Goal: Information Seeking & Learning: Find specific page/section

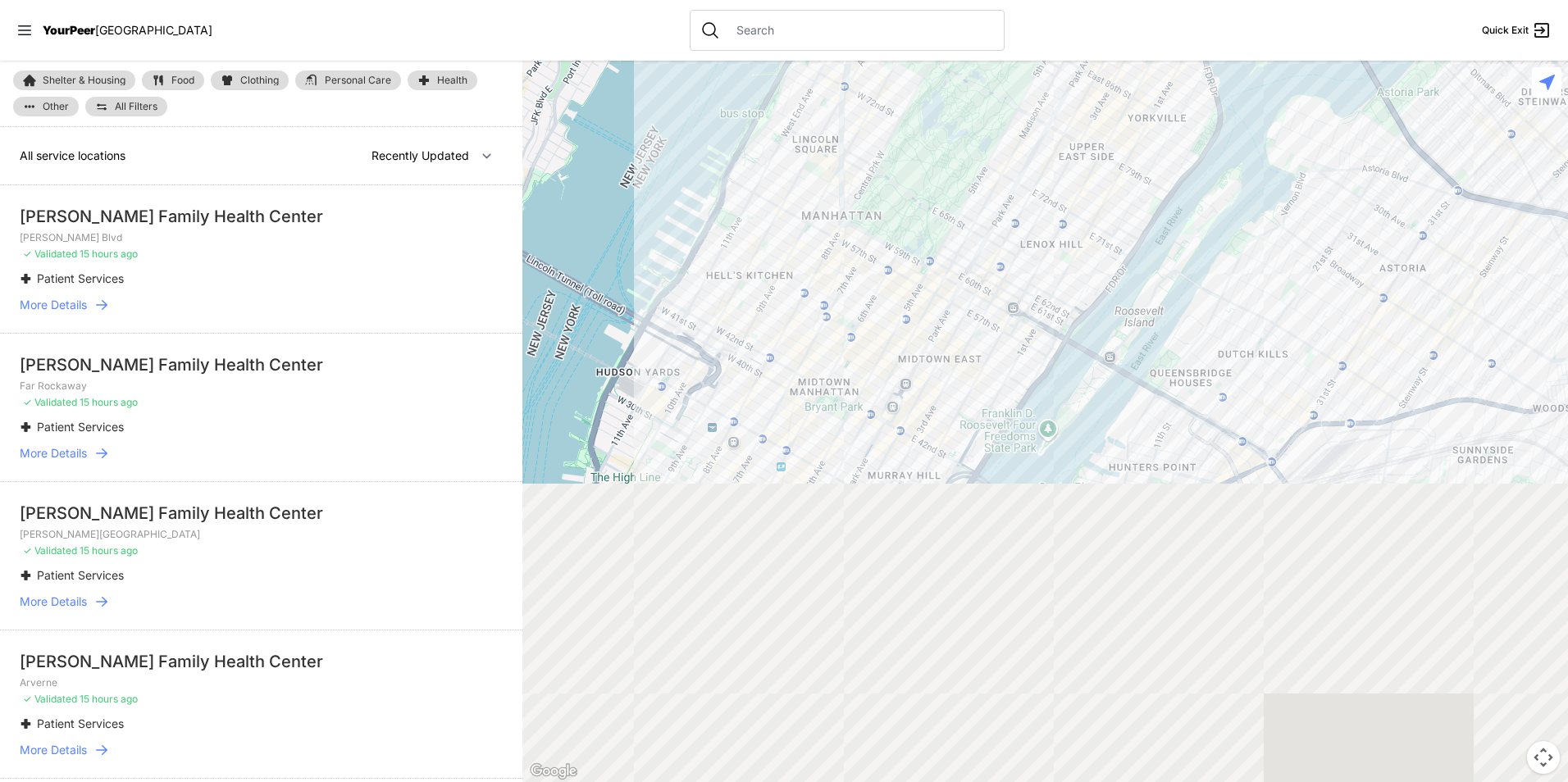
drag, startPoint x: 1011, startPoint y: 565, endPoint x: 963, endPoint y: 447, distance: 127.4
click at [969, 164] on div at bounding box center [1045, 421] width 1046 height 721
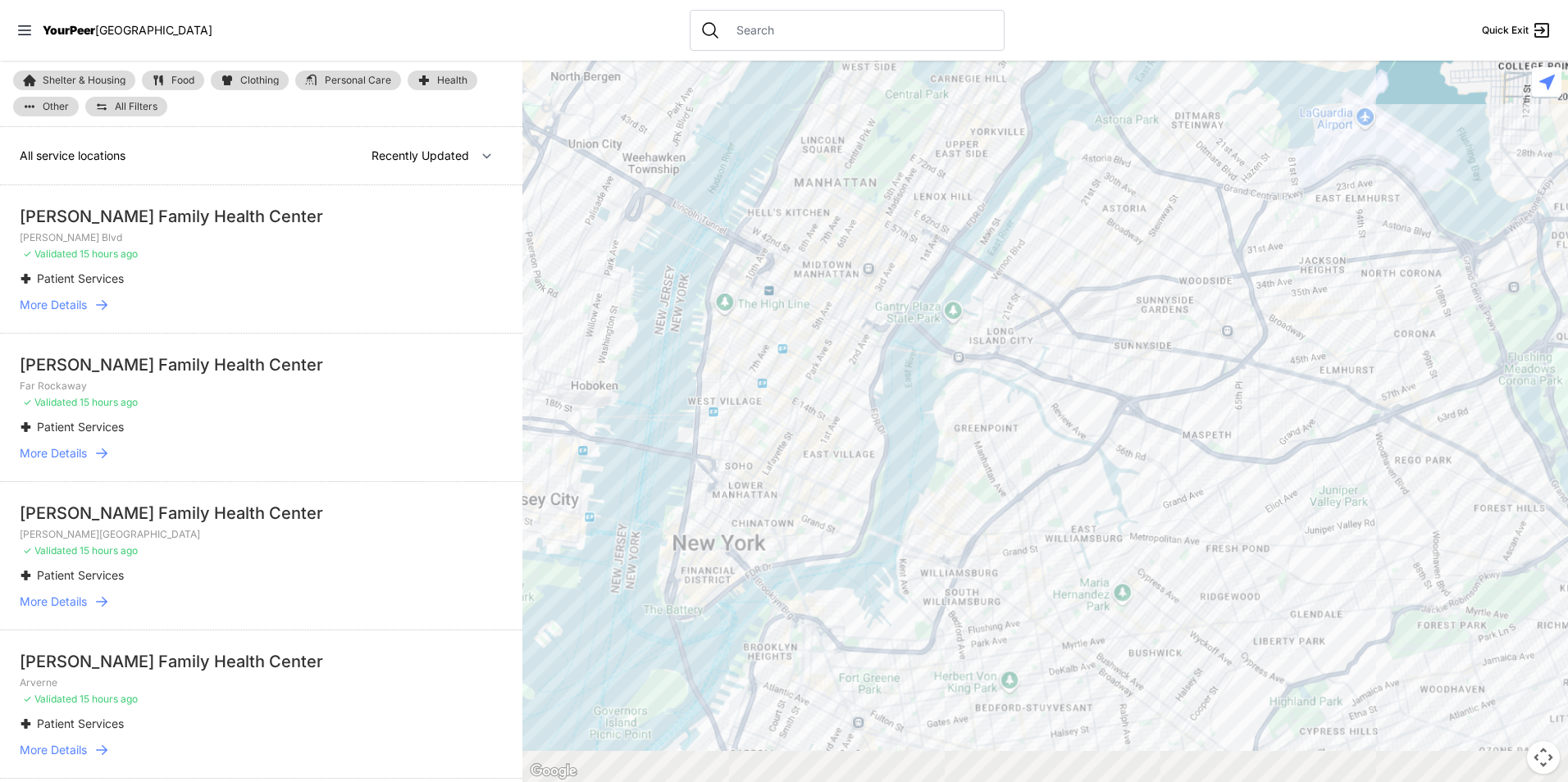
drag, startPoint x: 818, startPoint y: 661, endPoint x: 798, endPoint y: 472, distance: 190.1
click at [863, 258] on div at bounding box center [1045, 421] width 1046 height 721
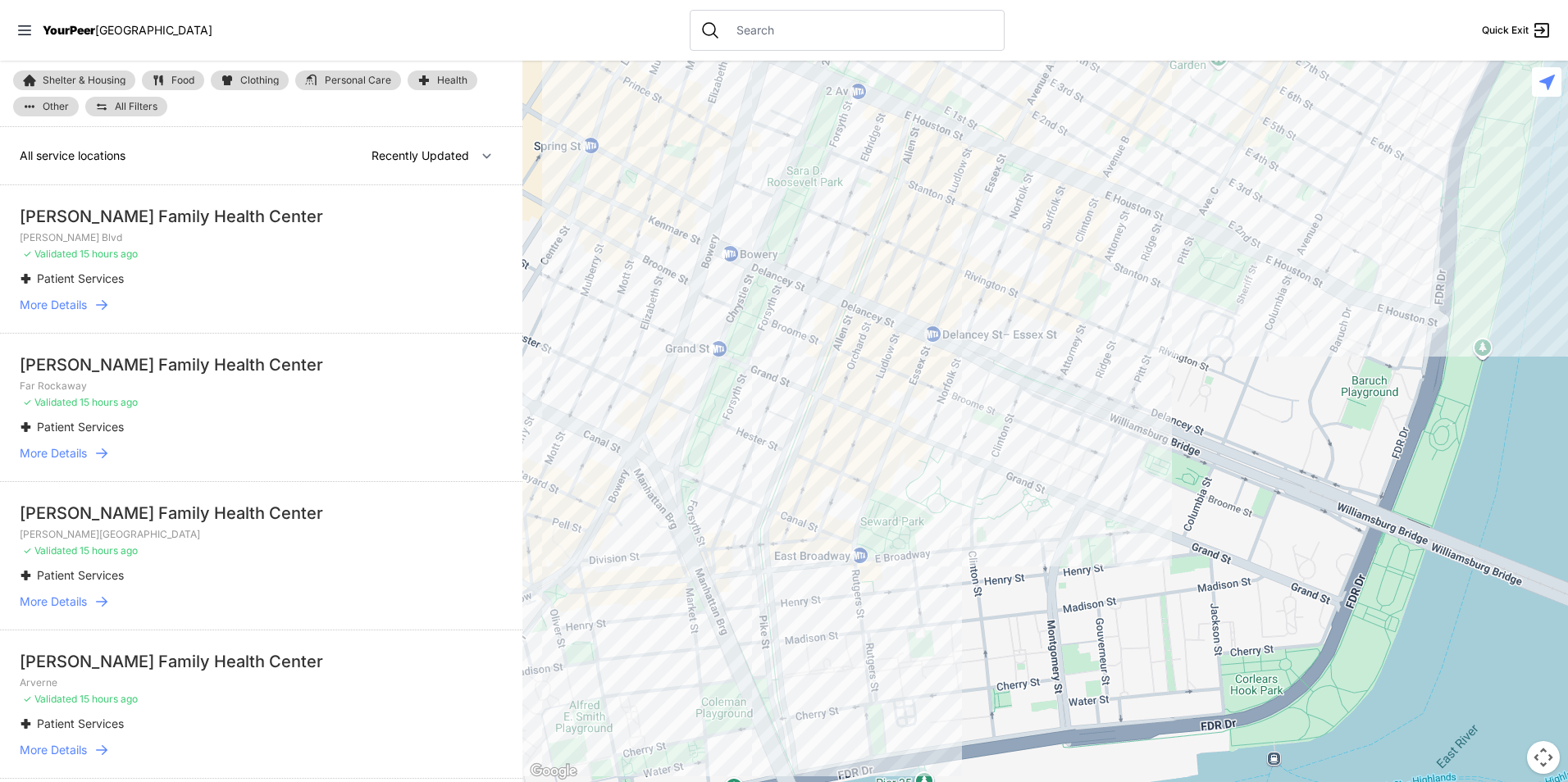
drag, startPoint x: 816, startPoint y: 292, endPoint x: 718, endPoint y: 437, distance: 175.0
click at [718, 437] on div at bounding box center [1045, 421] width 1046 height 721
click at [172, 93] on div "Shelter & Housing Food Clothing Personal Care Health Other All Filters" at bounding box center [261, 94] width 522 height 66
drag, startPoint x: 172, startPoint y: 93, endPoint x: 175, endPoint y: 81, distance: 12.4
click at [175, 81] on span "Food" at bounding box center [183, 81] width 23 height 10
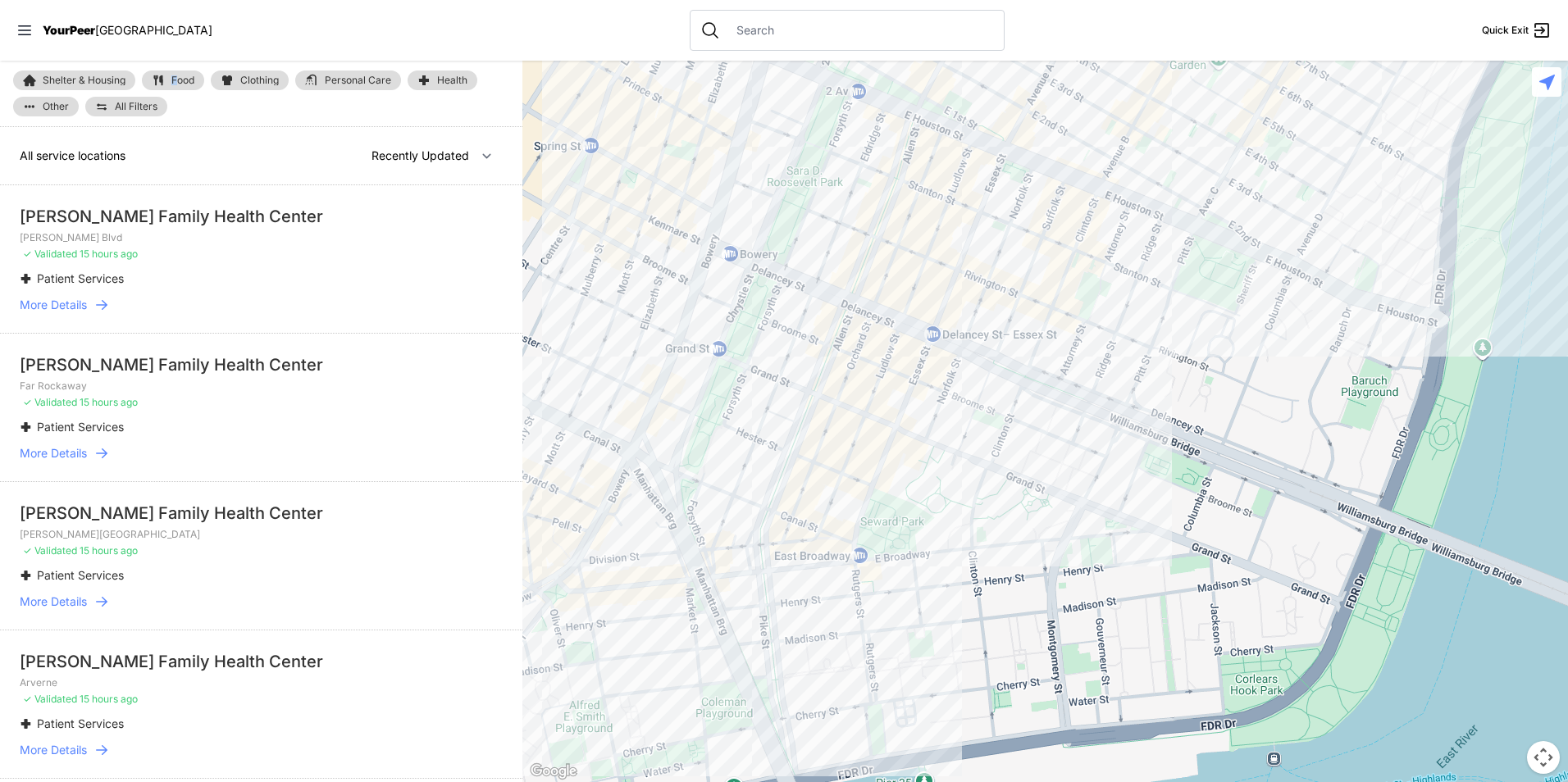
click at [181, 82] on span "Food" at bounding box center [183, 81] width 23 height 10
click at [193, 73] on link "Food" at bounding box center [173, 81] width 62 height 20
click at [193, 73] on link "Food" at bounding box center [173, 81] width 62 height 20
drag, startPoint x: 193, startPoint y: 73, endPoint x: 164, endPoint y: 87, distance: 32.2
click at [164, 87] on link "Food" at bounding box center [173, 81] width 62 height 20
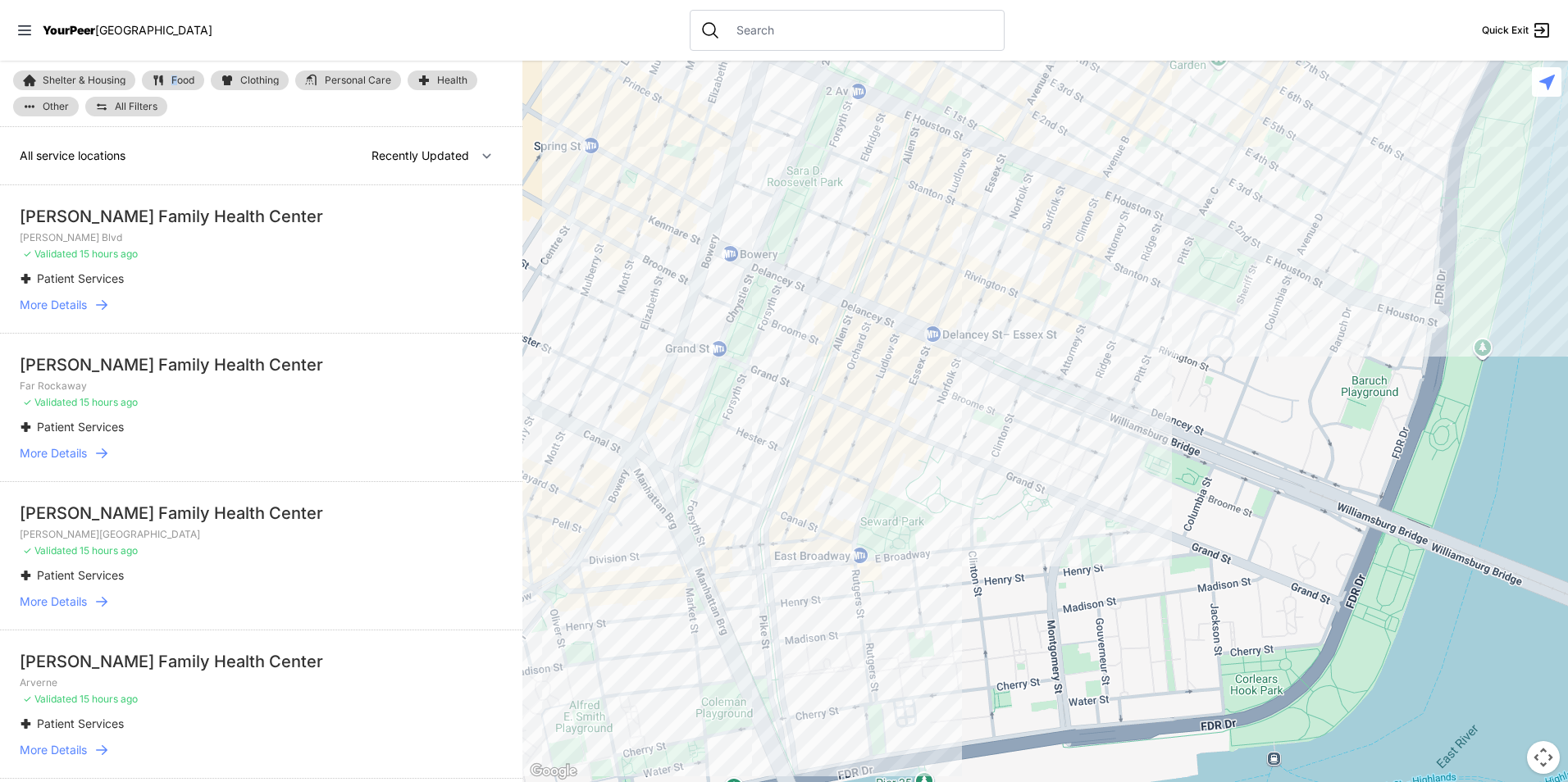
click at [159, 83] on img at bounding box center [159, 81] width 13 height 13
click at [251, 25] on nav "YourPeer NYC Quick Exit" at bounding box center [784, 30] width 1568 height 61
click at [188, 79] on span "Food" at bounding box center [183, 81] width 23 height 10
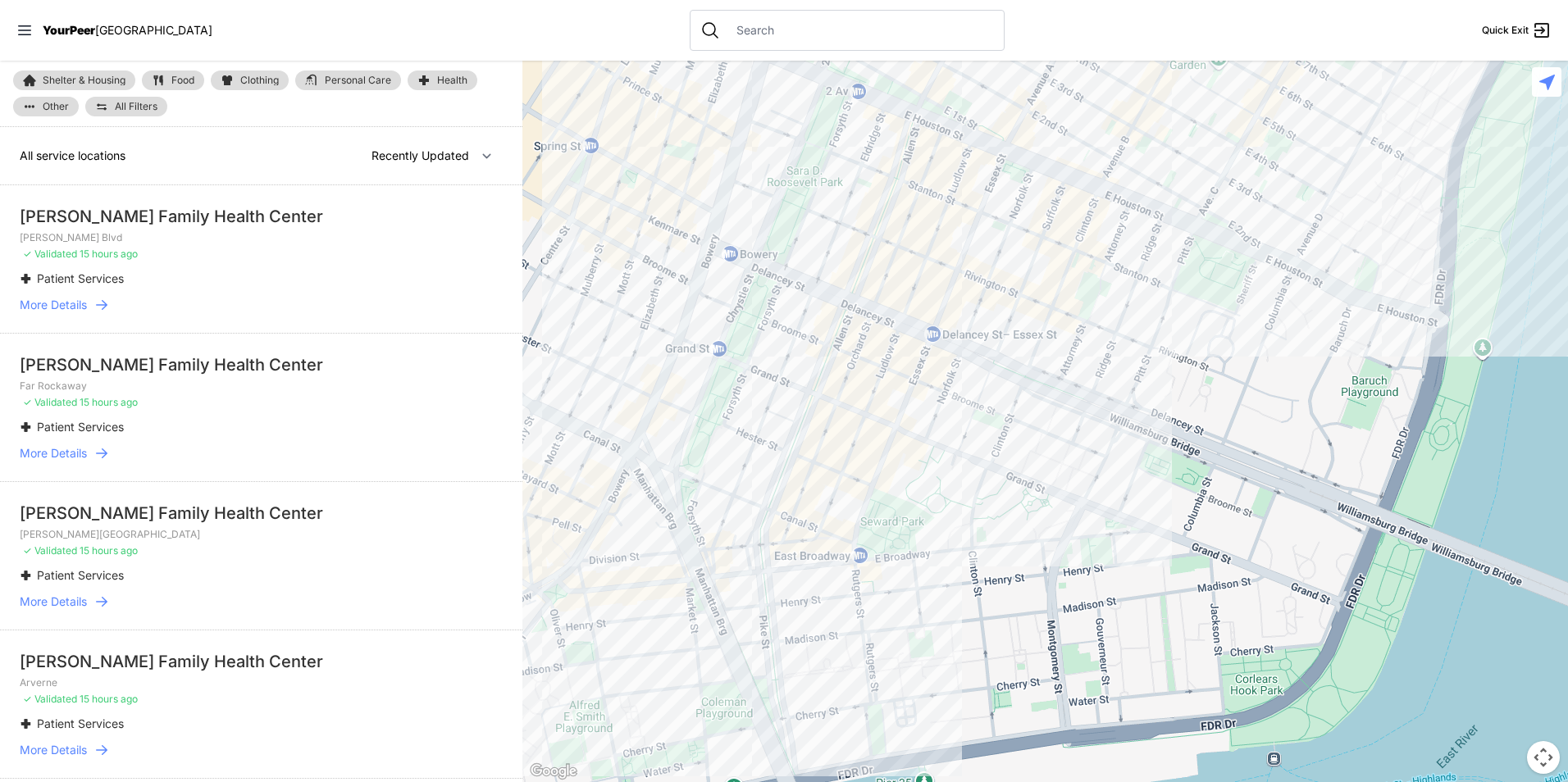
click at [163, 76] on img at bounding box center [159, 81] width 13 height 13
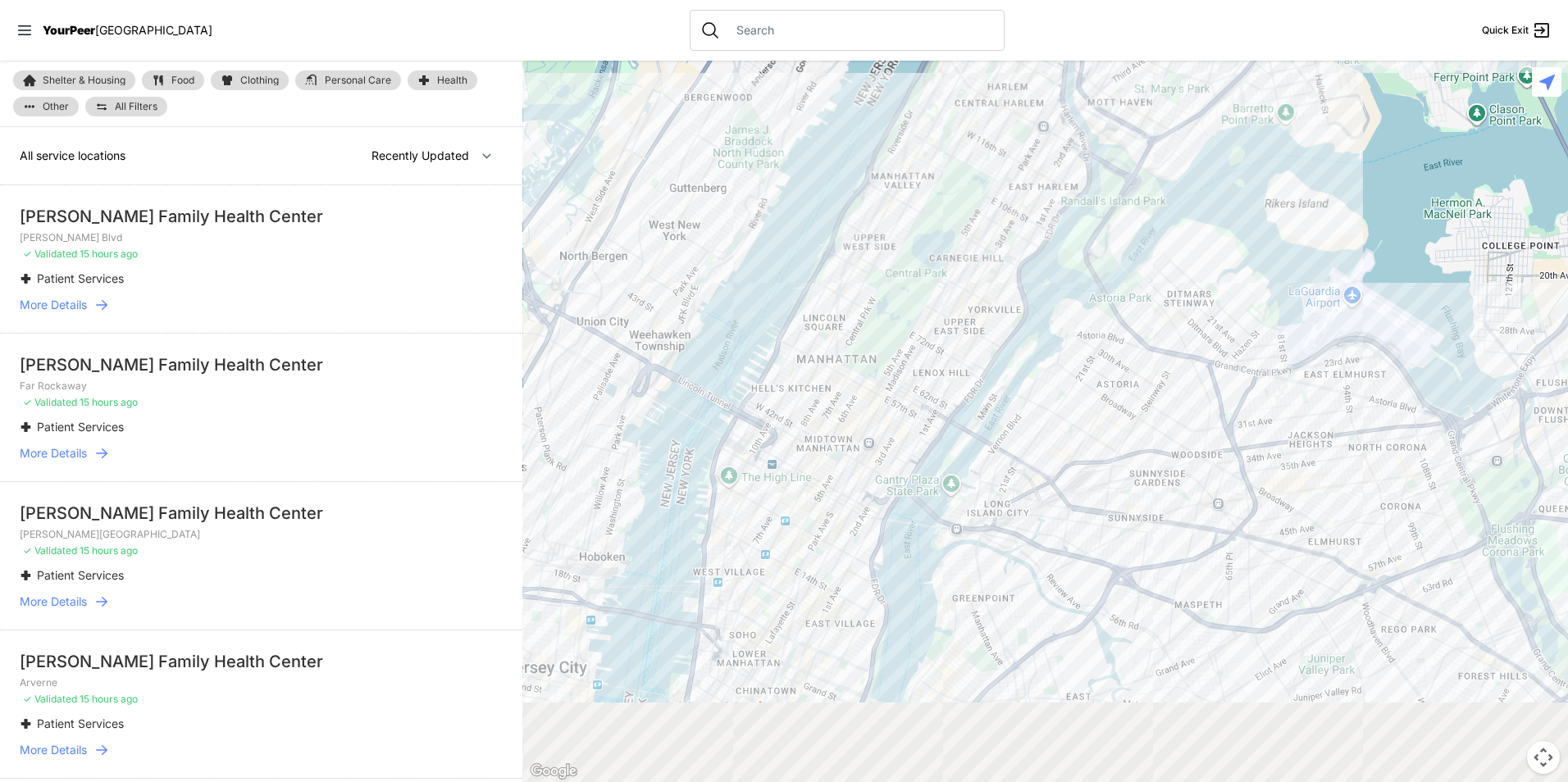
drag, startPoint x: 962, startPoint y: 476, endPoint x: 849, endPoint y: 235, distance: 266.2
click at [833, 229] on div at bounding box center [1045, 421] width 1046 height 721
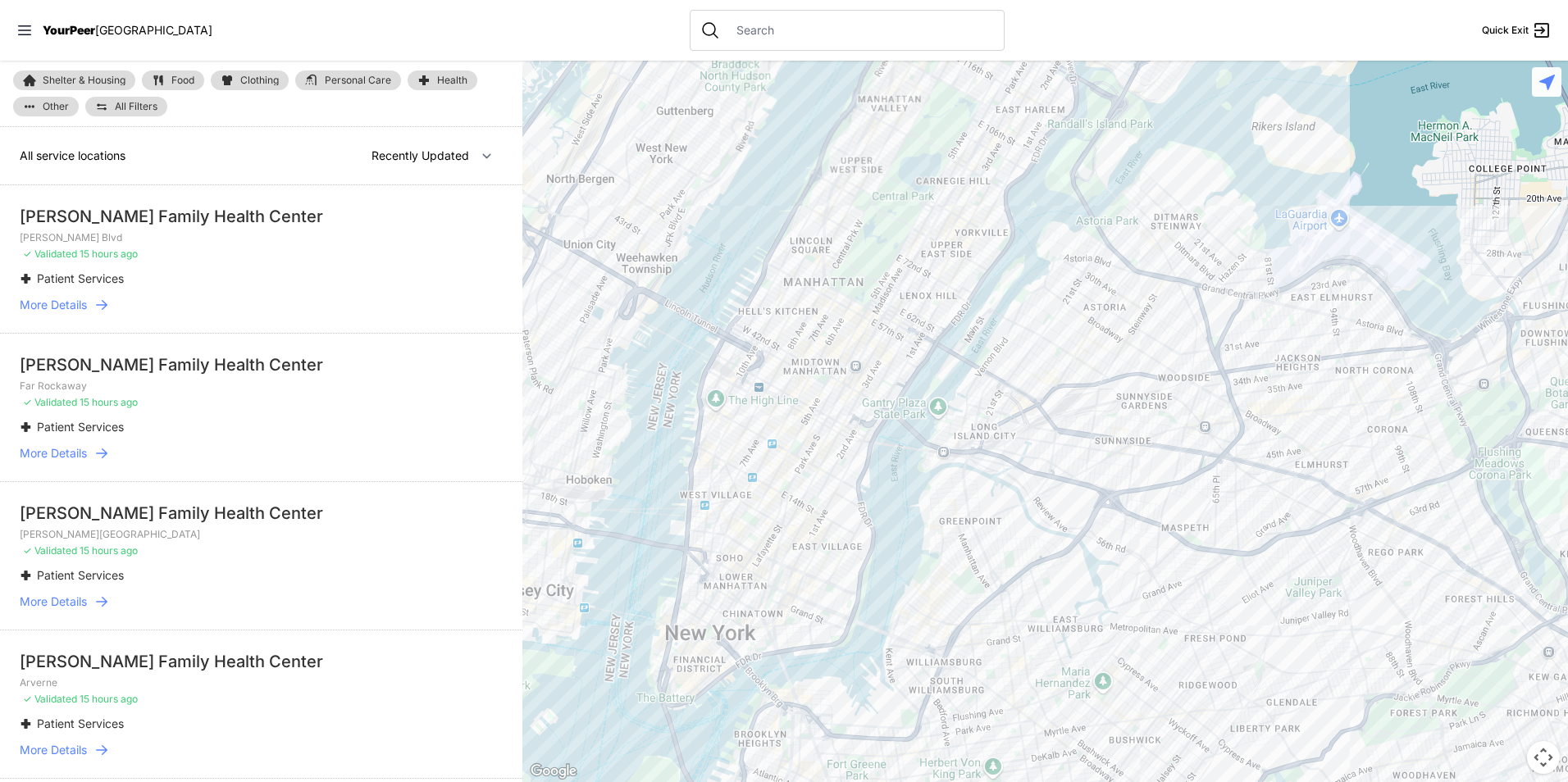
drag, startPoint x: 800, startPoint y: 599, endPoint x: 787, endPoint y: 733, distance: 134.6
click at [857, 350] on div at bounding box center [1045, 421] width 1046 height 721
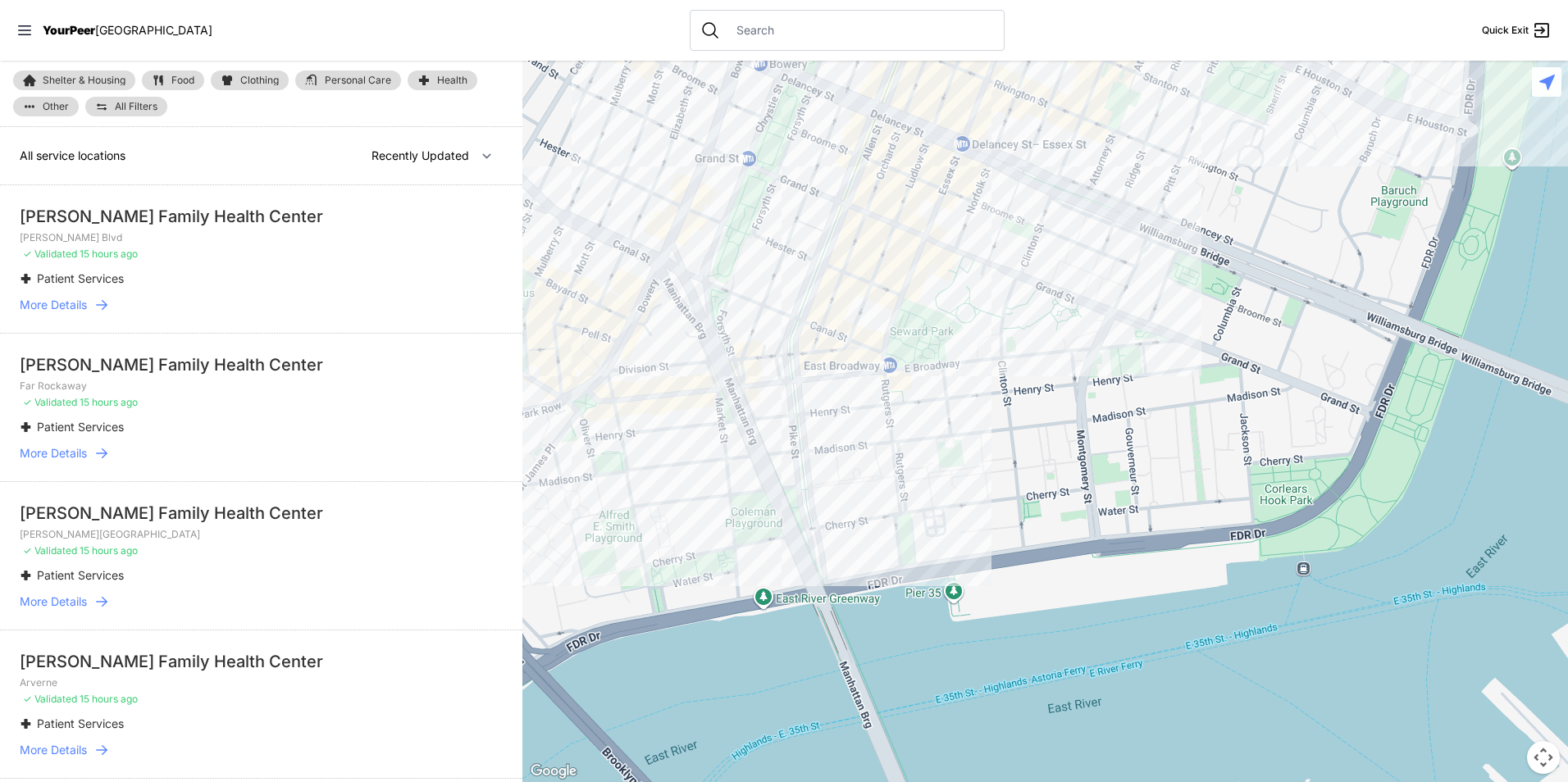
click at [165, 69] on div "Shelter & Housing Food Clothing Personal Care Health Other All Filters" at bounding box center [261, 94] width 522 height 66
click at [179, 78] on span "Food" at bounding box center [183, 81] width 23 height 10
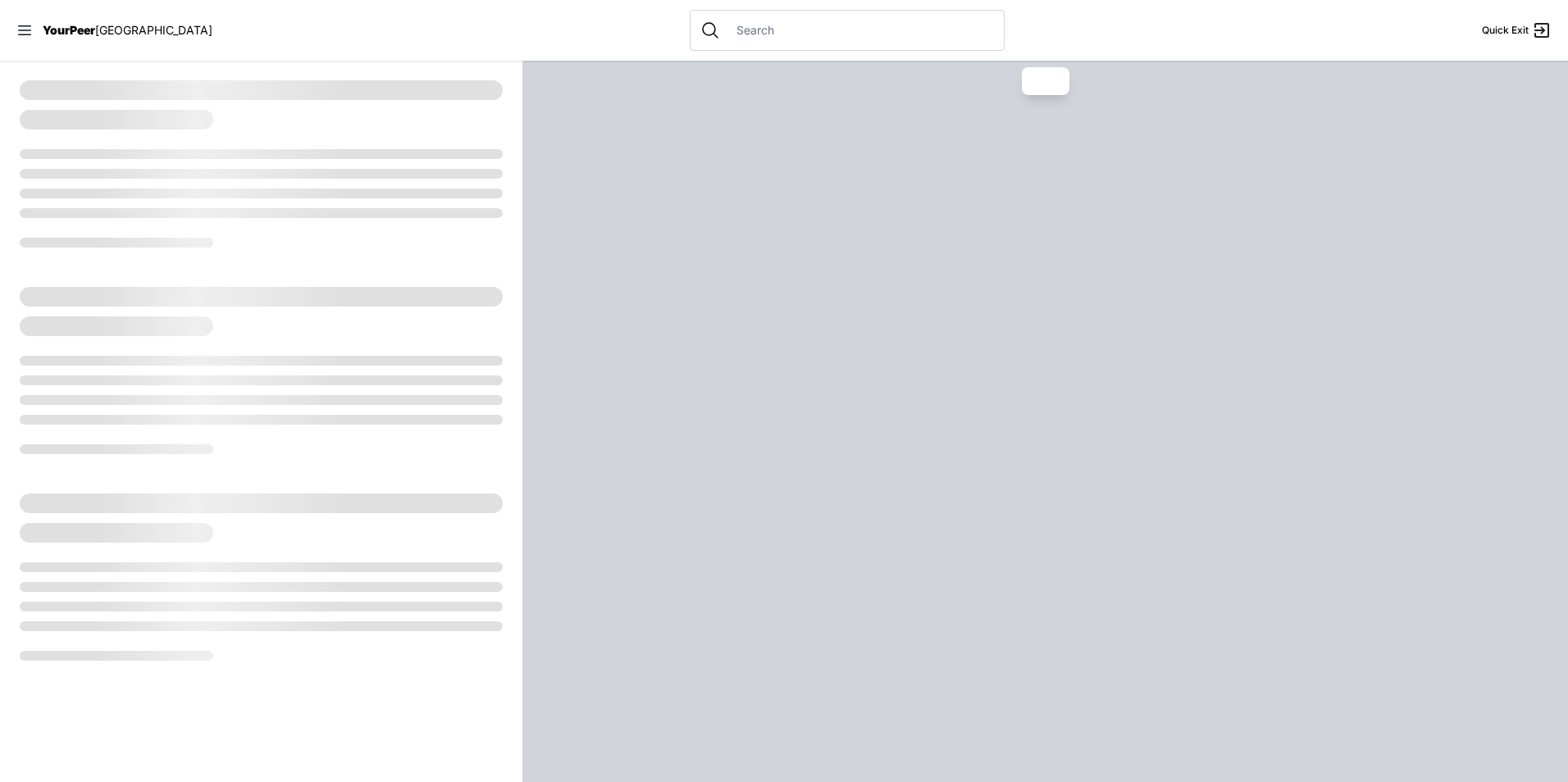
select select "recentlyUpdated"
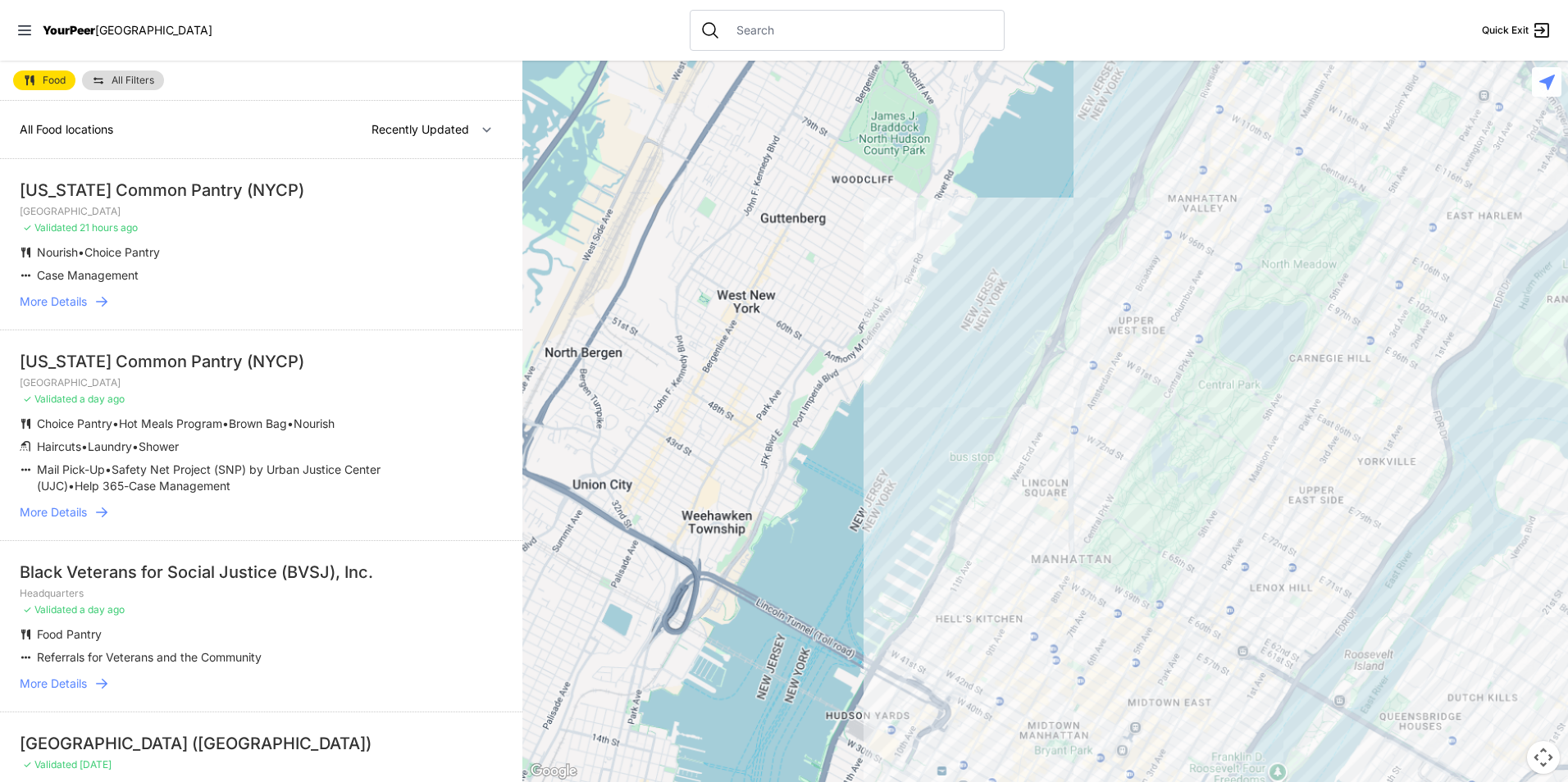
drag, startPoint x: 1183, startPoint y: 511, endPoint x: 994, endPoint y: 214, distance: 352.0
click at [994, 215] on div at bounding box center [1045, 421] width 1046 height 721
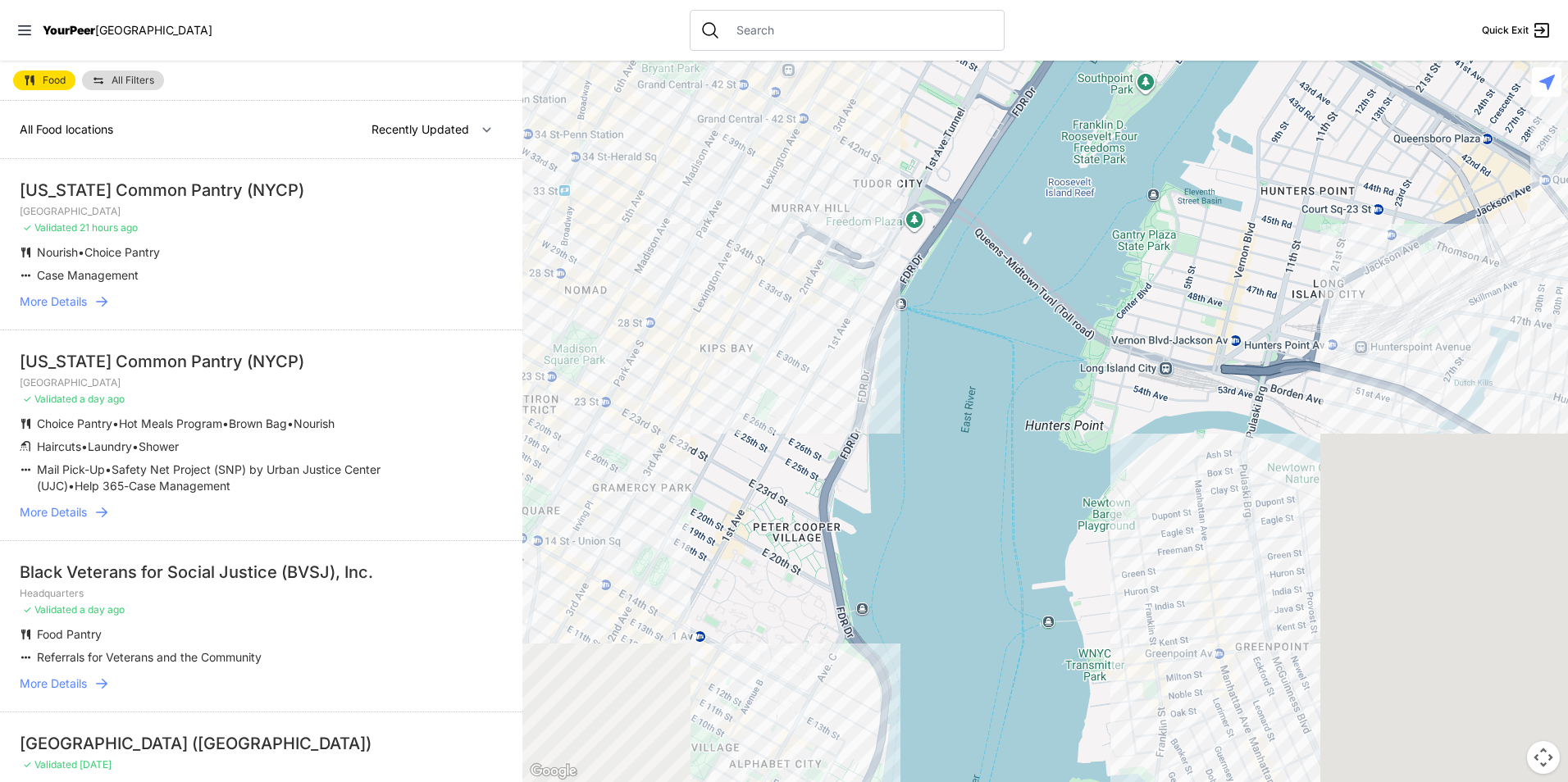
drag, startPoint x: 1025, startPoint y: 498, endPoint x: 1046, endPoint y: 94, distance: 404.5
click at [1017, 18] on div "Close panel YourPeer [GEOGRAPHIC_DATA] Quick Exit Single Adult Families Soup Ki…" at bounding box center [784, 391] width 1568 height 782
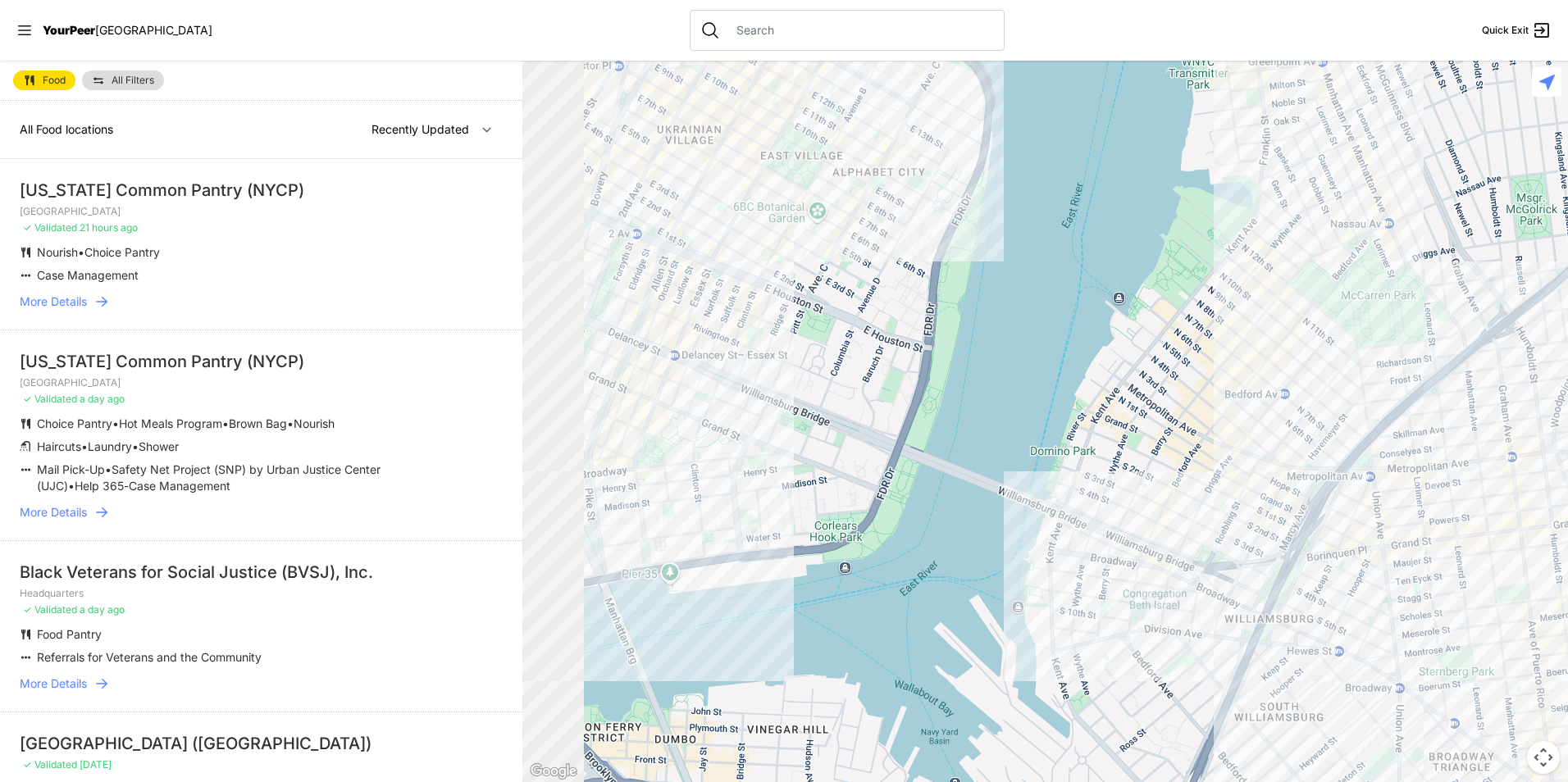
drag, startPoint x: 869, startPoint y: 496, endPoint x: 894, endPoint y: 469, distance: 36.8
click at [896, 471] on div at bounding box center [1045, 421] width 1046 height 721
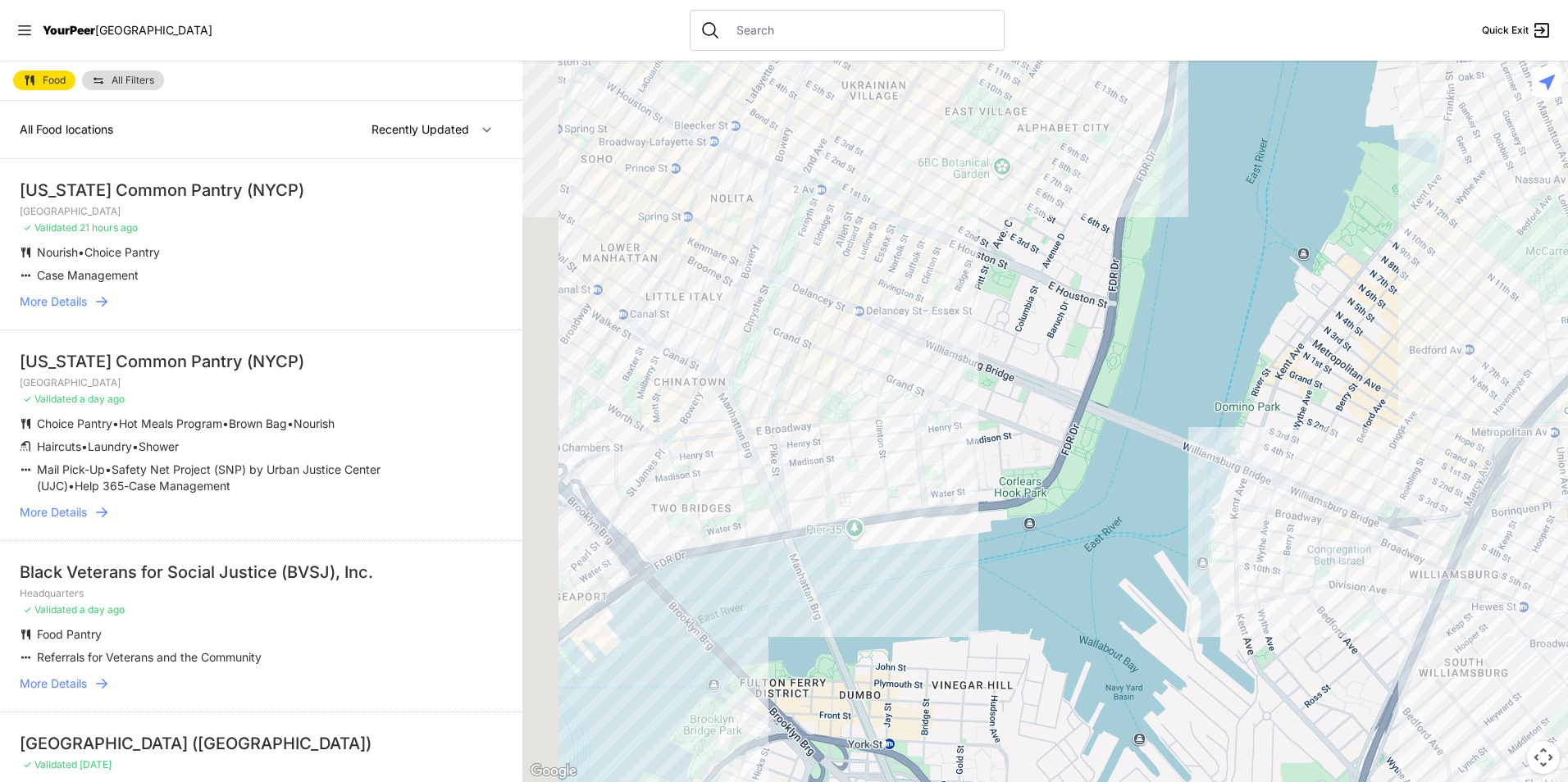
drag, startPoint x: 842, startPoint y: 414, endPoint x: 937, endPoint y: 404, distance: 95.5
click at [937, 404] on div at bounding box center [1045, 421] width 1046 height 721
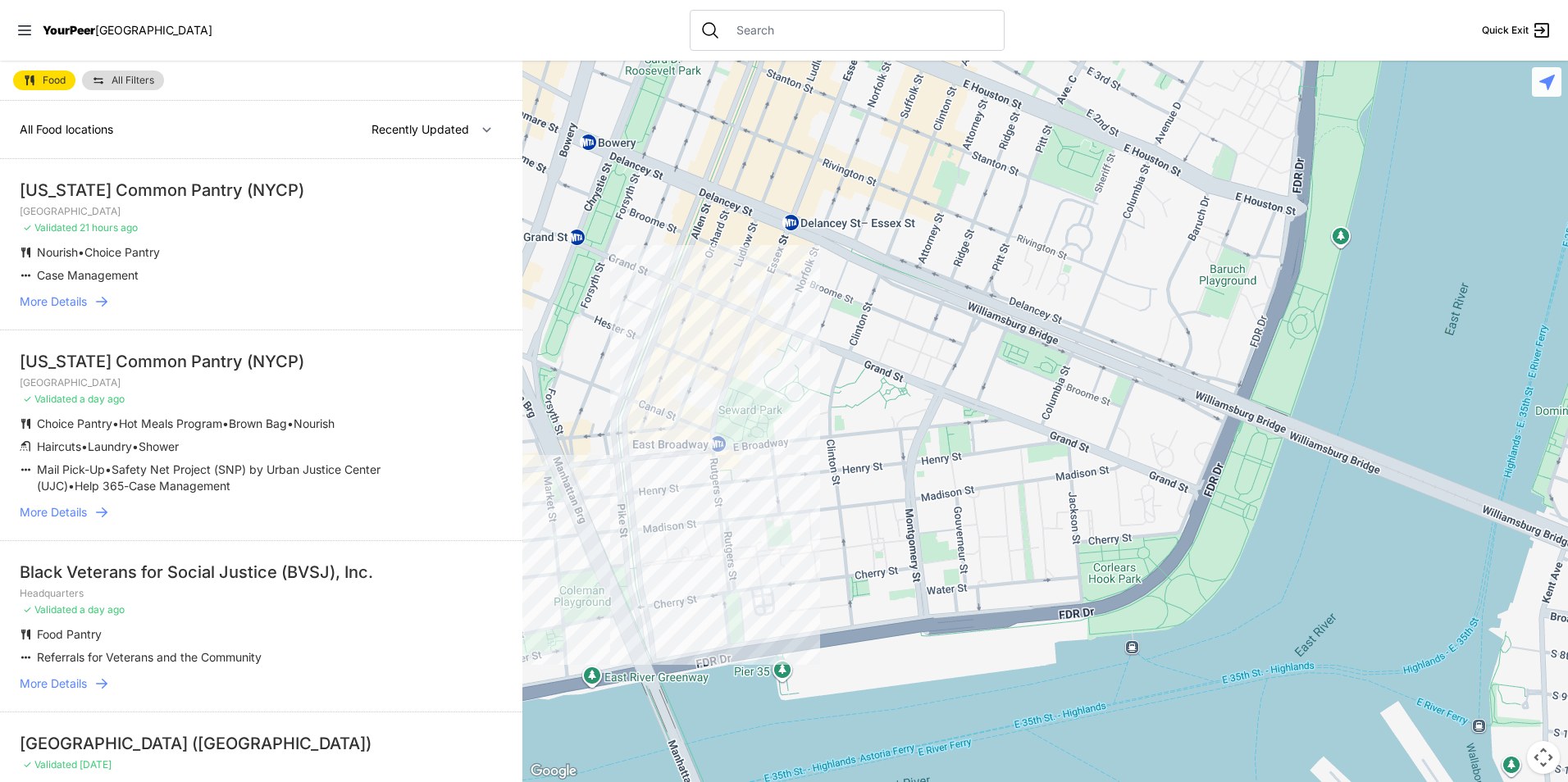
click at [798, 489] on div at bounding box center [1045, 421] width 1046 height 721
click at [804, 472] on div at bounding box center [1045, 421] width 1046 height 721
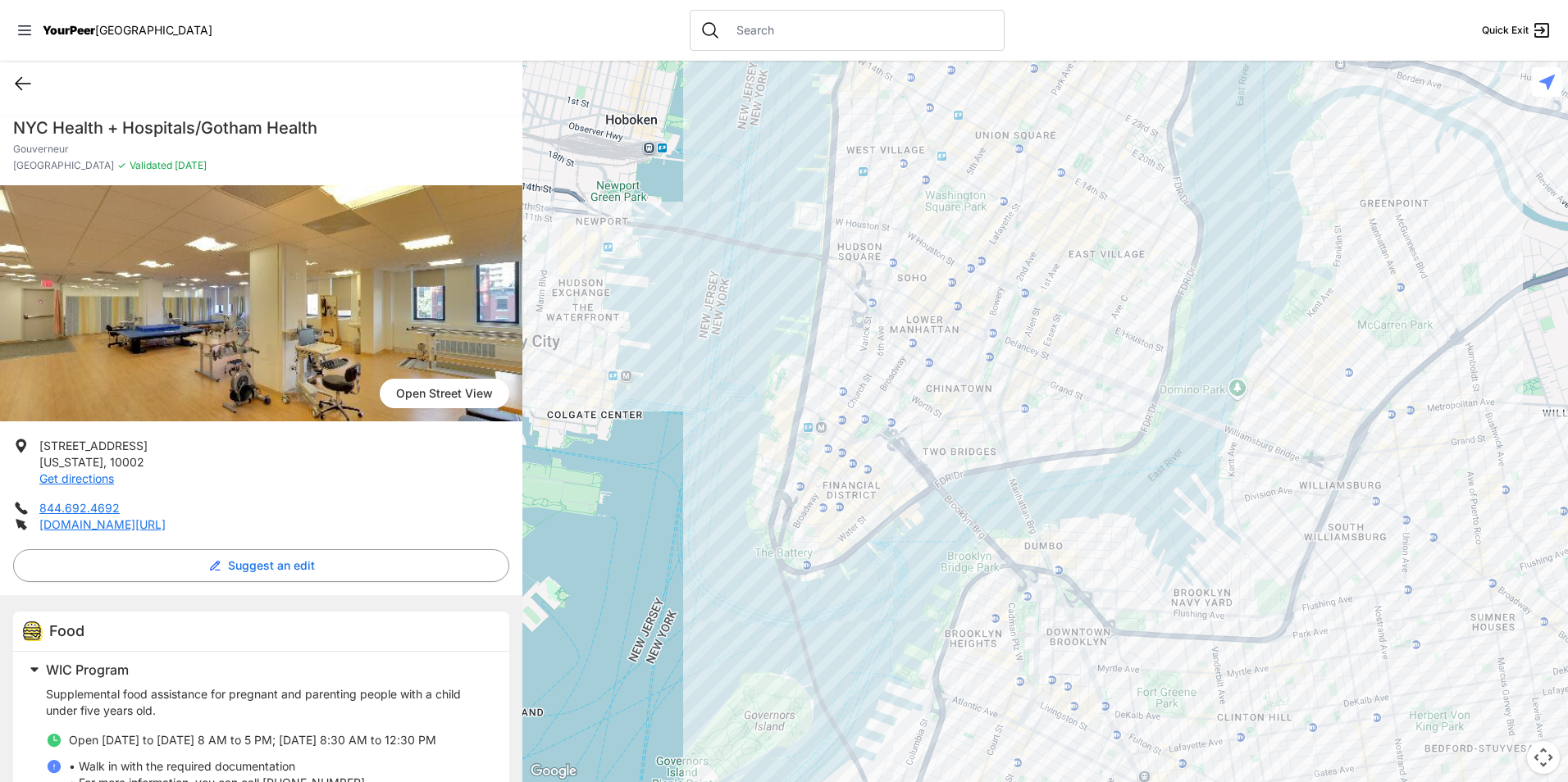
click at [25, 81] on icon at bounding box center [23, 84] width 20 height 20
select select "recentlyUpdated"
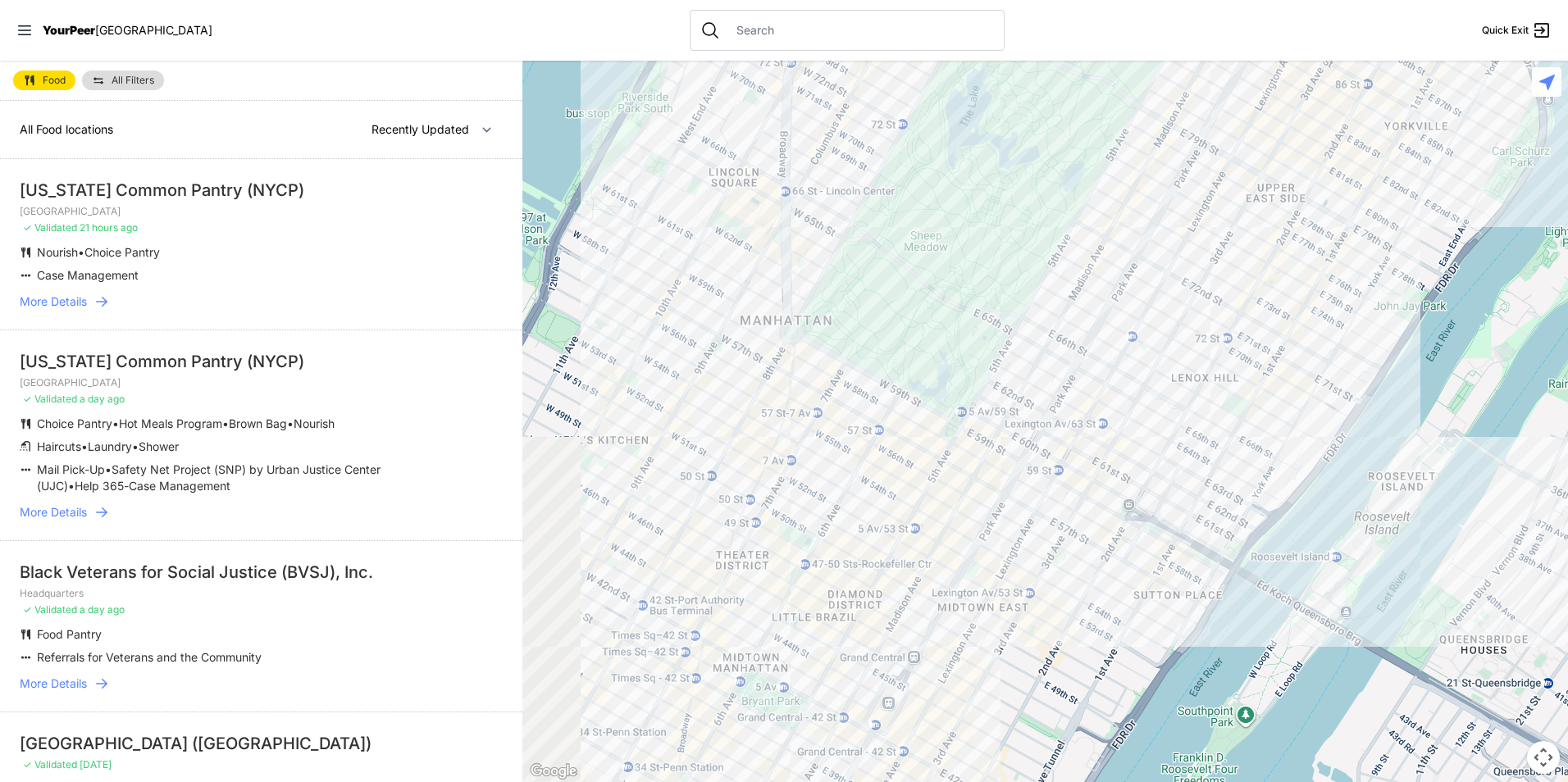
drag, startPoint x: 949, startPoint y: 540, endPoint x: 965, endPoint y: 71, distance: 469.3
click at [962, 76] on div at bounding box center [1045, 421] width 1046 height 721
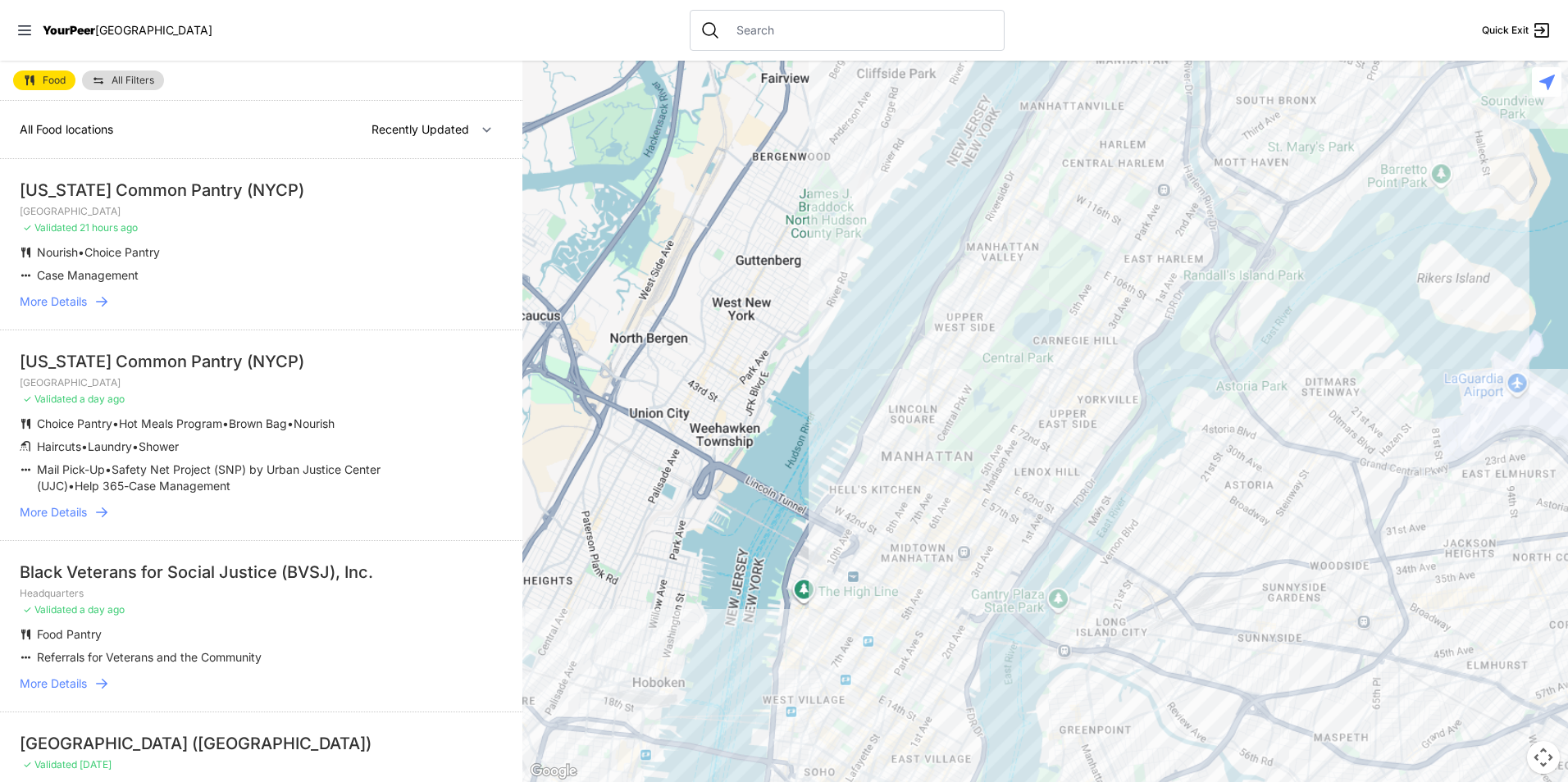
drag, startPoint x: 950, startPoint y: 409, endPoint x: 1043, endPoint y: 130, distance: 294.1
click at [1032, 150] on div at bounding box center [1045, 421] width 1046 height 721
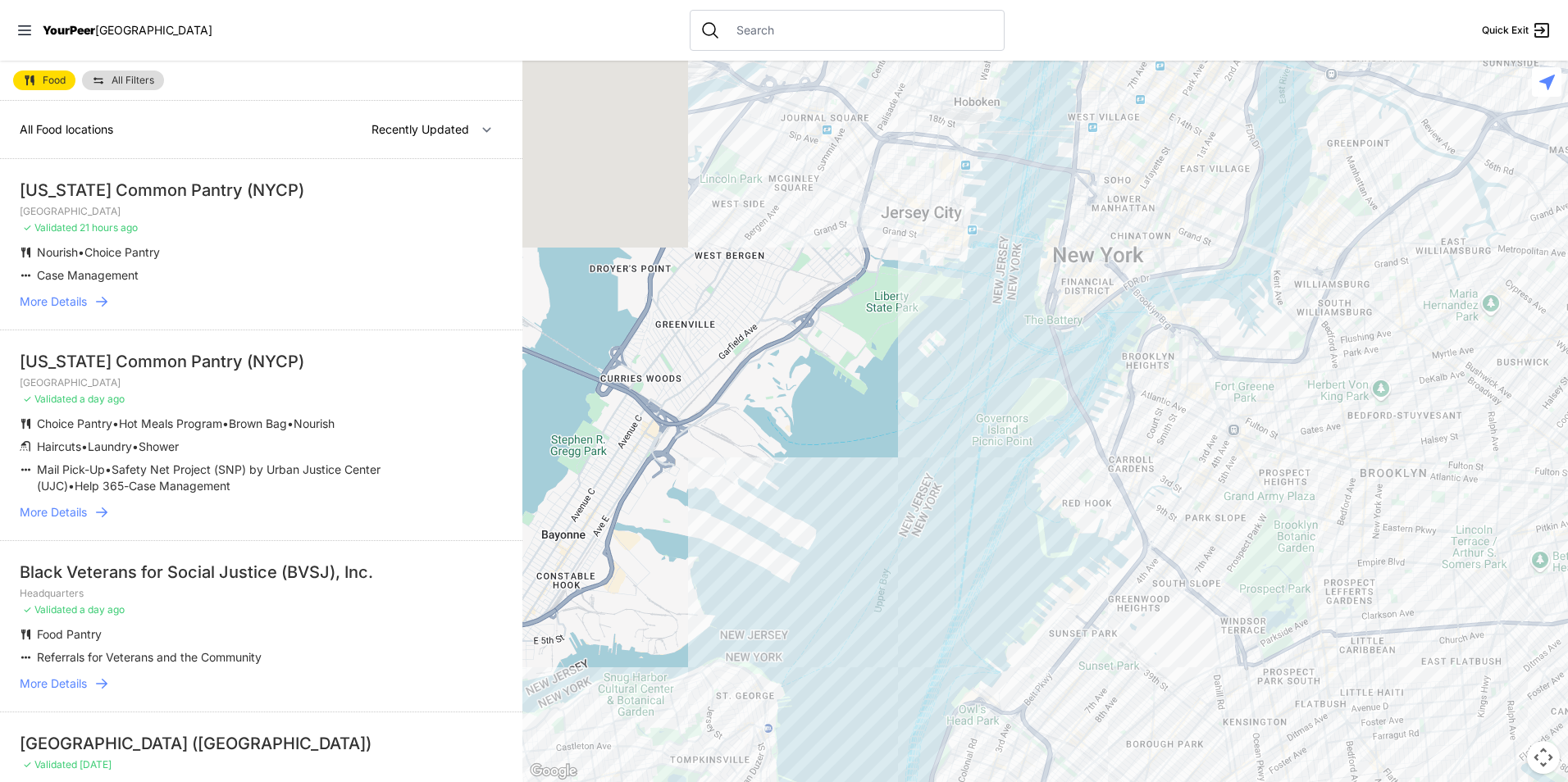
drag, startPoint x: 1114, startPoint y: 387, endPoint x: 1054, endPoint y: 824, distance: 441.1
click at [1054, 781] on html "View map Close panel YourPeer NYC Quick Exit Single Adult Families Soup Kitchen…" at bounding box center [784, 391] width 1568 height 782
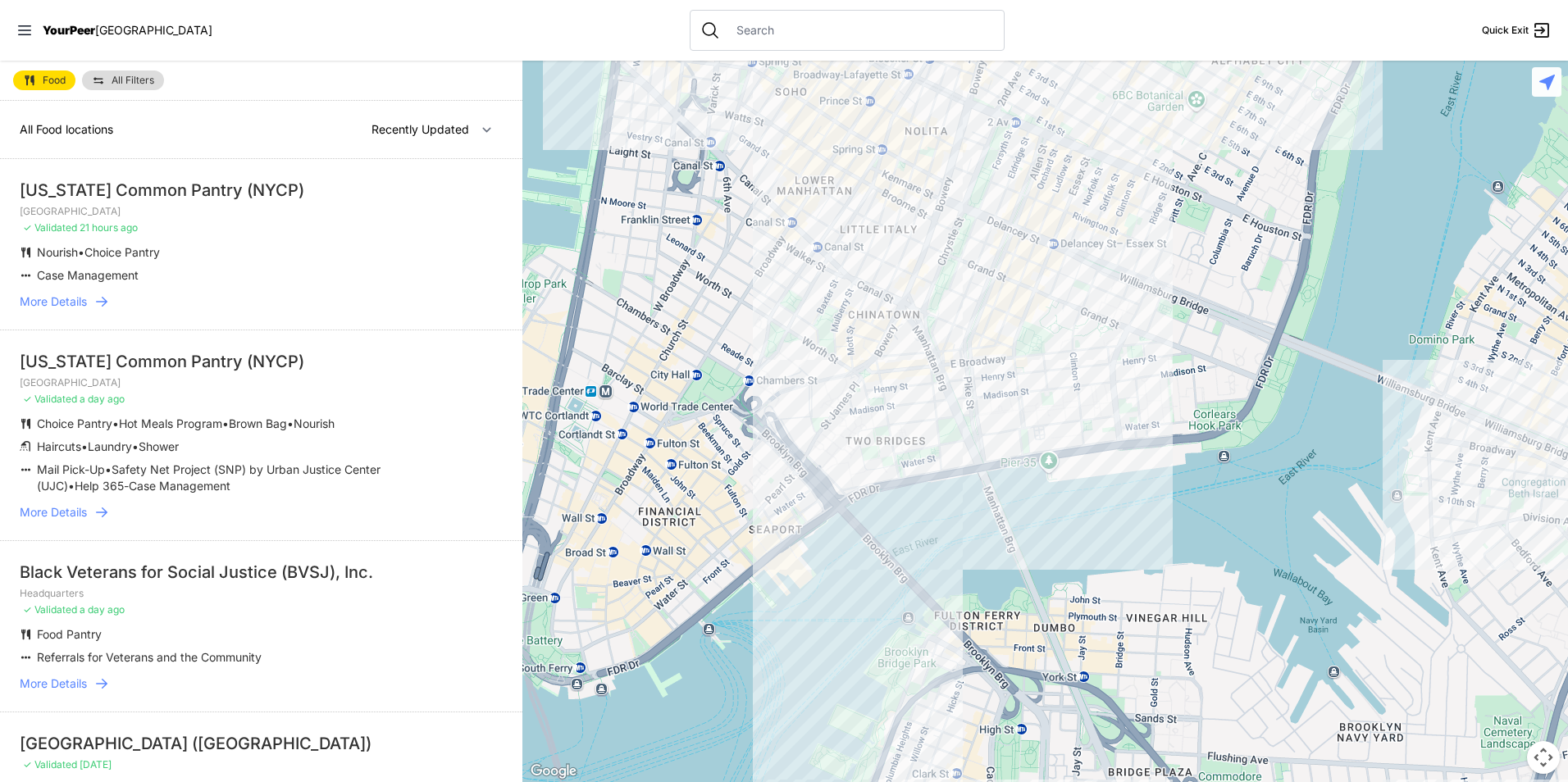
click at [1048, 257] on div at bounding box center [1045, 421] width 1046 height 721
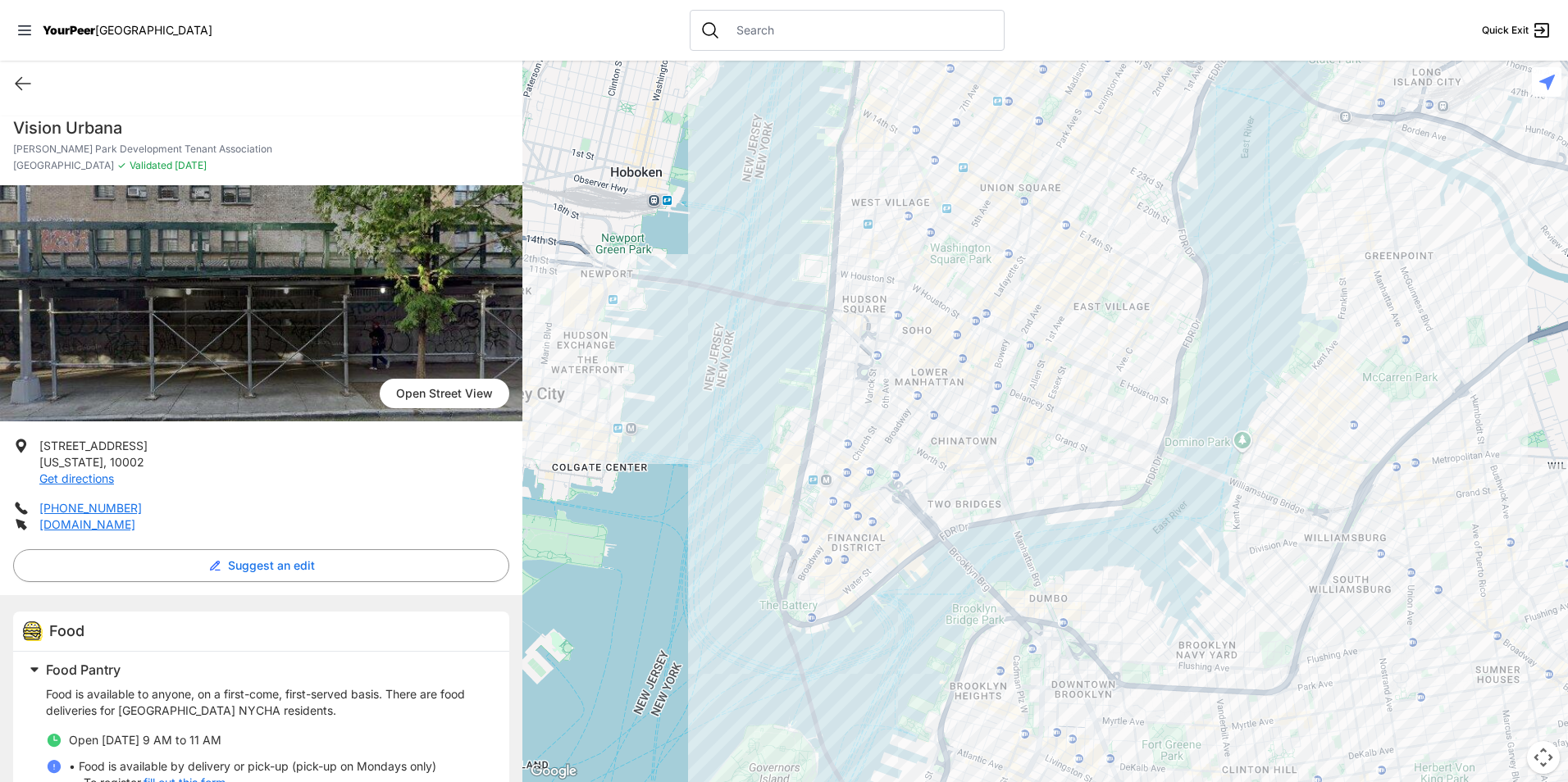
scroll to position [55, 0]
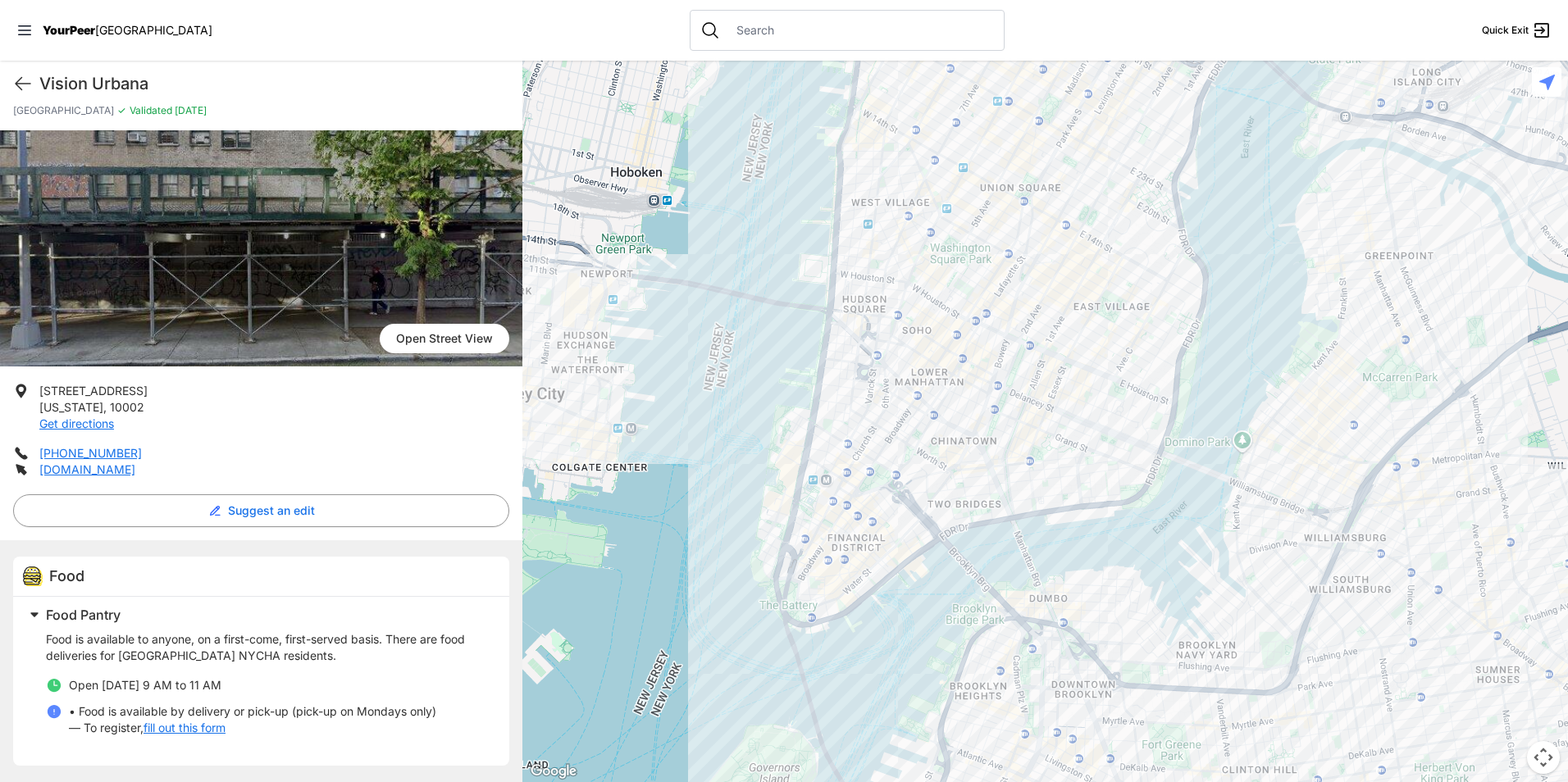
click at [138, 77] on h1 "Vision Urbana" at bounding box center [274, 84] width 470 height 23
copy div "Vision Urbana Quick Exit"
click at [1053, 456] on div at bounding box center [1045, 421] width 1046 height 721
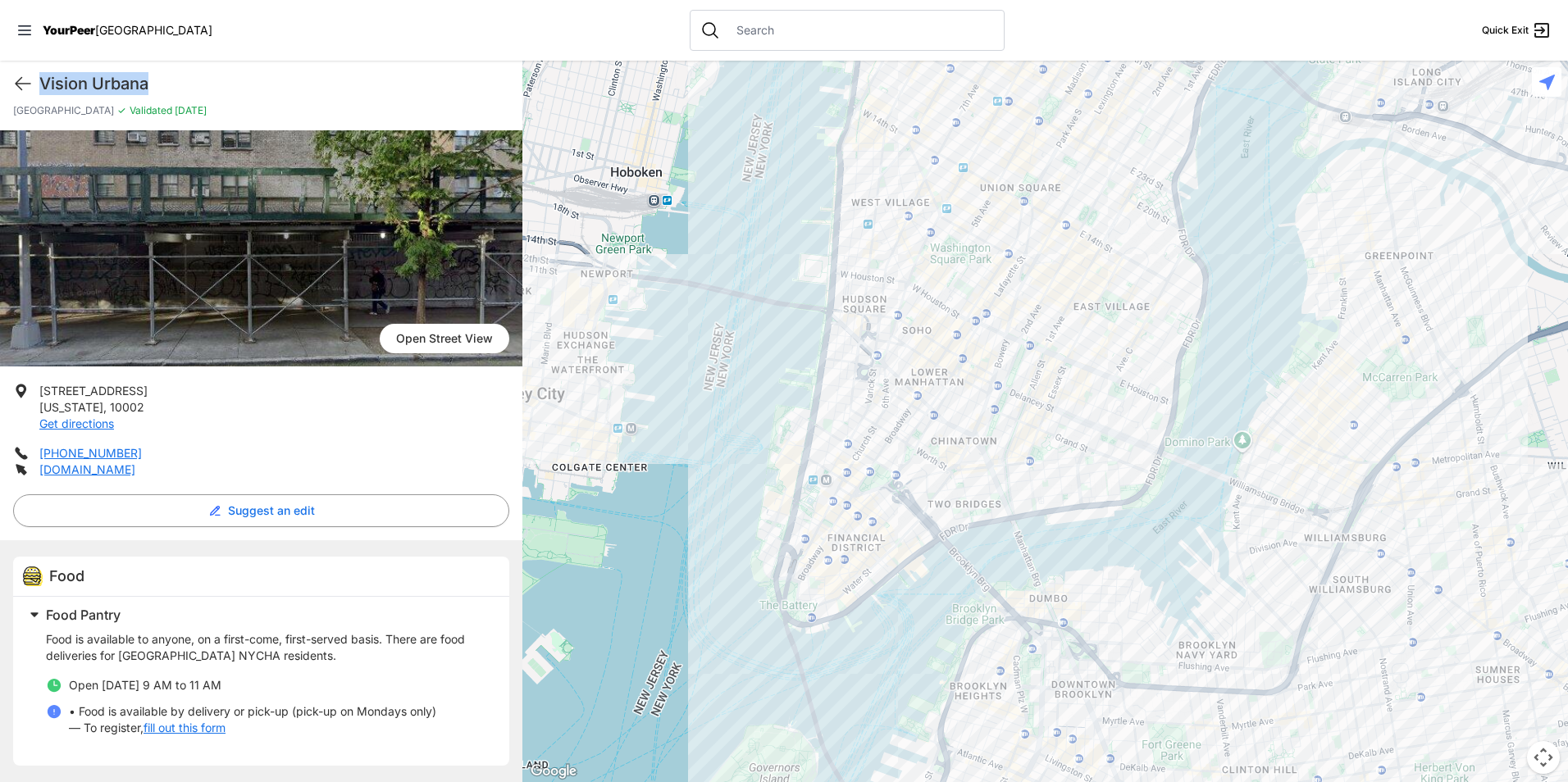
click at [957, 475] on div at bounding box center [1045, 421] width 1046 height 721
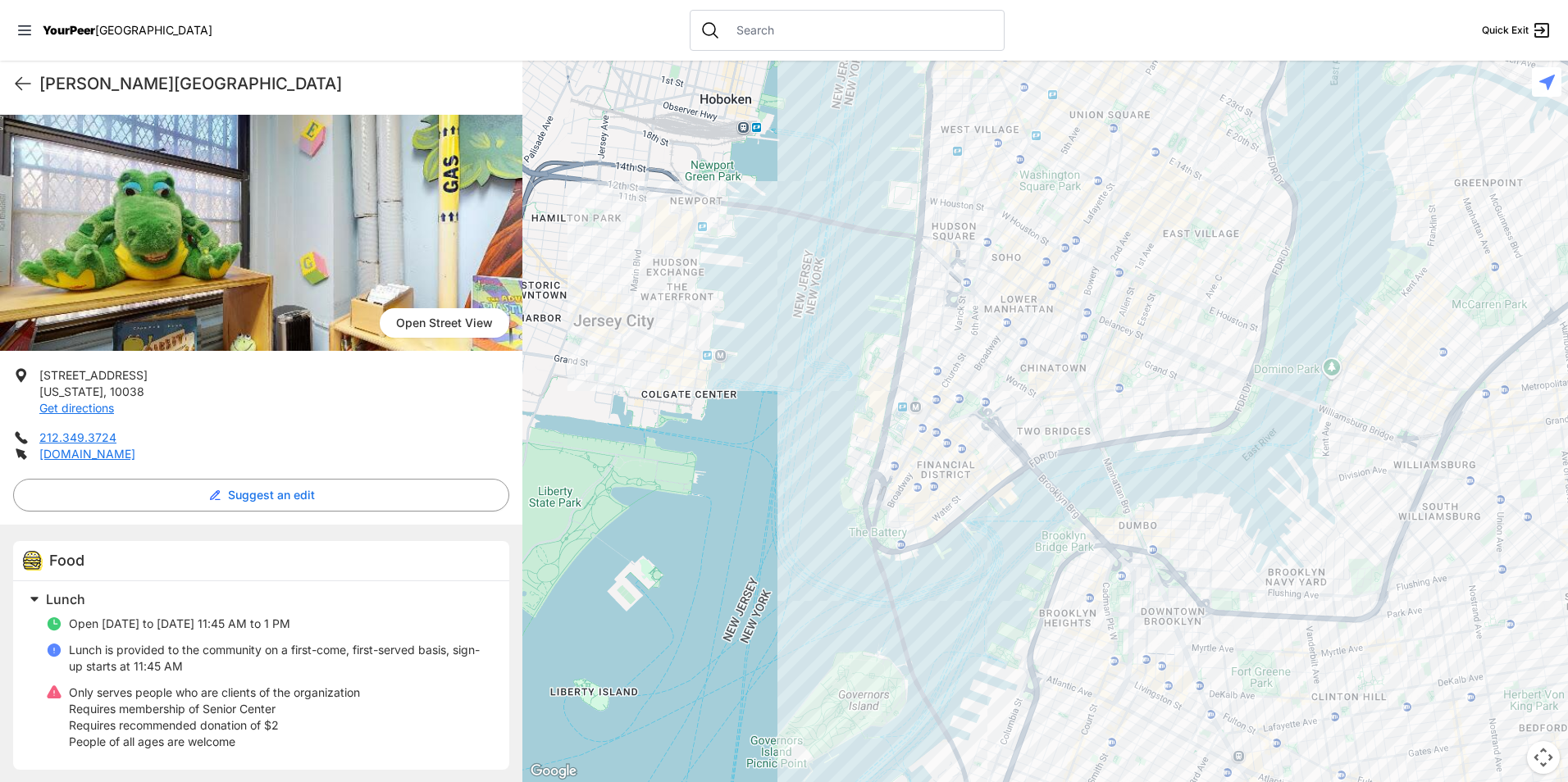
scroll to position [169, 0]
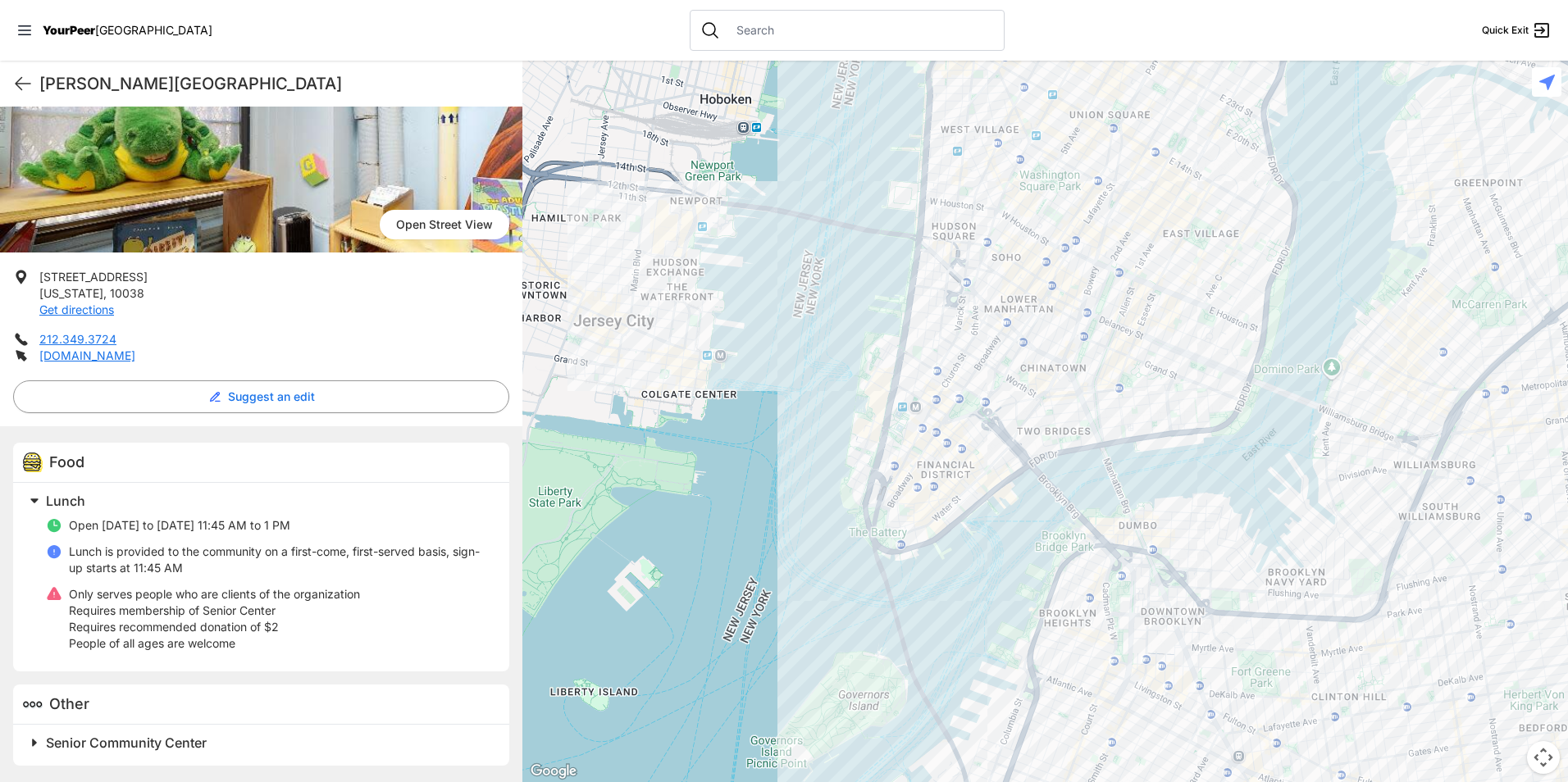
drag, startPoint x: 1140, startPoint y: 370, endPoint x: 1079, endPoint y: 466, distance: 113.7
click at [1079, 466] on div at bounding box center [1045, 421] width 1046 height 721
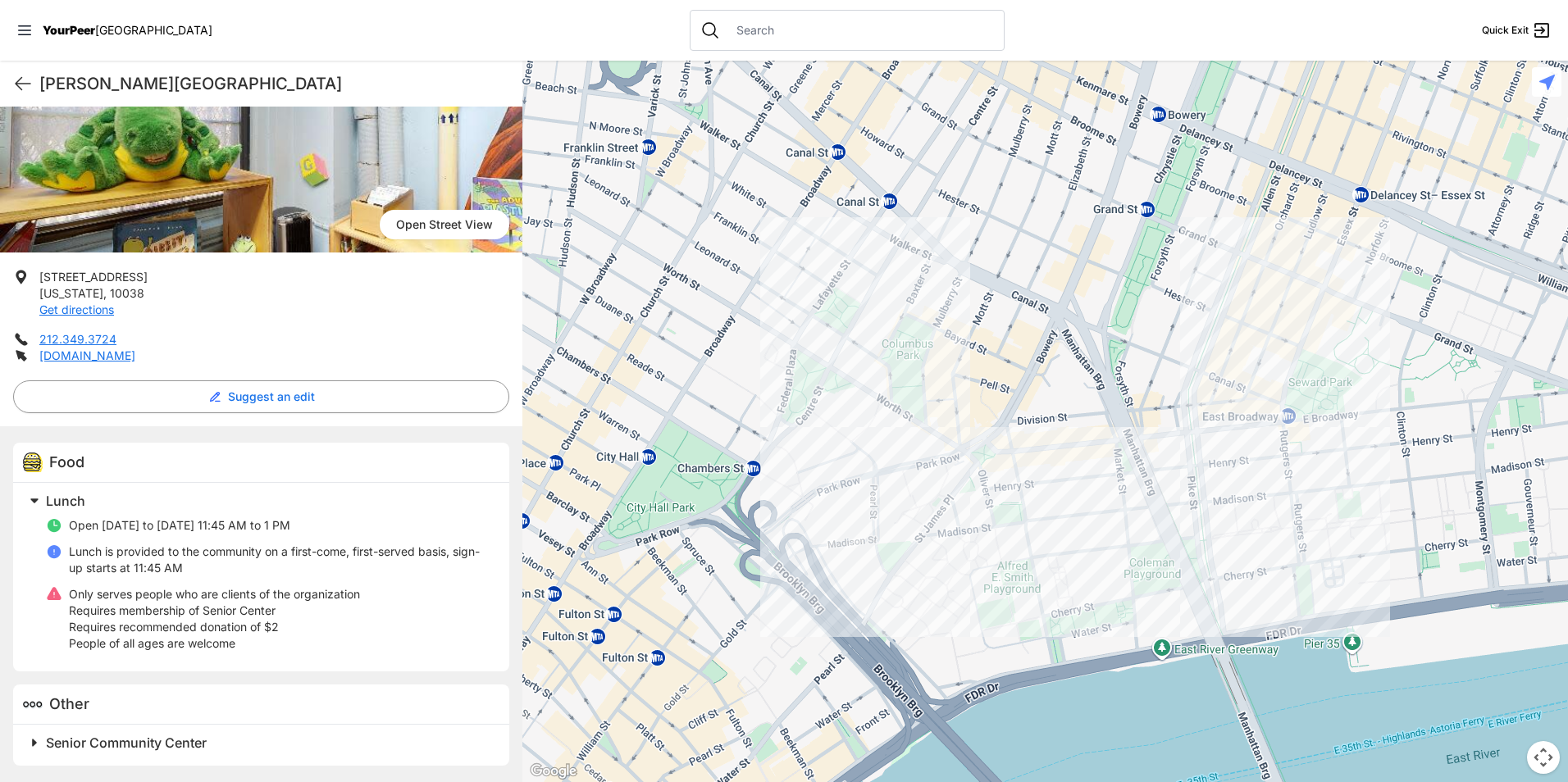
click at [792, 593] on div at bounding box center [1045, 421] width 1046 height 721
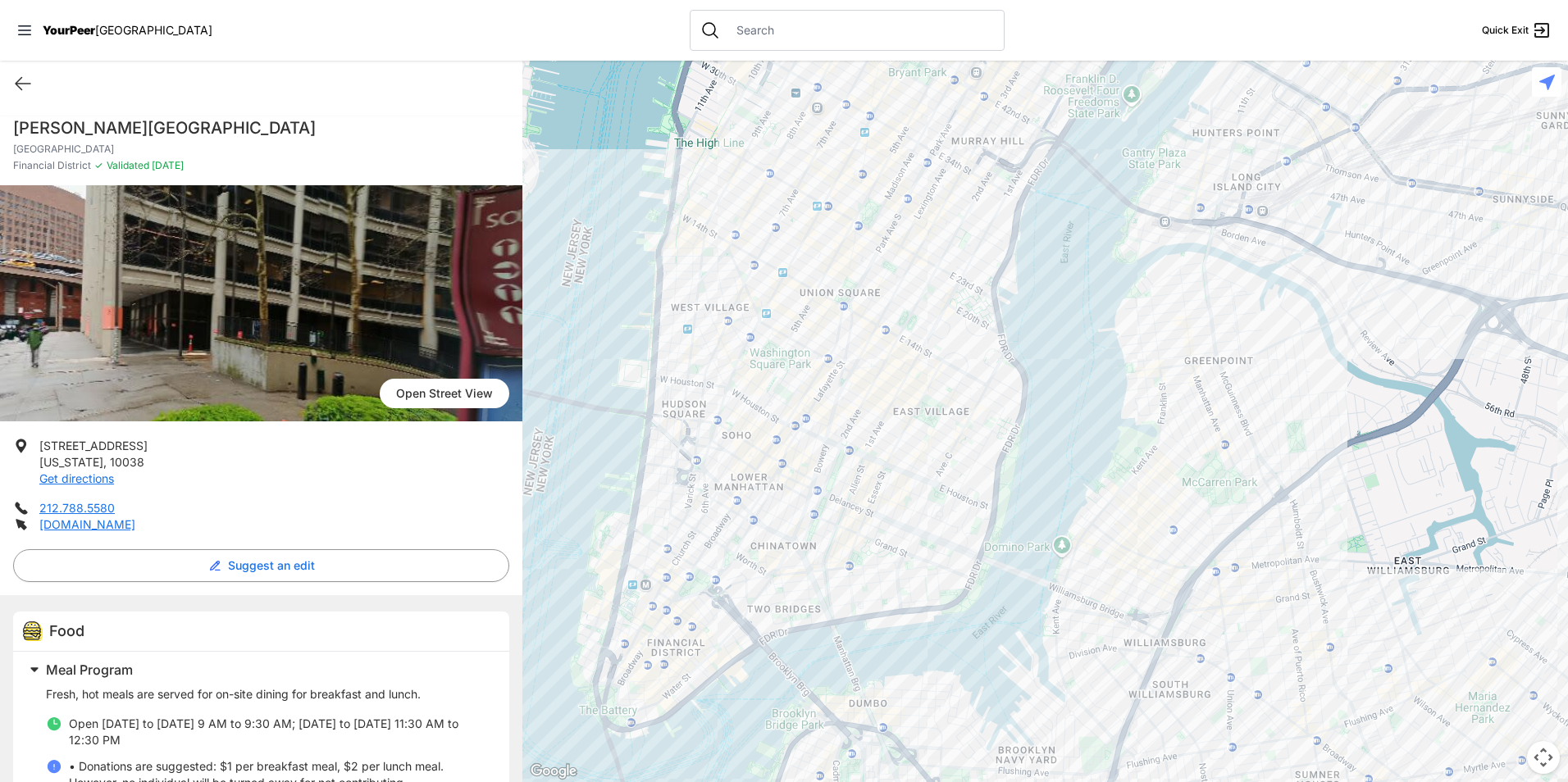
drag, startPoint x: 1380, startPoint y: 313, endPoint x: 1066, endPoint y: 522, distance: 377.2
click at [1065, 522] on div at bounding box center [1045, 421] width 1046 height 721
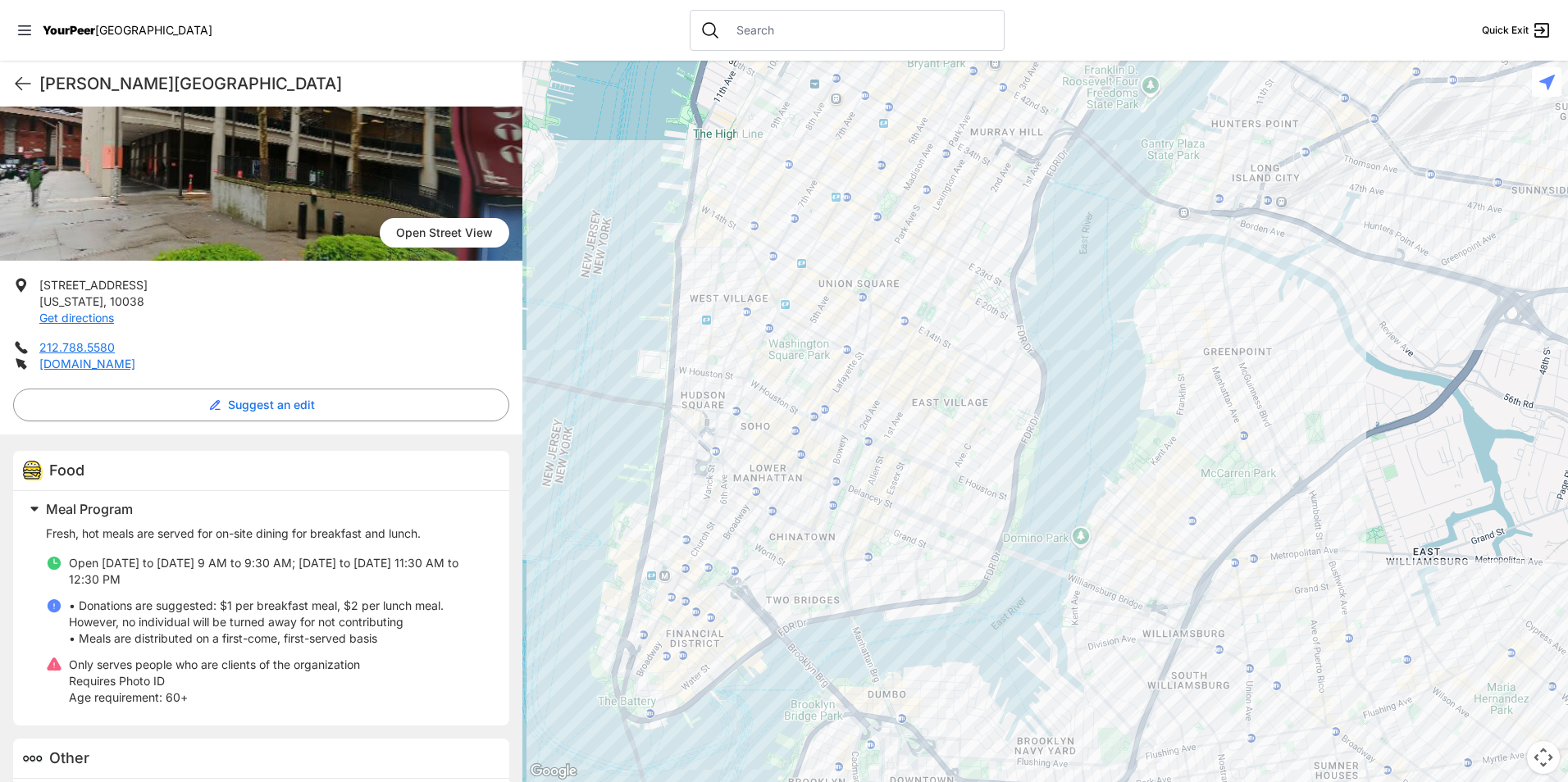
scroll to position [164, 0]
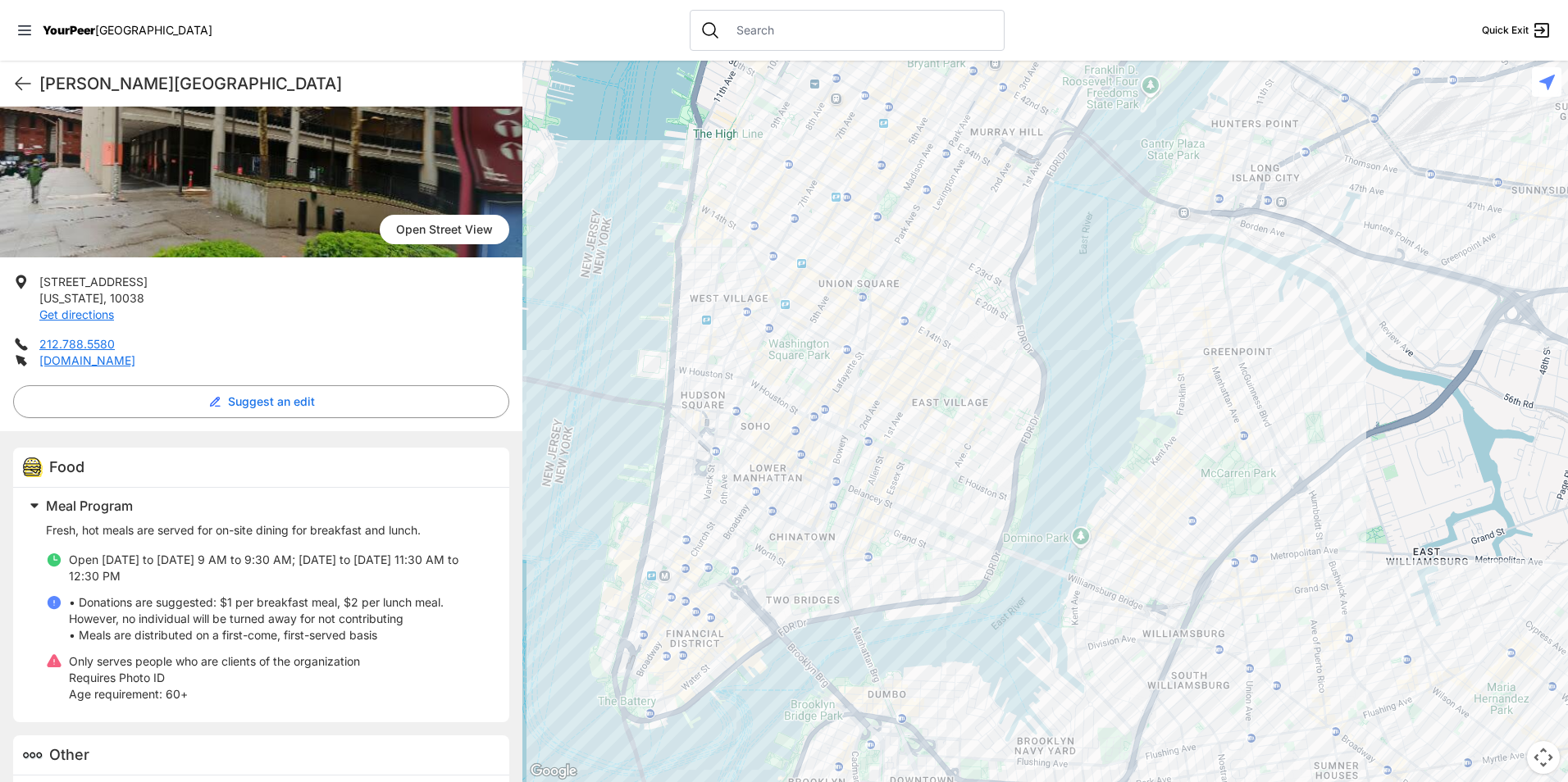
drag, startPoint x: 972, startPoint y: 562, endPoint x: 1016, endPoint y: 568, distance: 44.4
click at [1016, 568] on div at bounding box center [1045, 421] width 1046 height 721
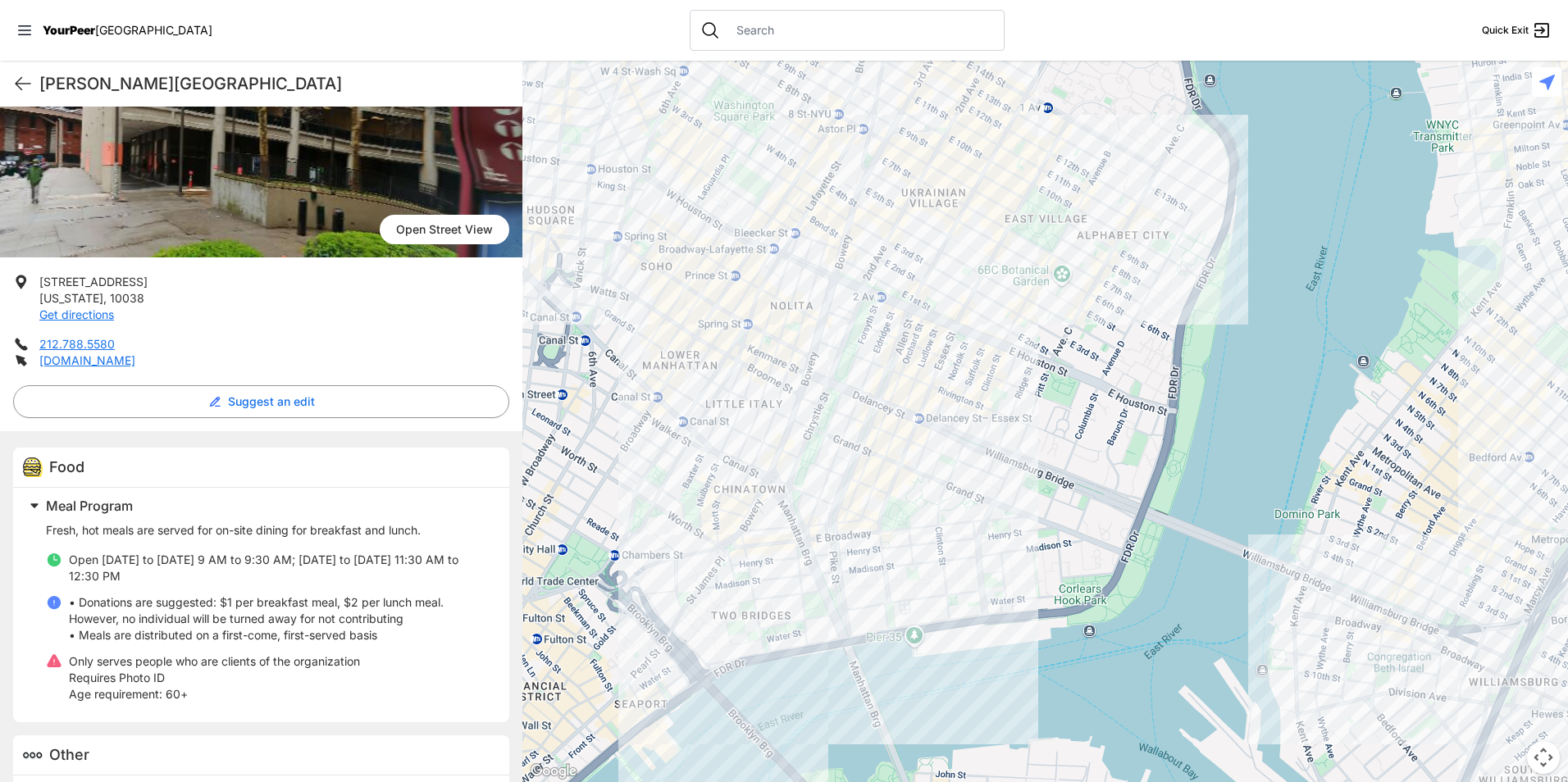
drag, startPoint x: 904, startPoint y: 592, endPoint x: 1003, endPoint y: 545, distance: 109.6
click at [1003, 545] on div at bounding box center [1045, 421] width 1046 height 721
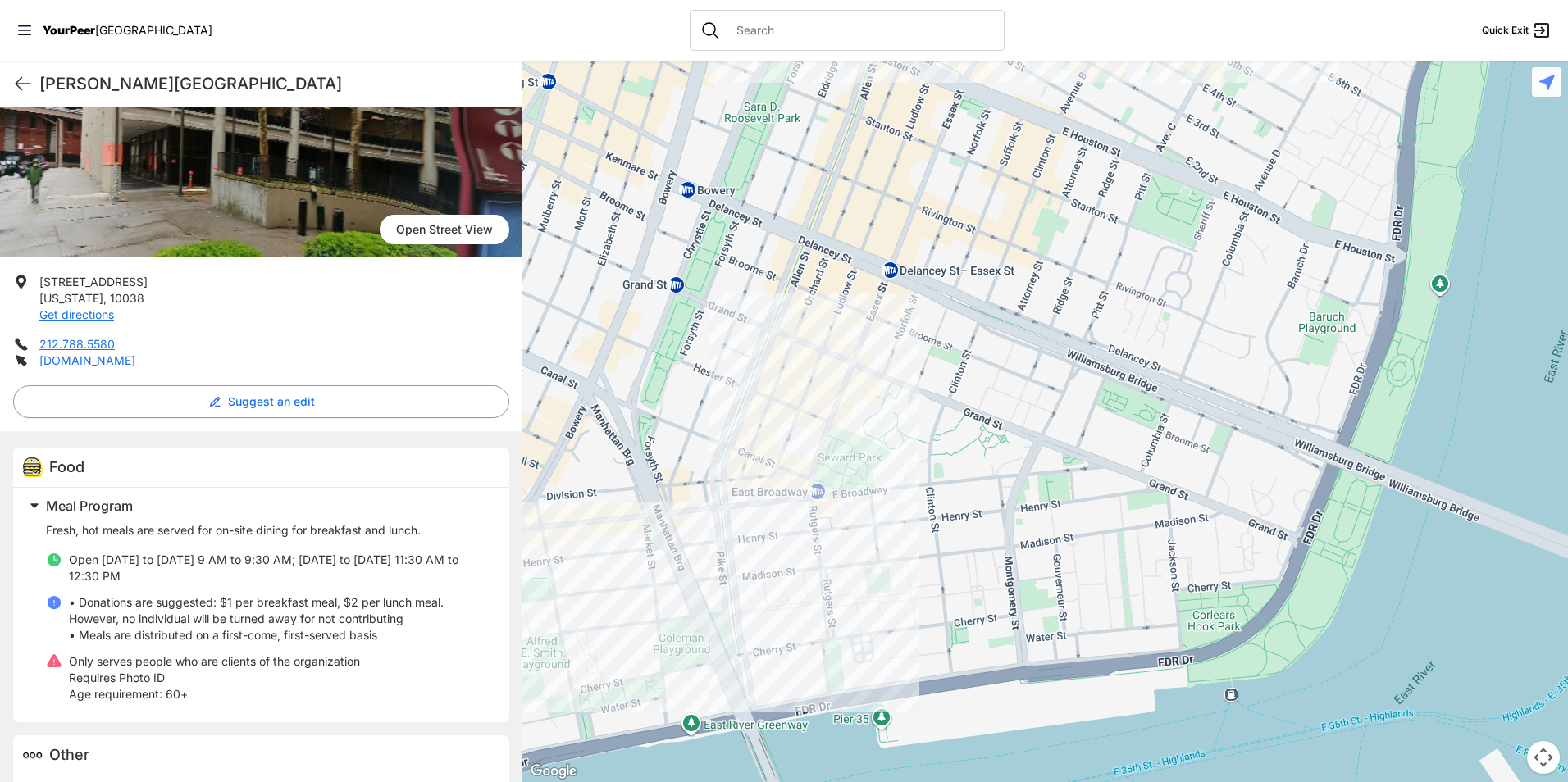
click at [900, 534] on div at bounding box center [1045, 421] width 1046 height 721
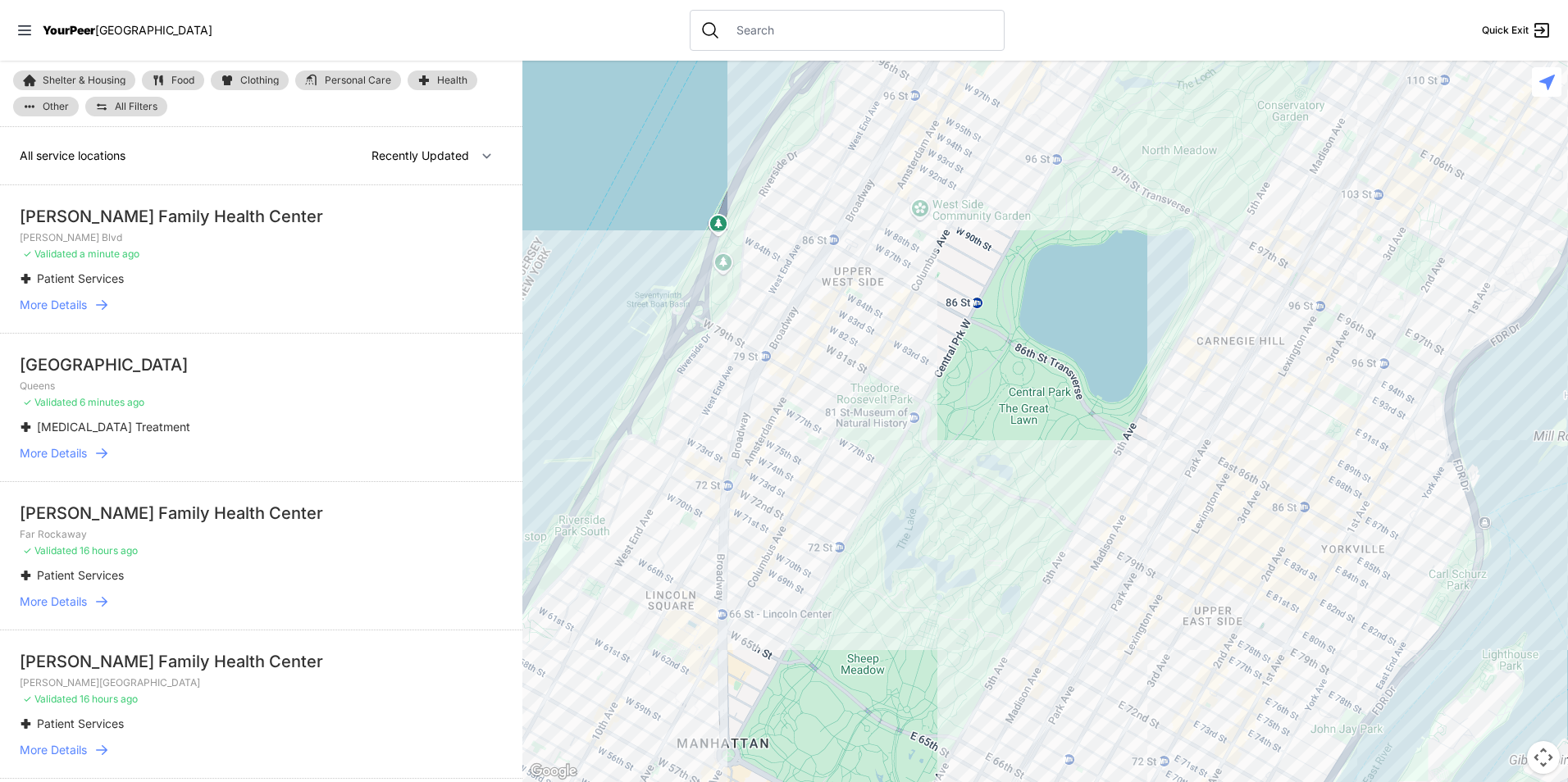
click at [165, 77] on img at bounding box center [159, 81] width 13 height 13
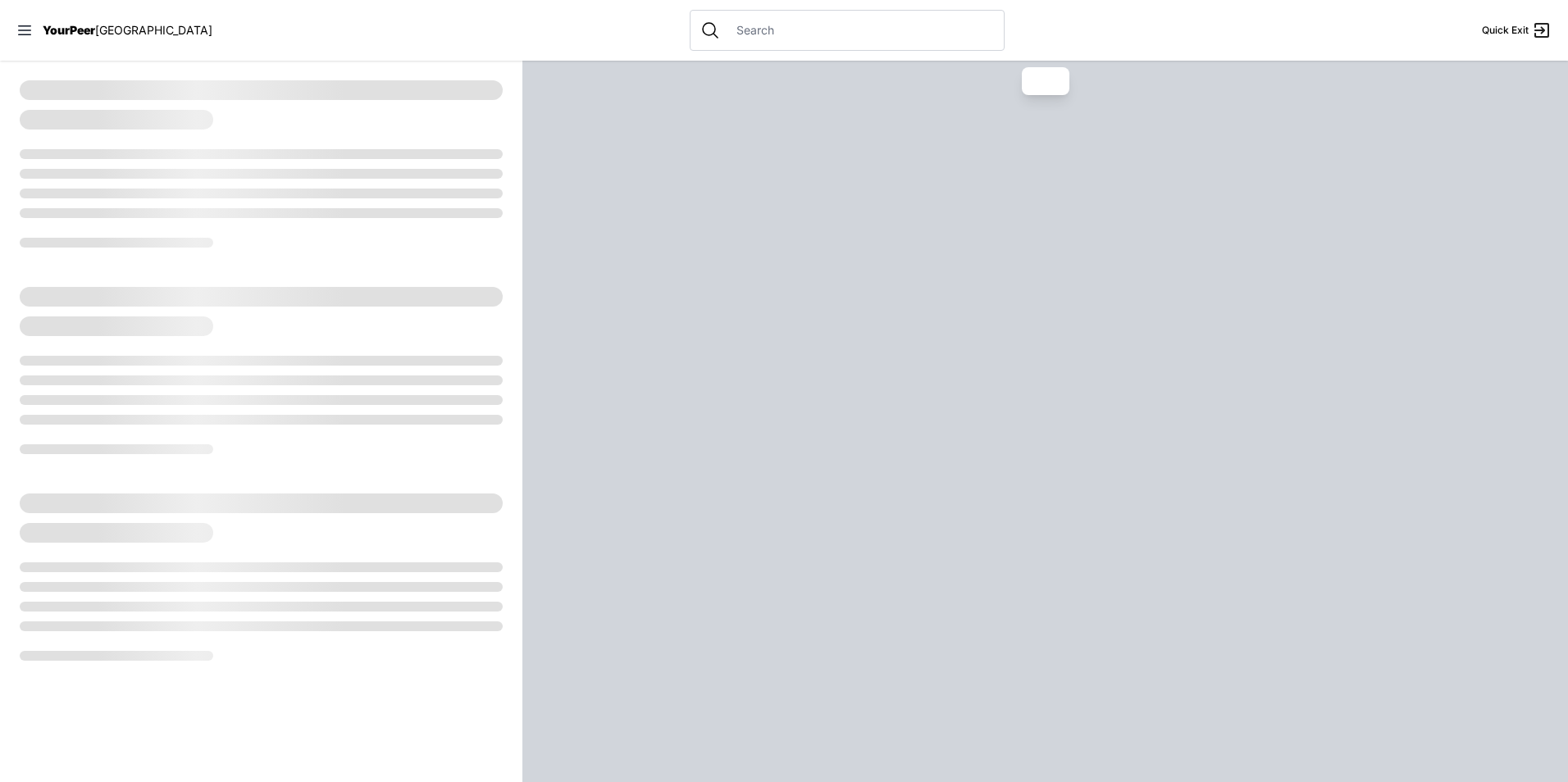
click at [1099, 237] on div at bounding box center [1045, 421] width 1046 height 721
select select "recentlyUpdated"
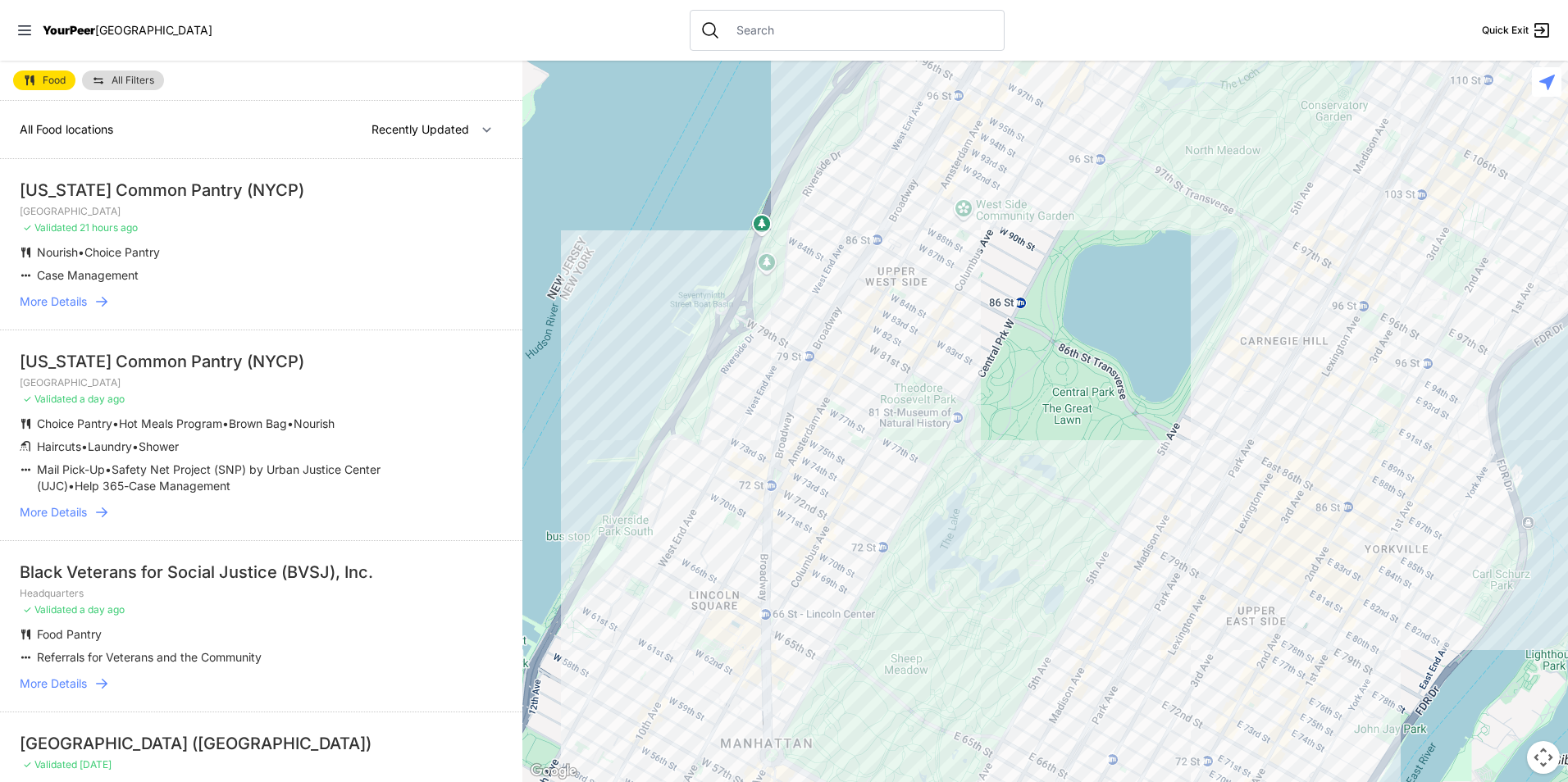
click at [1050, 263] on div at bounding box center [1045, 421] width 1046 height 721
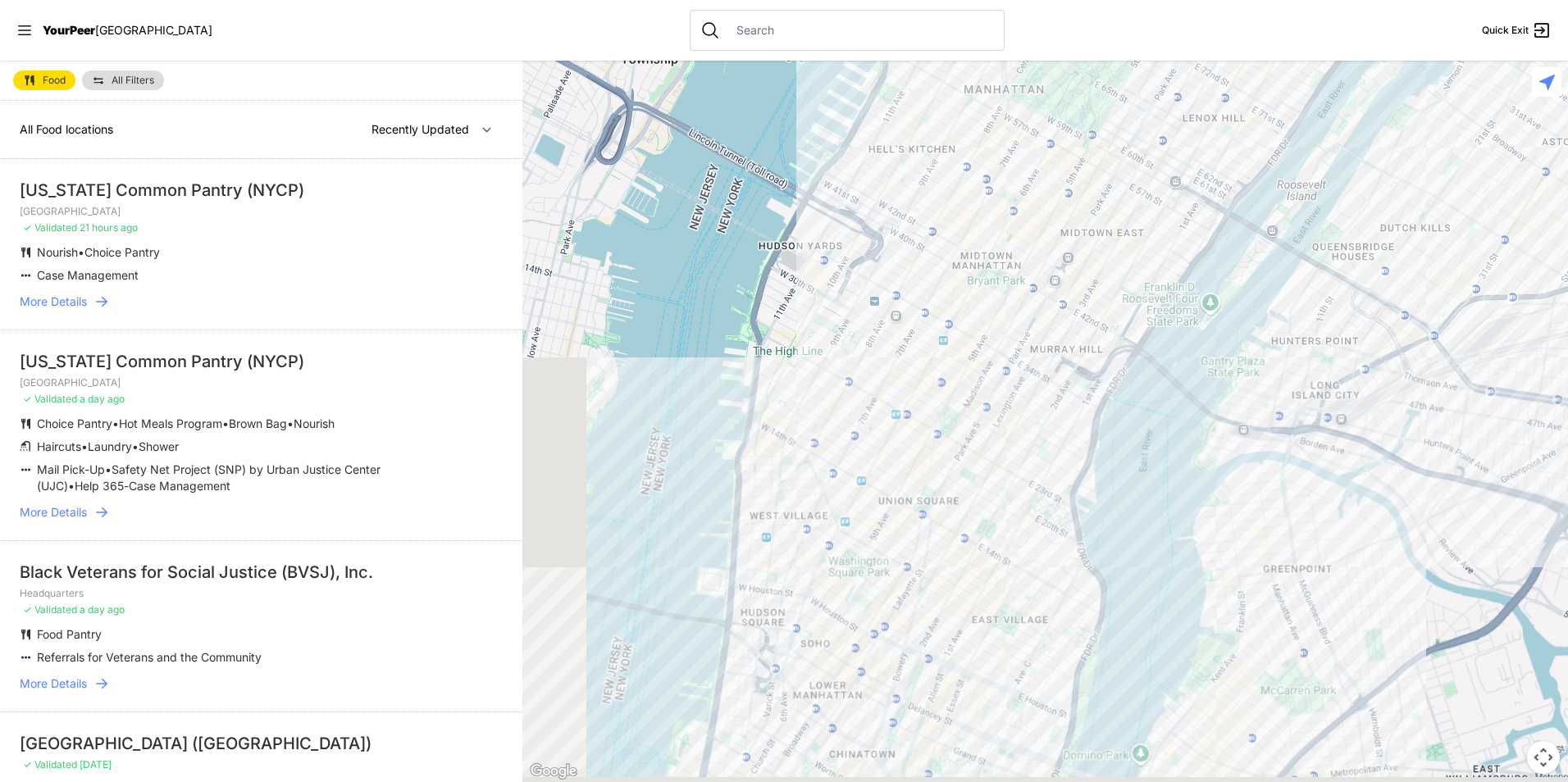
drag, startPoint x: 925, startPoint y: 614, endPoint x: 1083, endPoint y: 184, distance: 458.1
click at [1082, 185] on div at bounding box center [1045, 421] width 1046 height 721
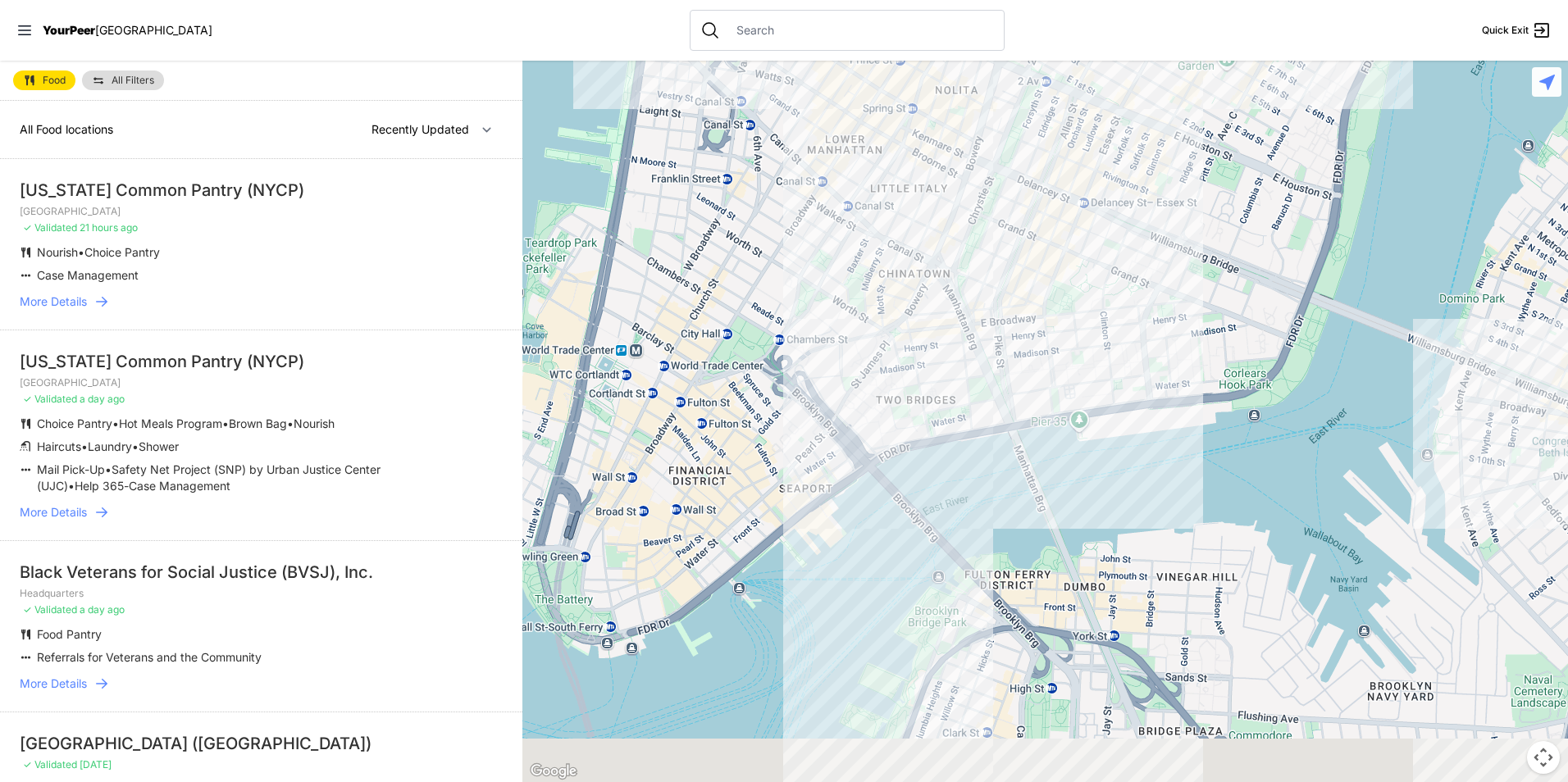
drag, startPoint x: 1010, startPoint y: 526, endPoint x: 1131, endPoint y: 301, distance: 255.5
click at [1199, 204] on div at bounding box center [1045, 421] width 1046 height 721
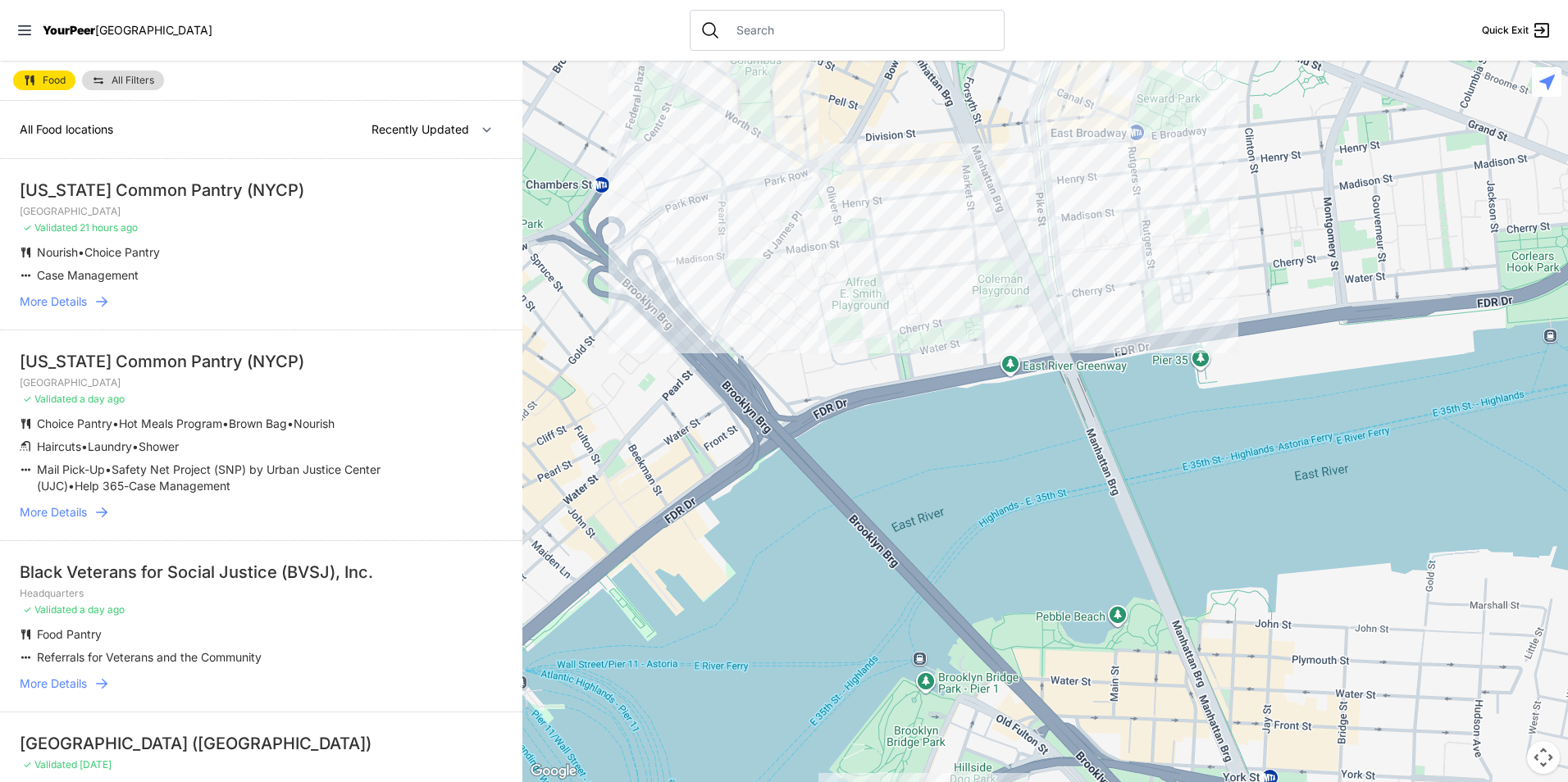
click at [841, 244] on div at bounding box center [1045, 421] width 1046 height 721
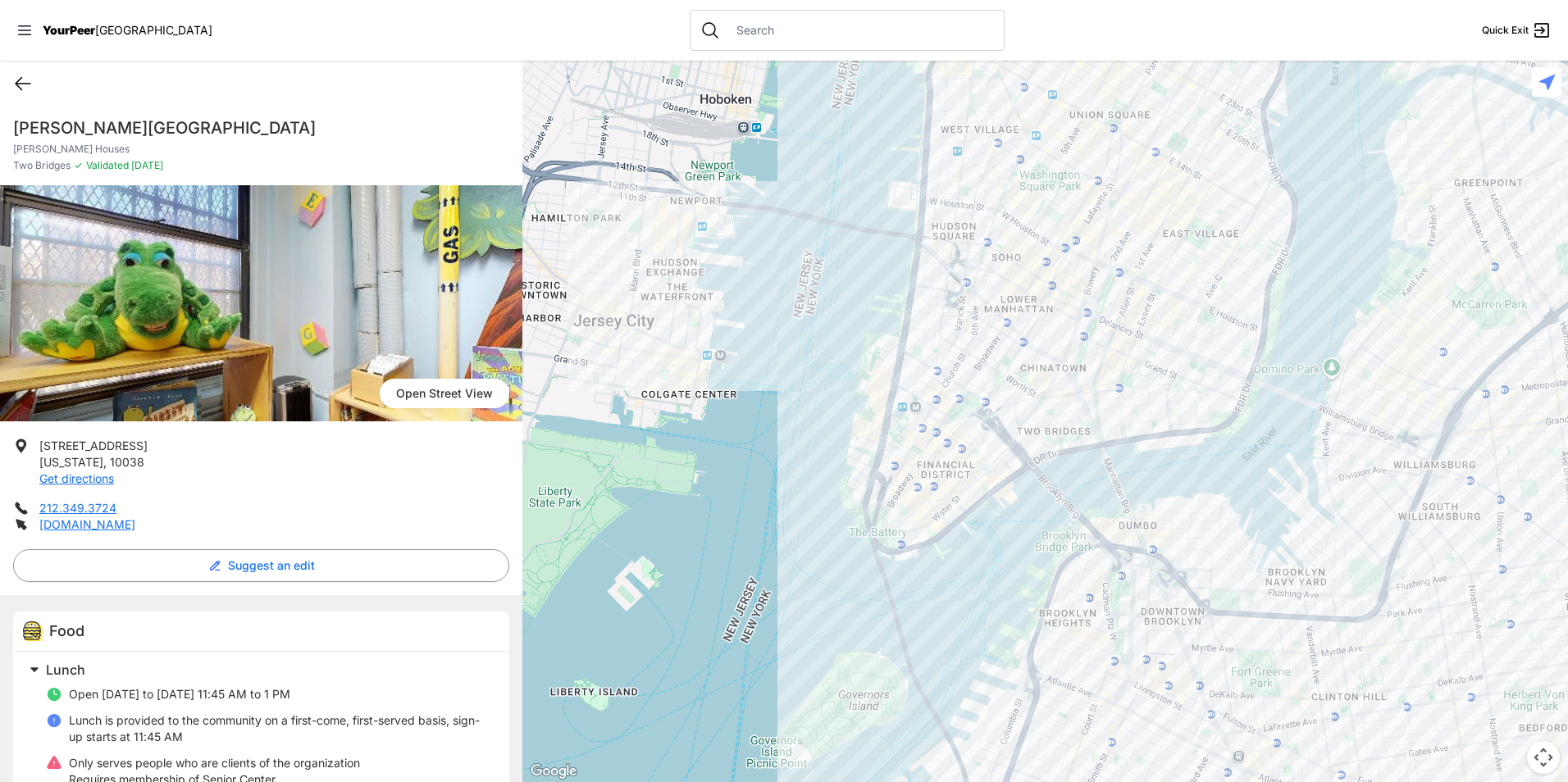
click at [26, 89] on icon at bounding box center [23, 84] width 20 height 20
select select "recentlyUpdated"
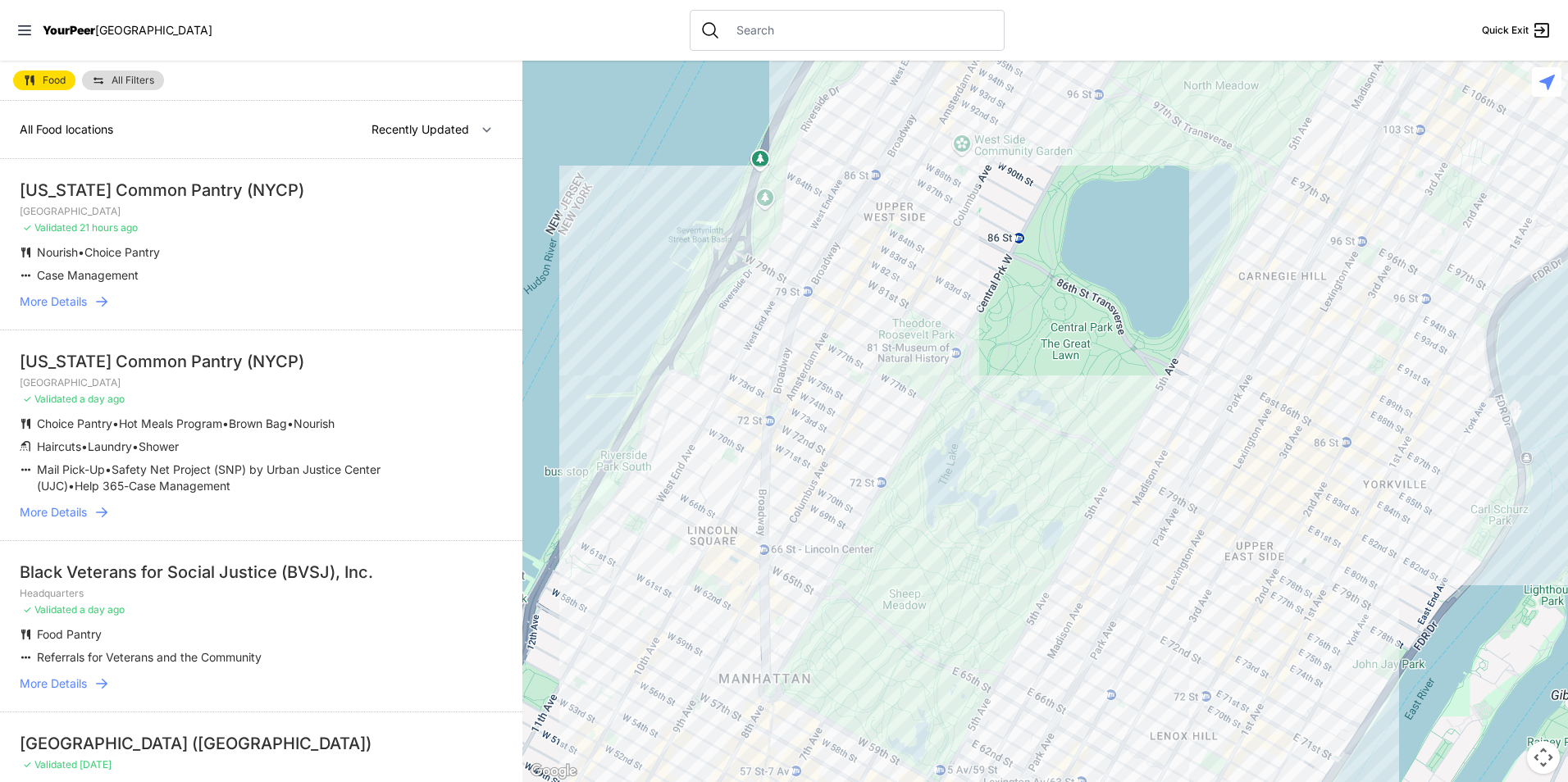
drag, startPoint x: 1278, startPoint y: 453, endPoint x: 1312, endPoint y: 130, distance: 324.8
click at [1325, 53] on div "Close panel YourPeer [GEOGRAPHIC_DATA] Quick Exit Single Adult Families Soup Ki…" at bounding box center [784, 391] width 1568 height 782
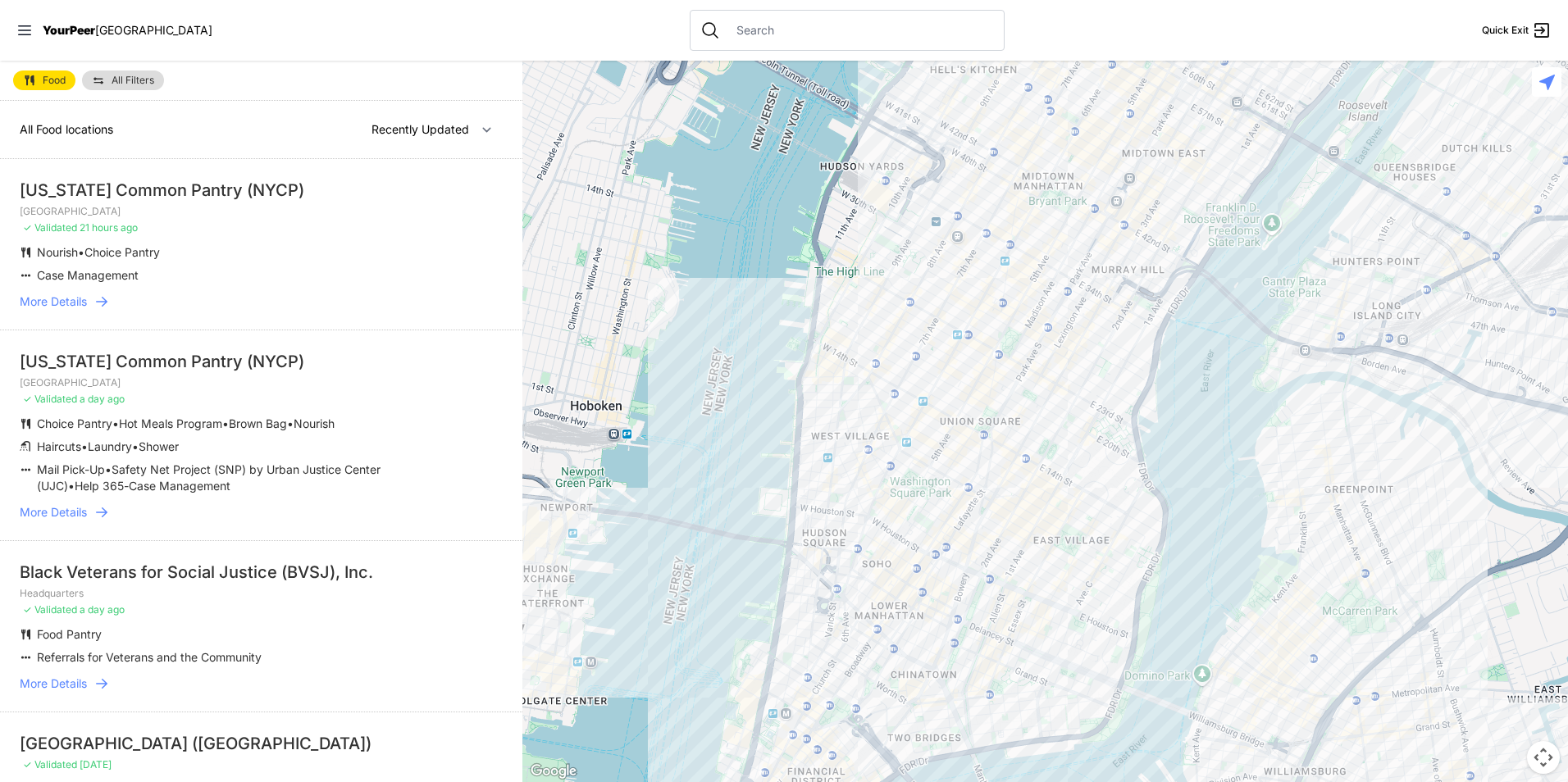
click at [53, 76] on div "Food All Filters" at bounding box center [261, 81] width 522 height 40
click at [53, 77] on span "Food" at bounding box center [54, 81] width 23 height 10
select select "recentlyUpdated"
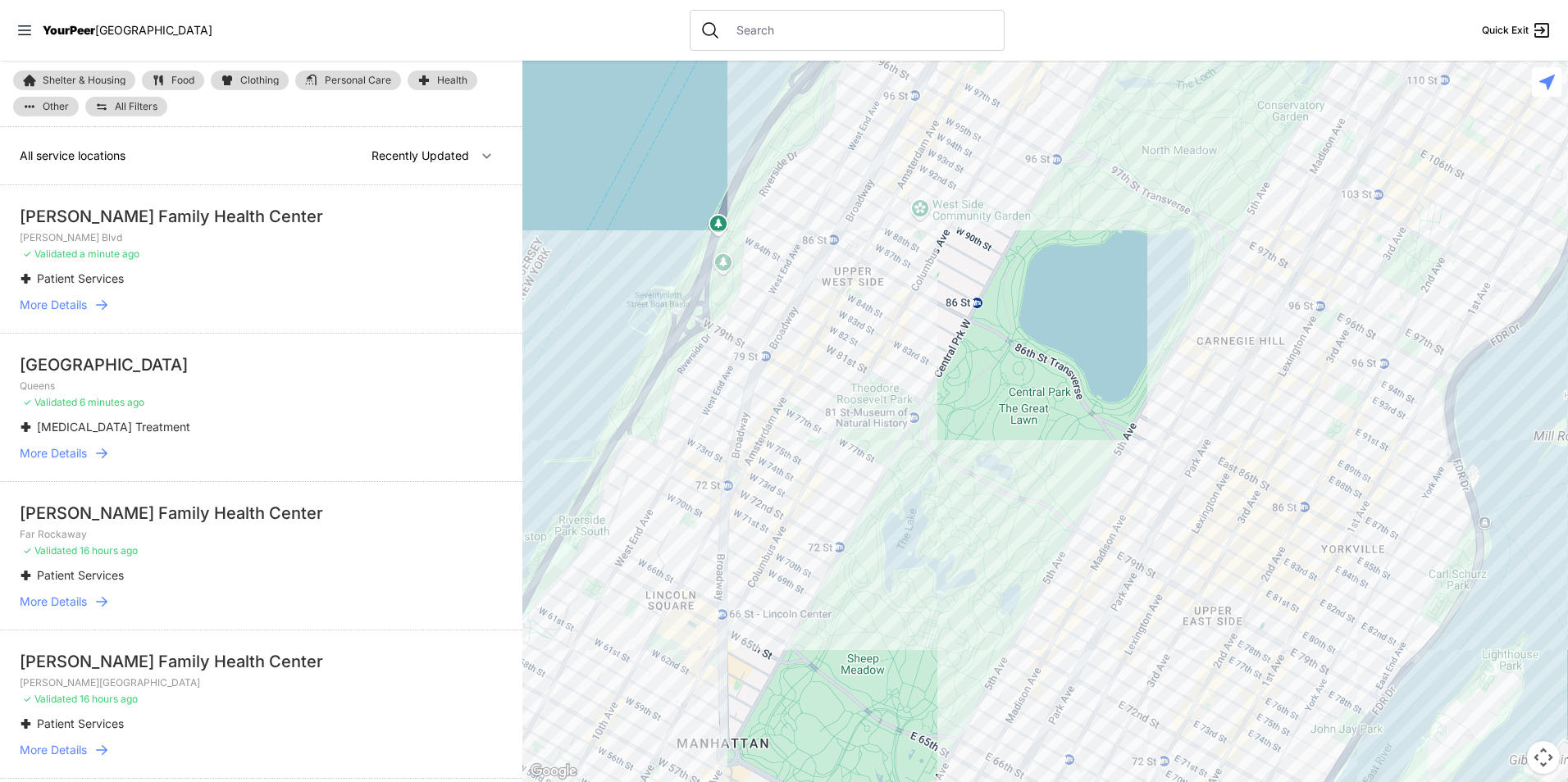
click at [275, 82] on span "Clothing" at bounding box center [259, 81] width 38 height 10
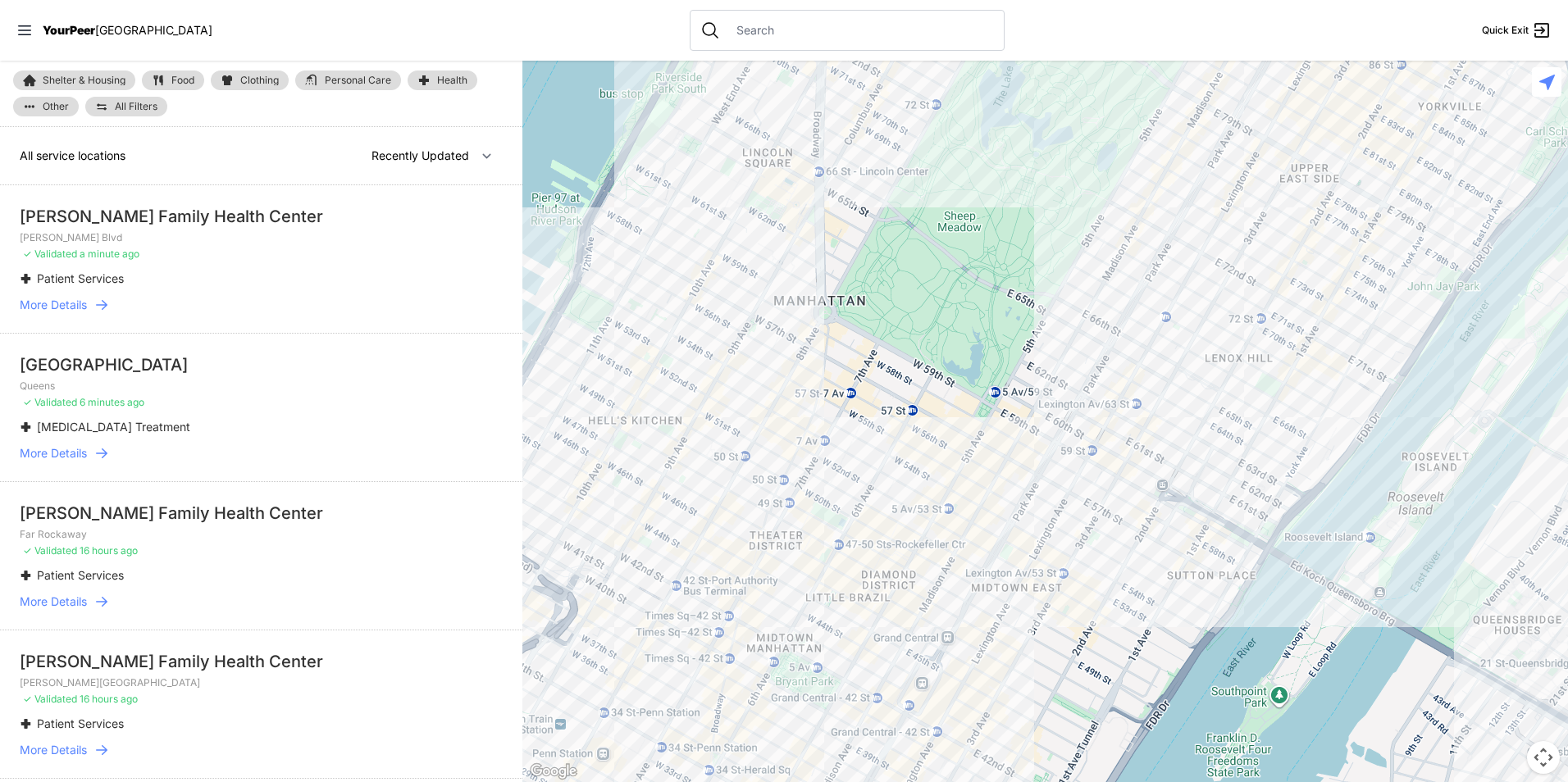
drag, startPoint x: 1067, startPoint y: 643, endPoint x: 1171, endPoint y: 185, distance: 469.7
click at [1167, 191] on div at bounding box center [1045, 421] width 1046 height 721
select select "recentlyUpdated"
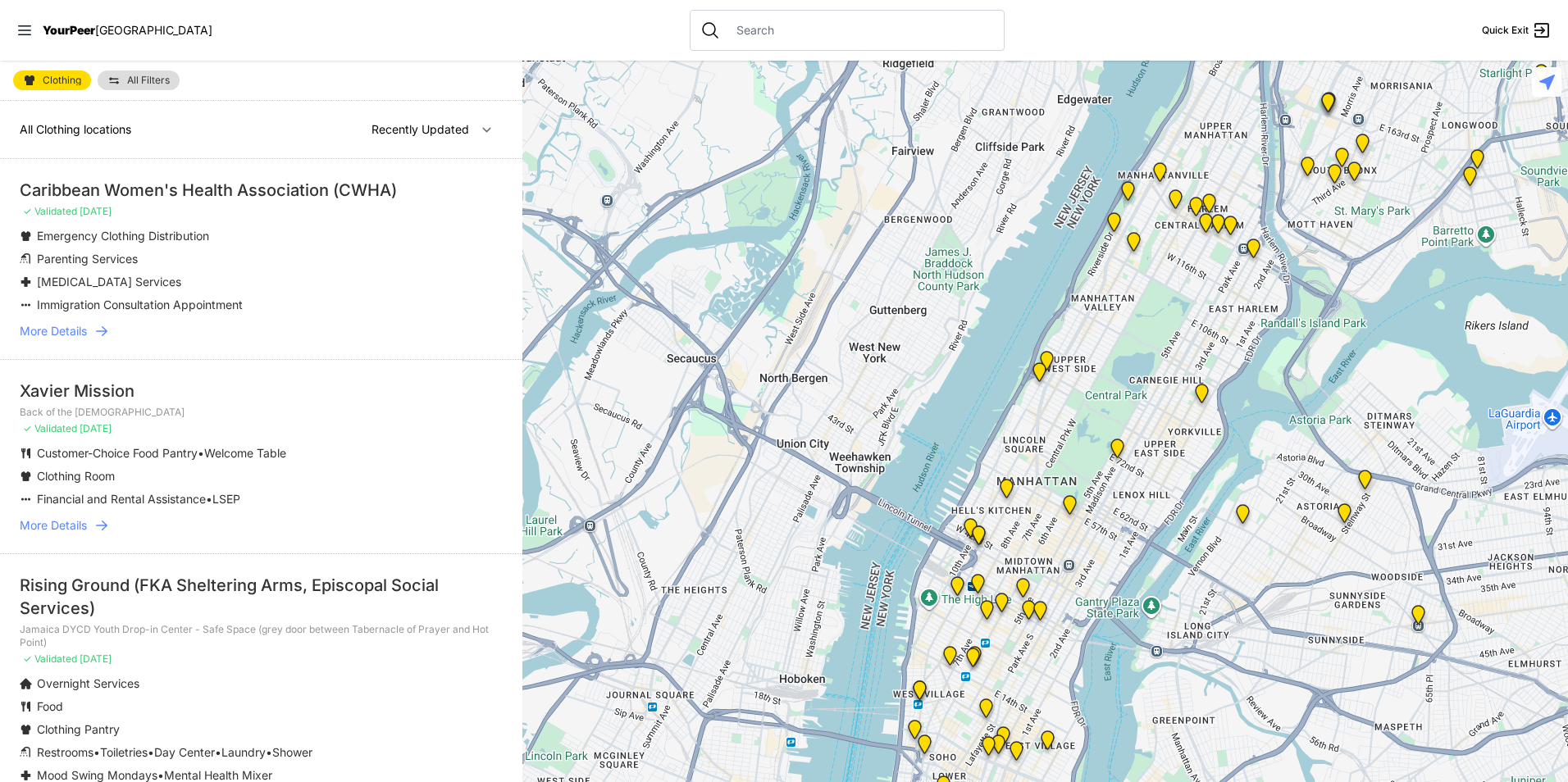
drag, startPoint x: 1134, startPoint y: 554, endPoint x: 1152, endPoint y: 138, distance: 416.4
click at [1144, 134] on div at bounding box center [1045, 421] width 1046 height 721
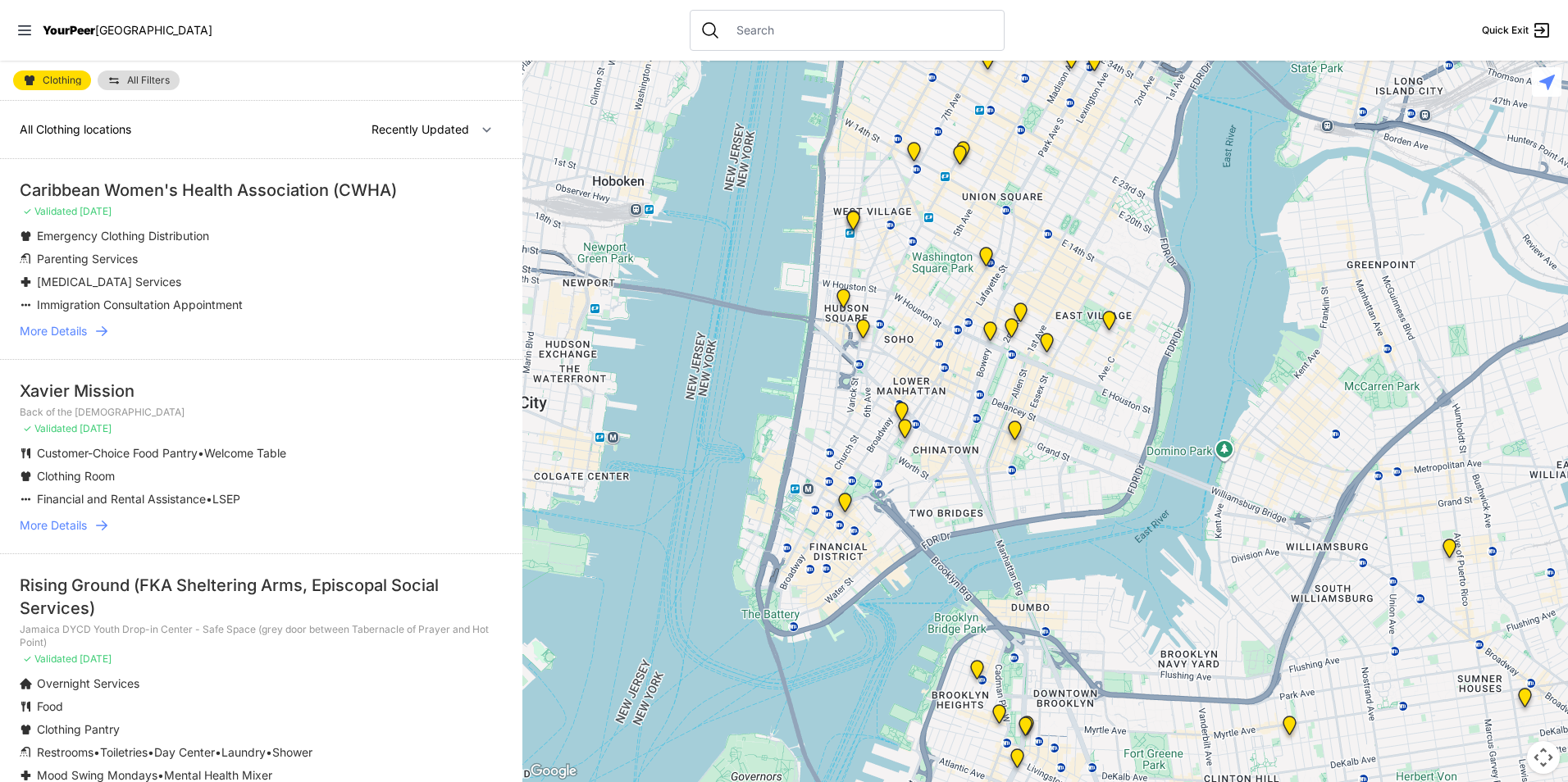
drag, startPoint x: 1103, startPoint y: 283, endPoint x: 1046, endPoint y: 509, distance: 233.1
click at [1109, 551] on div at bounding box center [1045, 421] width 1046 height 721
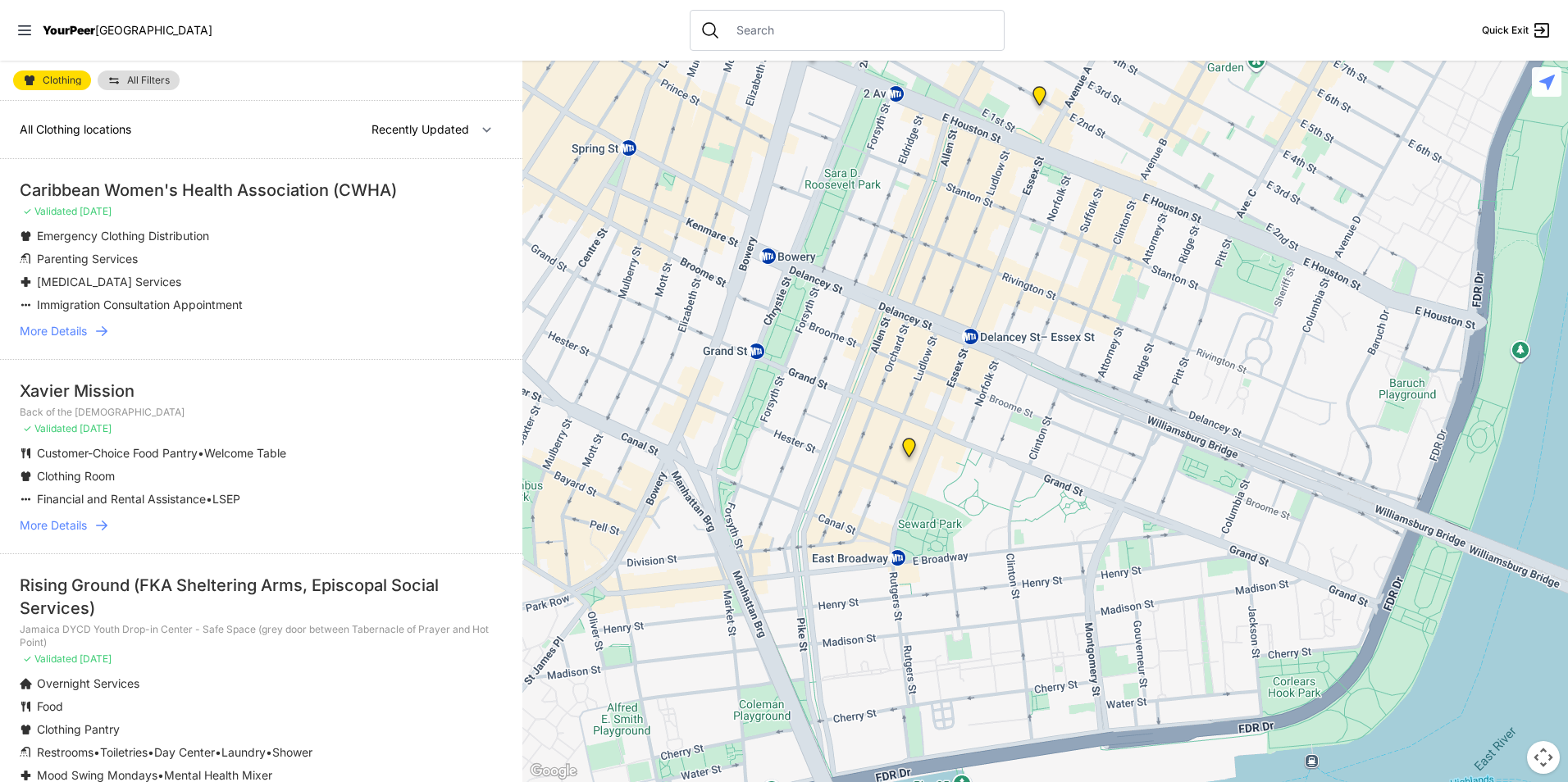
click at [908, 446] on img "Lower East Side Youth Drop-in Center. Yellow doors with grey buzzer on the right" at bounding box center [909, 451] width 34 height 39
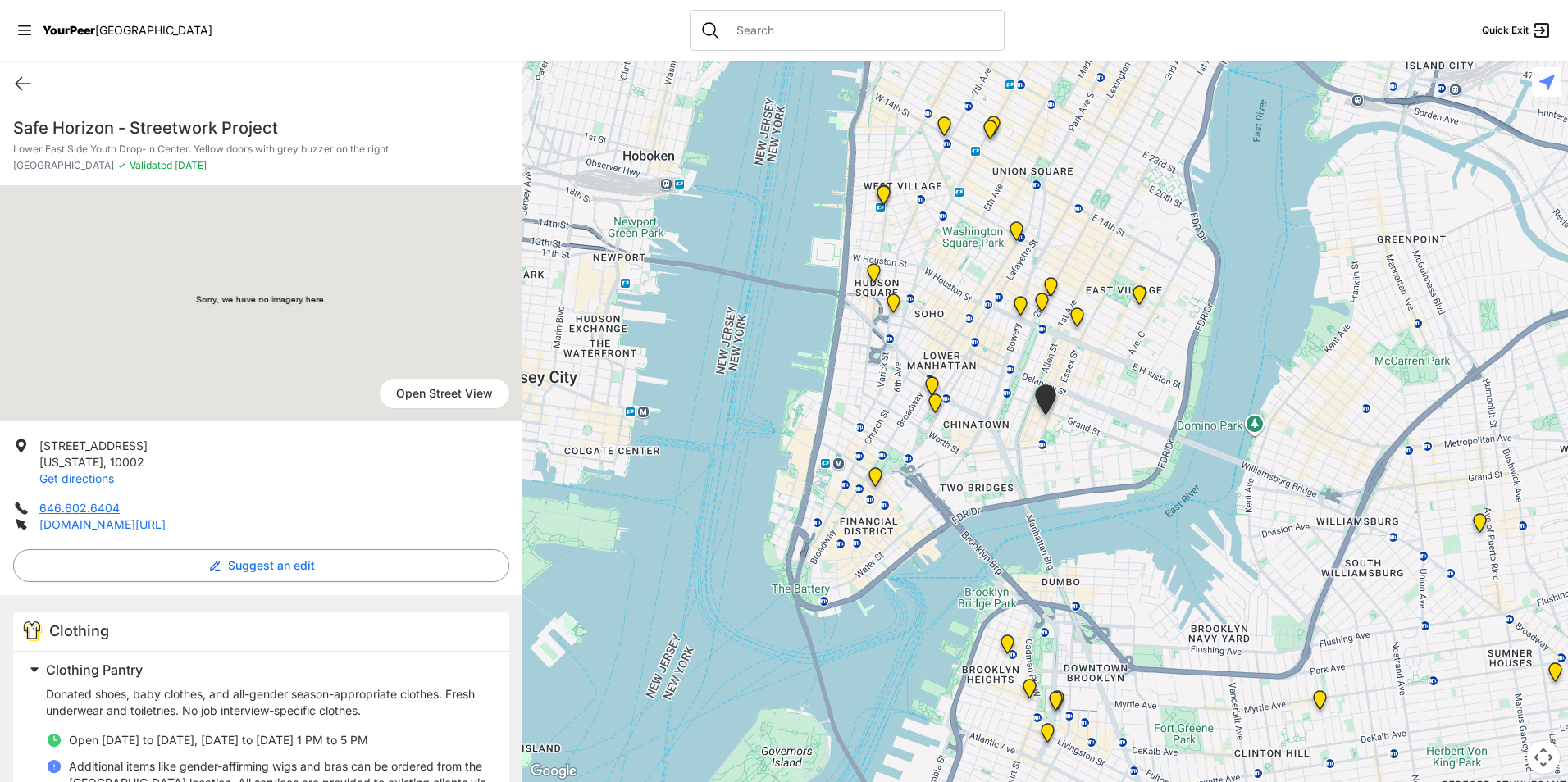
click at [1076, 320] on img "University Community Social Services (UCSS)" at bounding box center [1077, 320] width 34 height 39
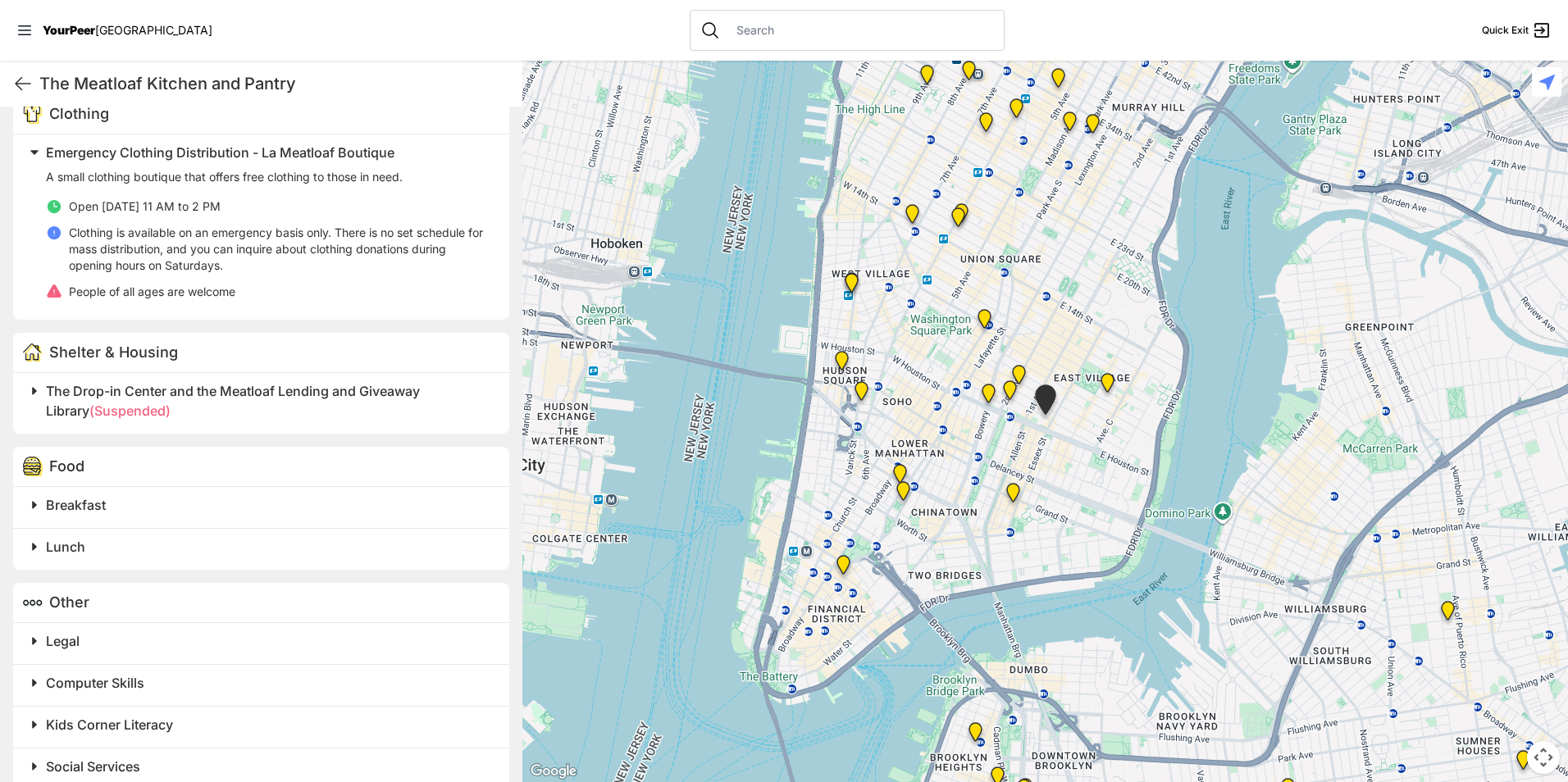
scroll to position [558, 0]
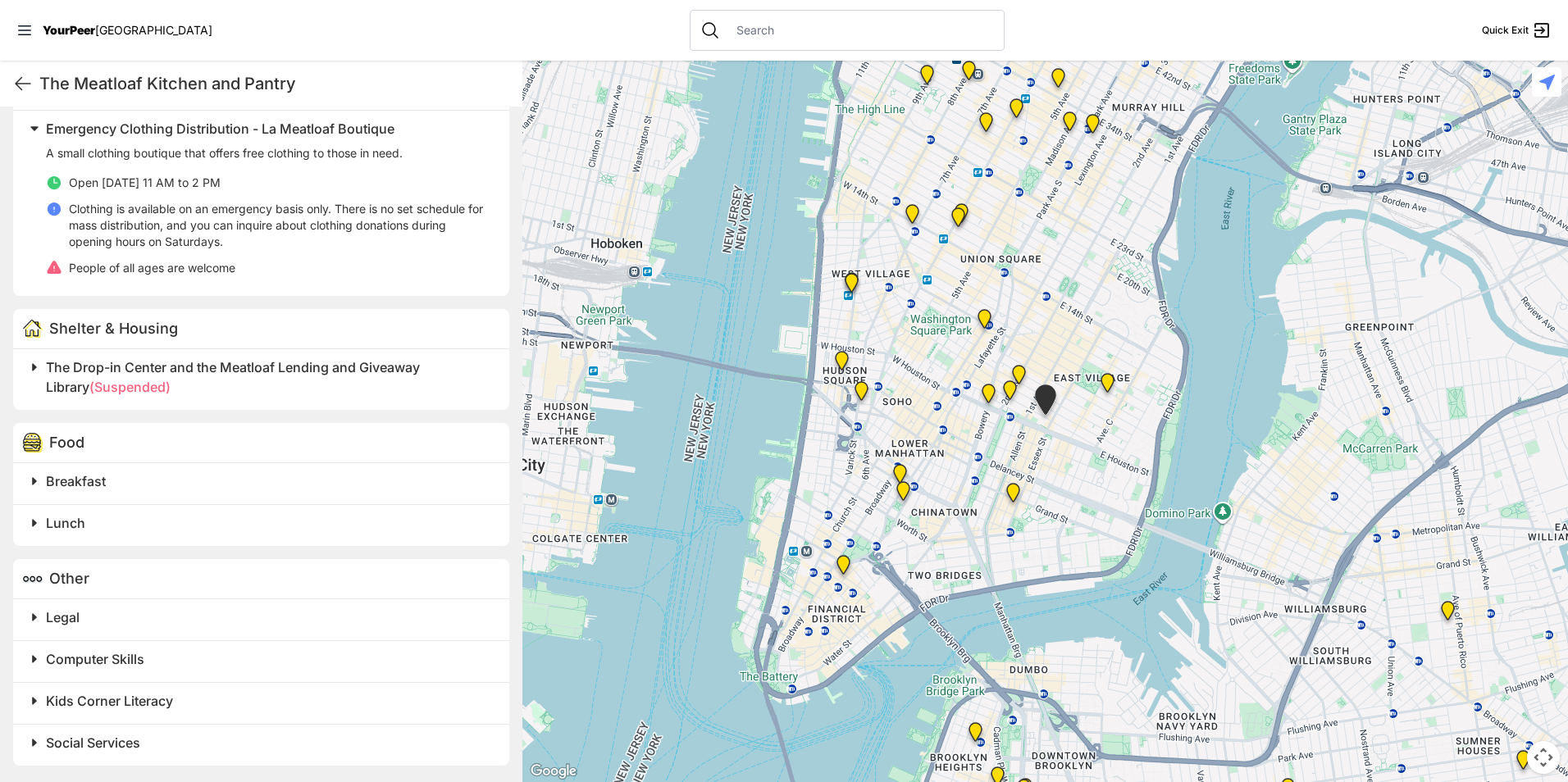
click at [323, 486] on h2 "Breakfast" at bounding box center [267, 481] width 443 height 20
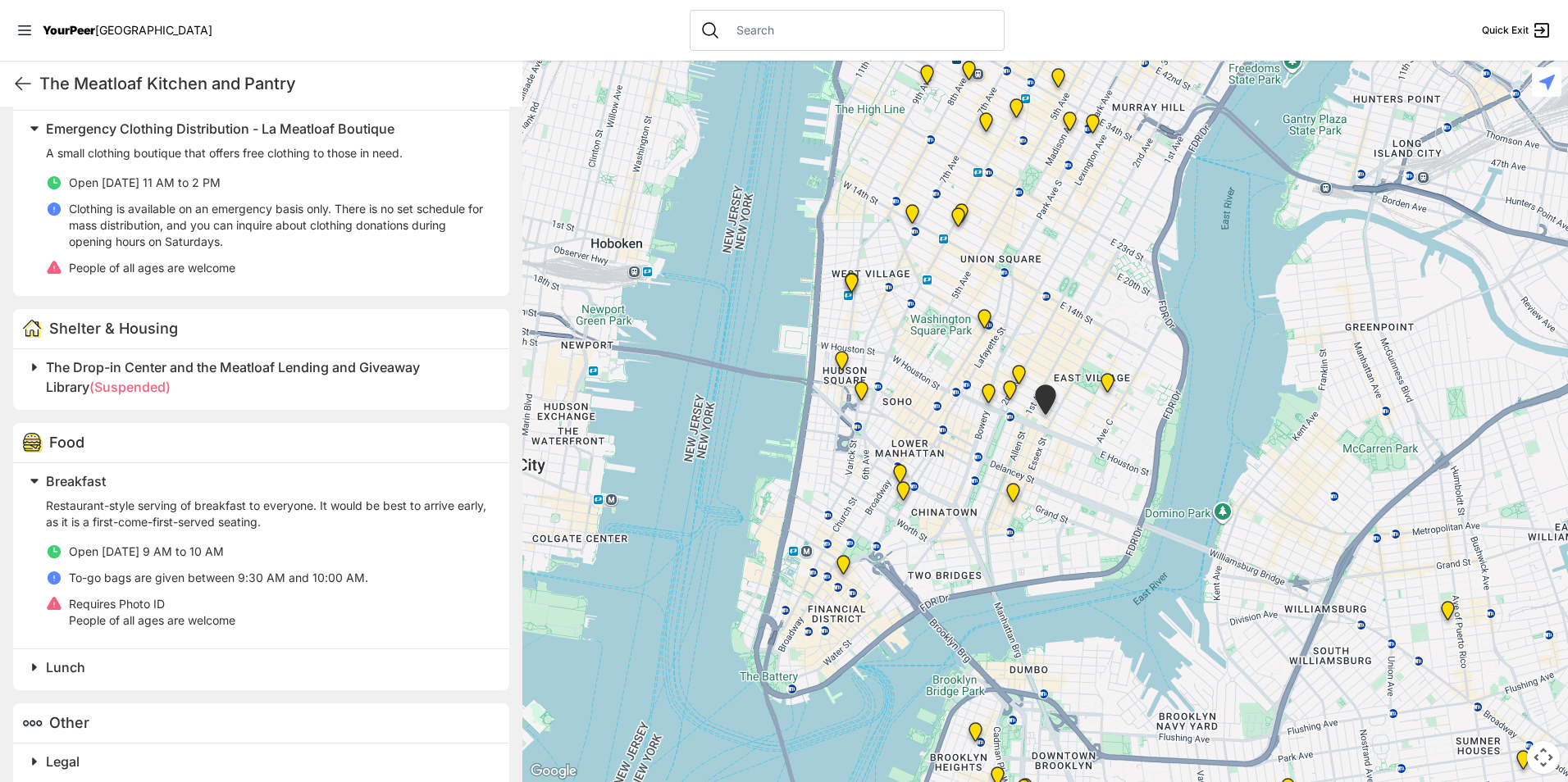
click at [323, 486] on h2 "Breakfast" at bounding box center [267, 481] width 443 height 20
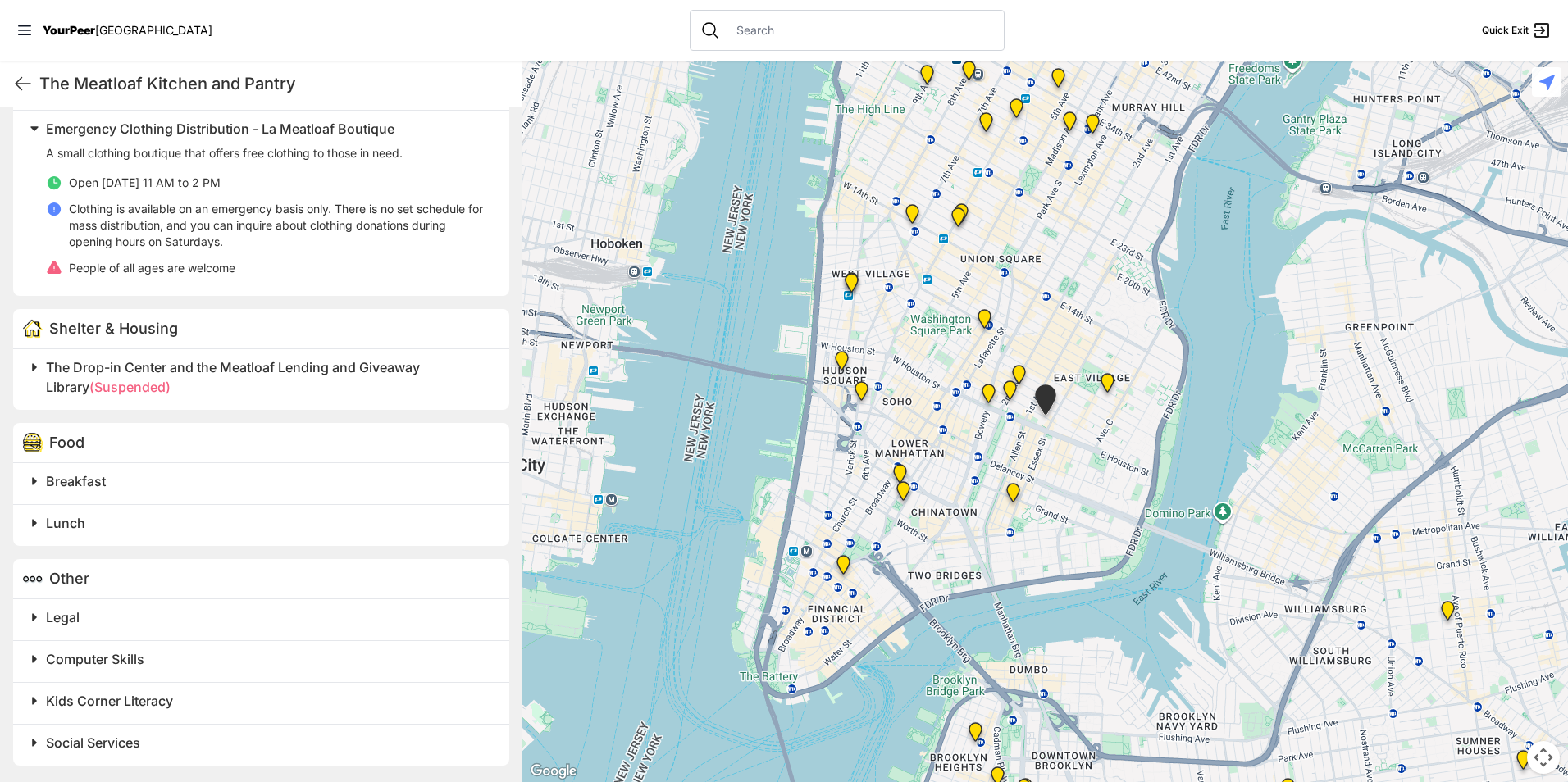
click at [1033, 476] on div at bounding box center [1045, 421] width 1046 height 721
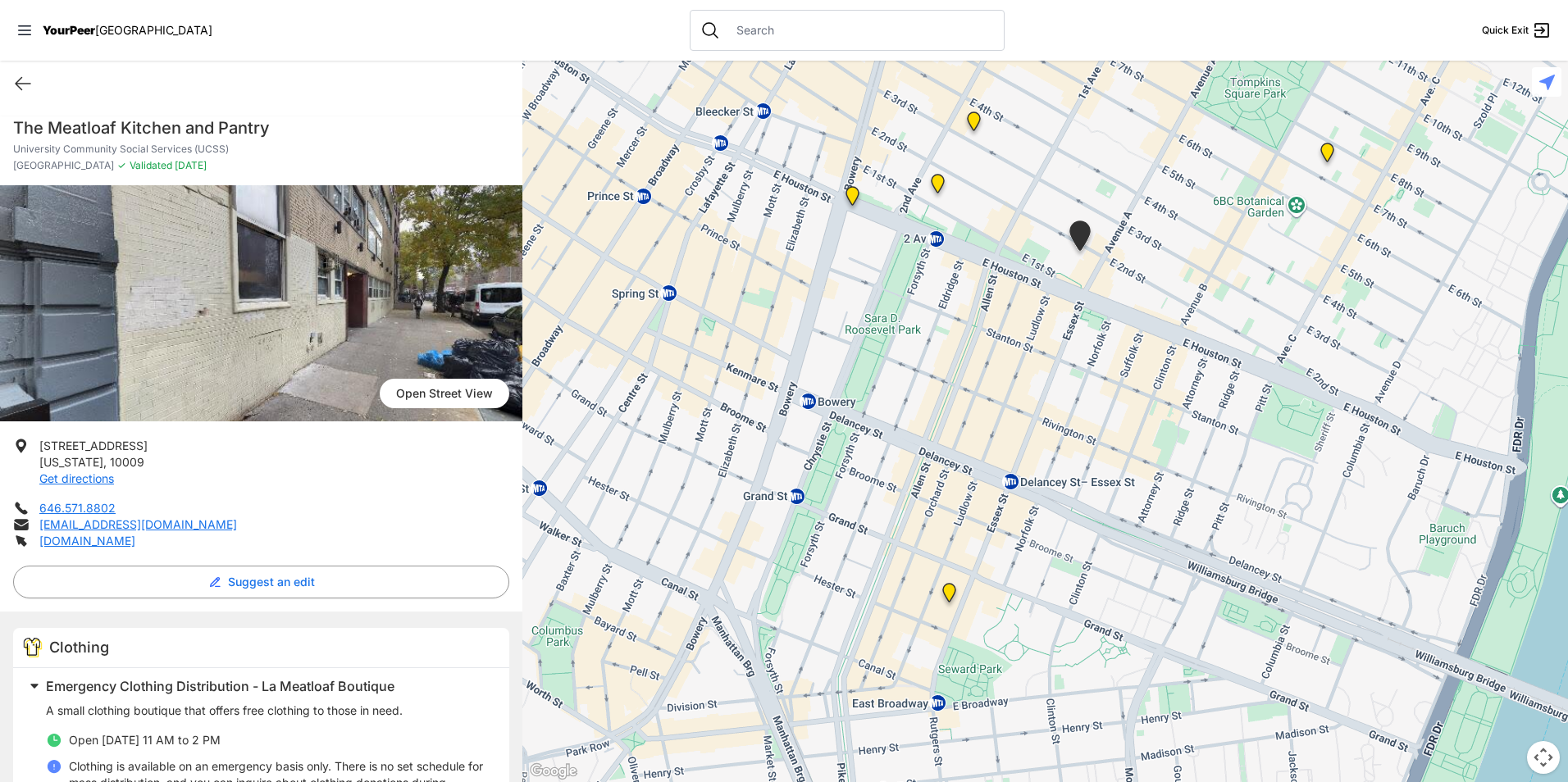
click at [859, 198] on img "Bowery Campus" at bounding box center [852, 198] width 34 height 39
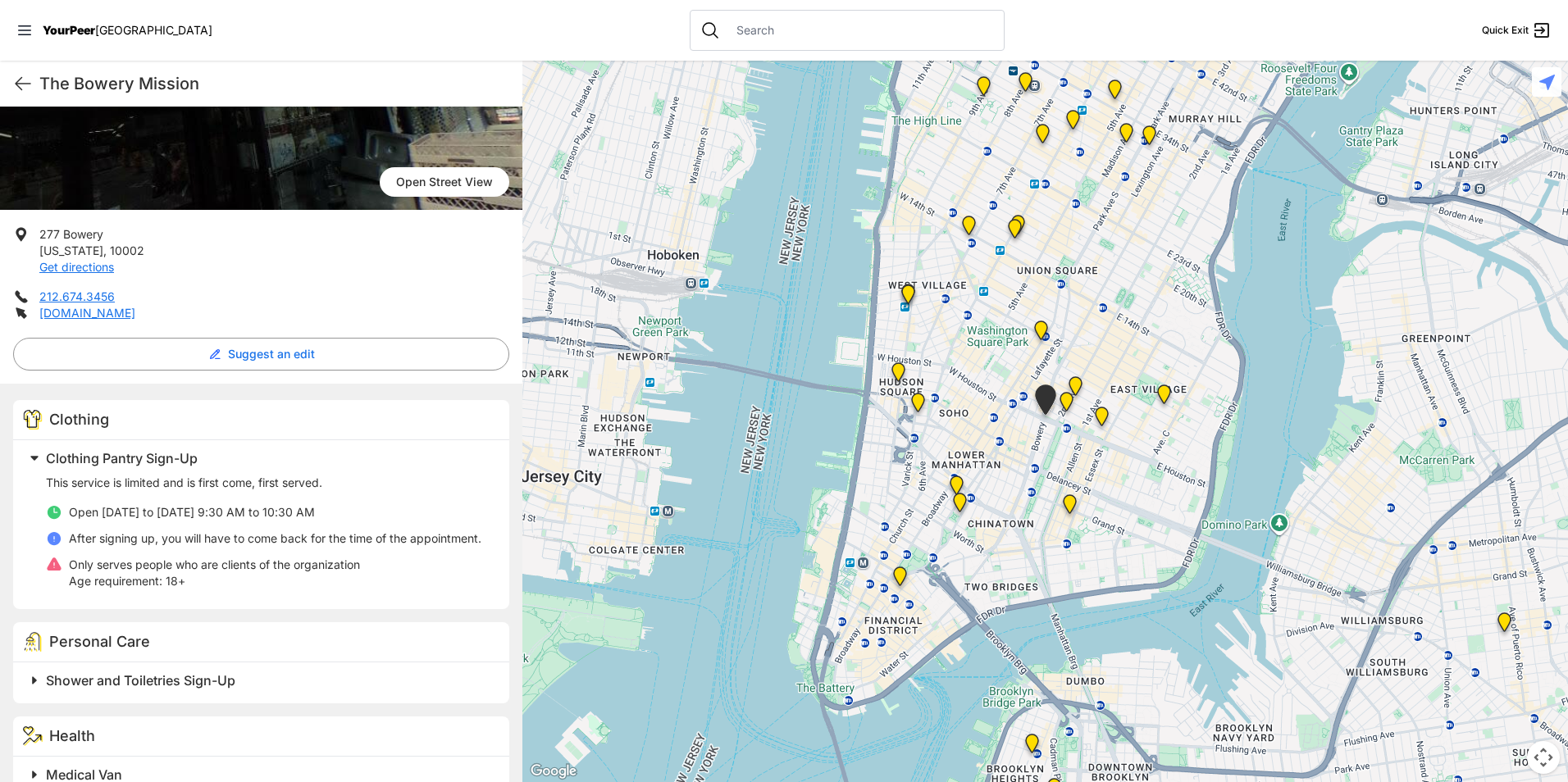
scroll to position [260, 0]
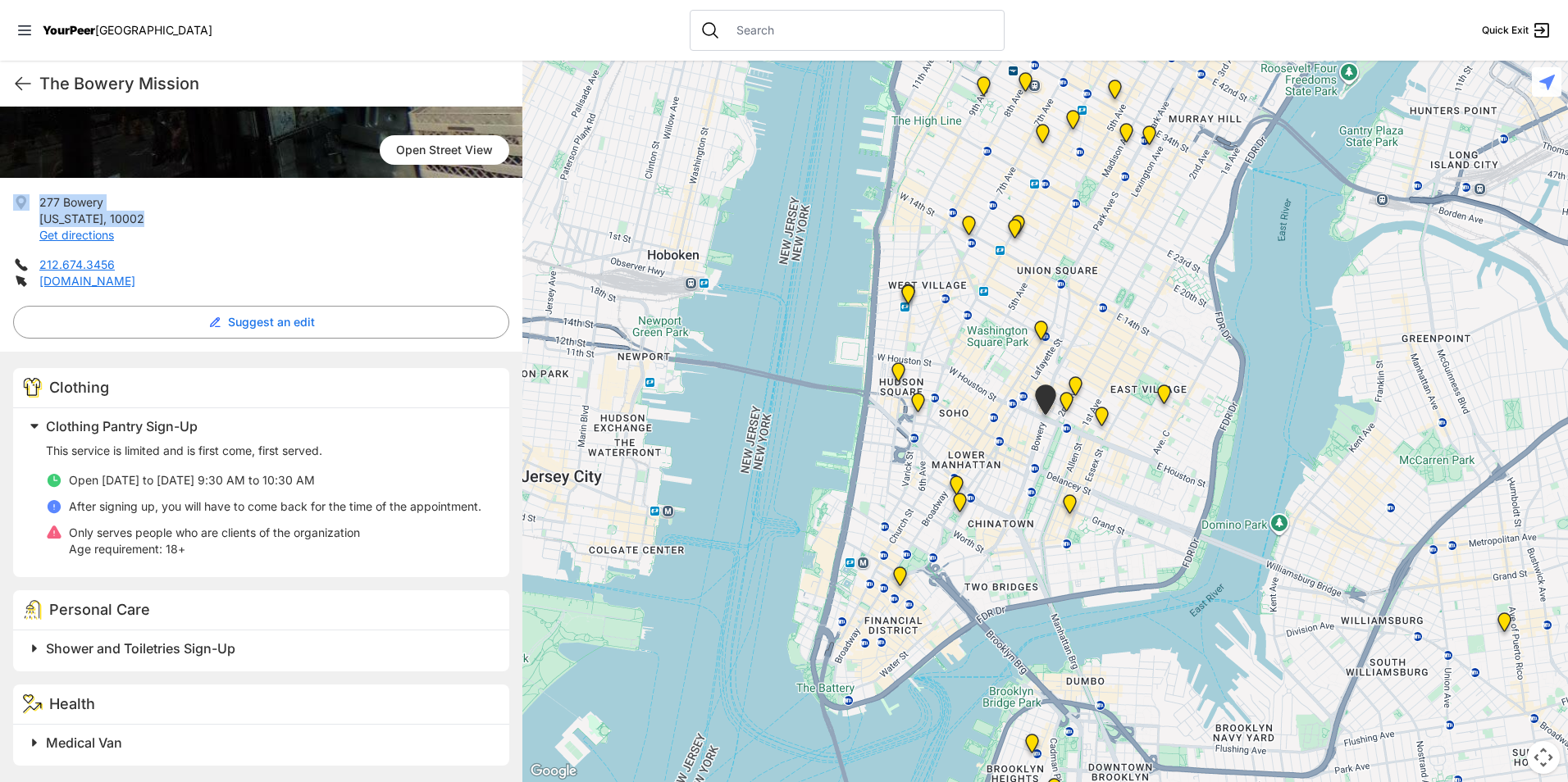
drag, startPoint x: 139, startPoint y: 207, endPoint x: 29, endPoint y: 180, distance: 113.3
click at [29, 194] on li "[STREET_ADDRESS][US_STATE] Get directions" at bounding box center [261, 218] width 496 height 49
drag, startPoint x: 29, startPoint y: 180, endPoint x: 100, endPoint y: 179, distance: 71.0
copy li "[STREET_ADDRESS][US_STATE]"
click at [304, 644] on h2 "Shower and Toiletries Sign-Up" at bounding box center [267, 649] width 443 height 20
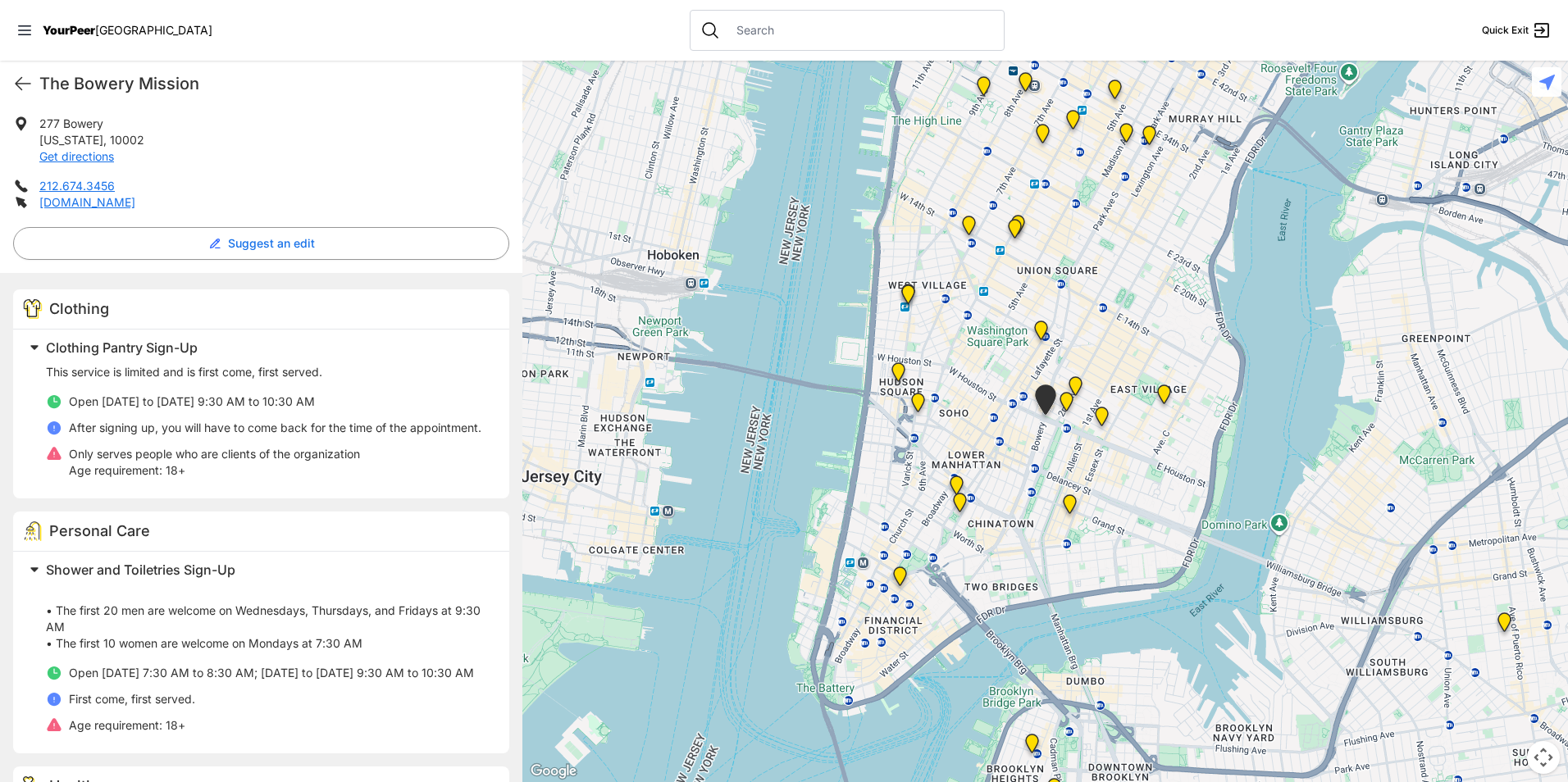
scroll to position [437, 0]
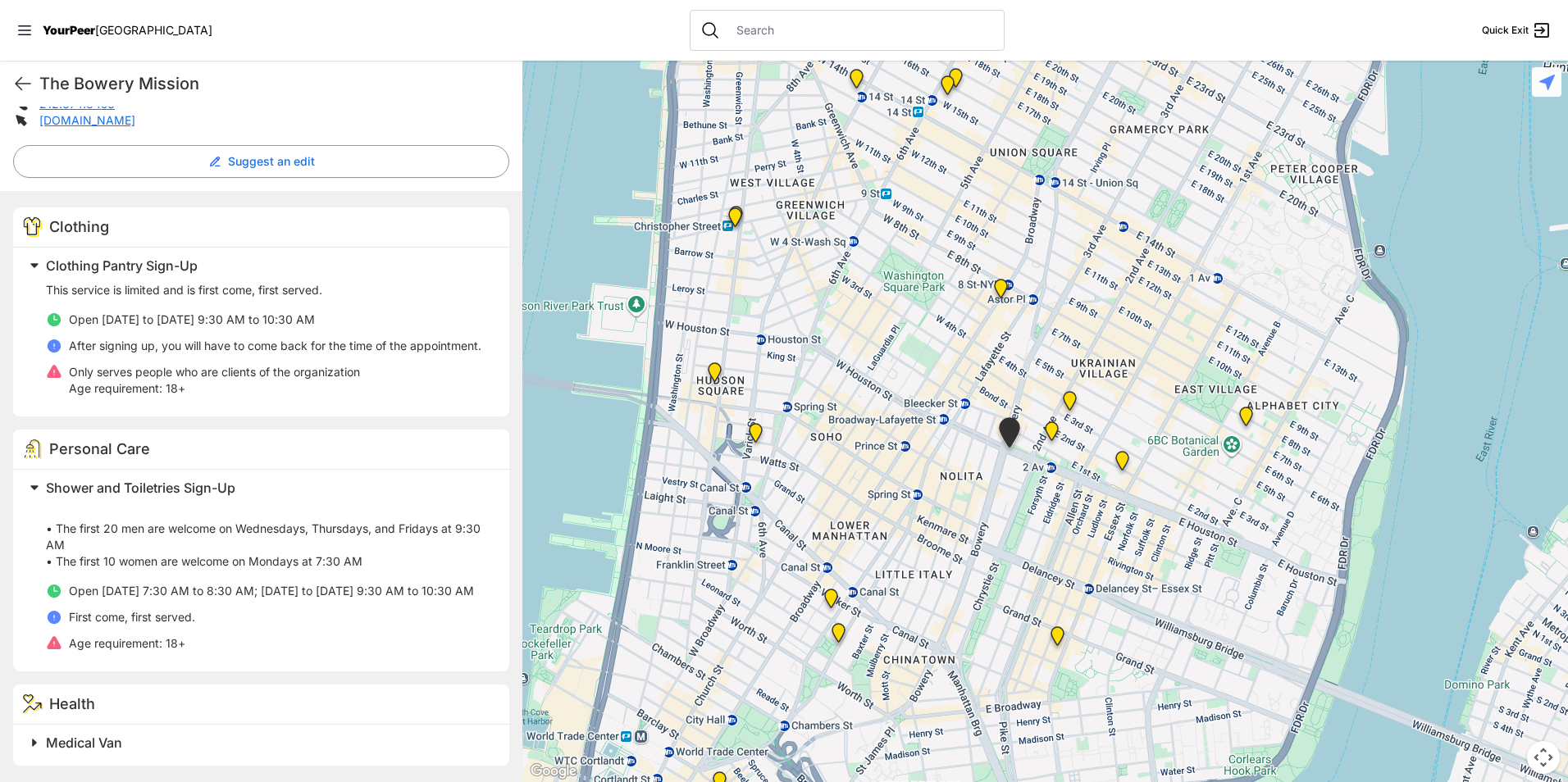
click at [1055, 632] on img "Lower East Side Youth Drop-in Center. Yellow doors with grey buzzer on the right" at bounding box center [1058, 639] width 34 height 39
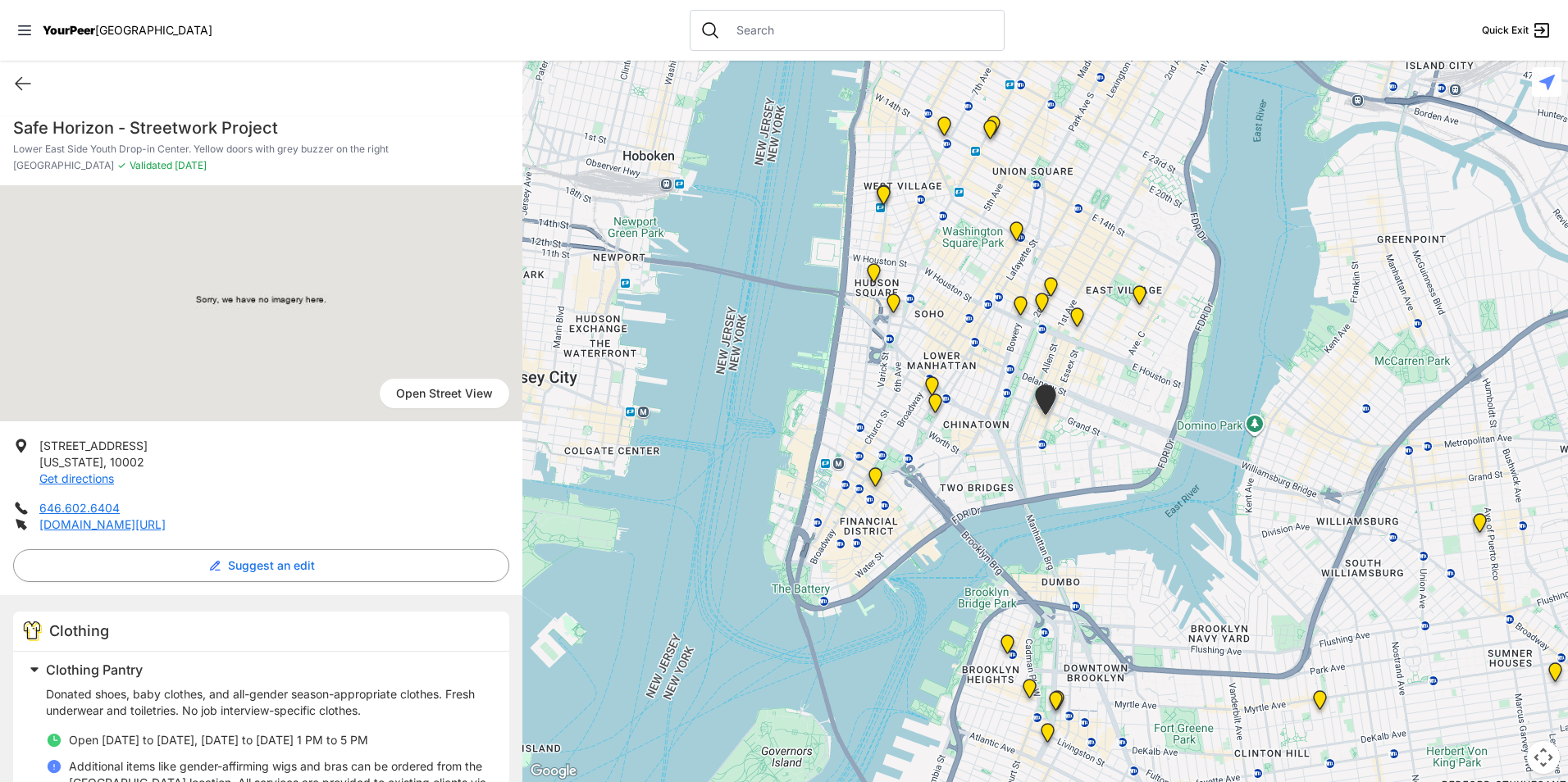
click at [1139, 302] on img "Manhattan" at bounding box center [1139, 298] width 34 height 39
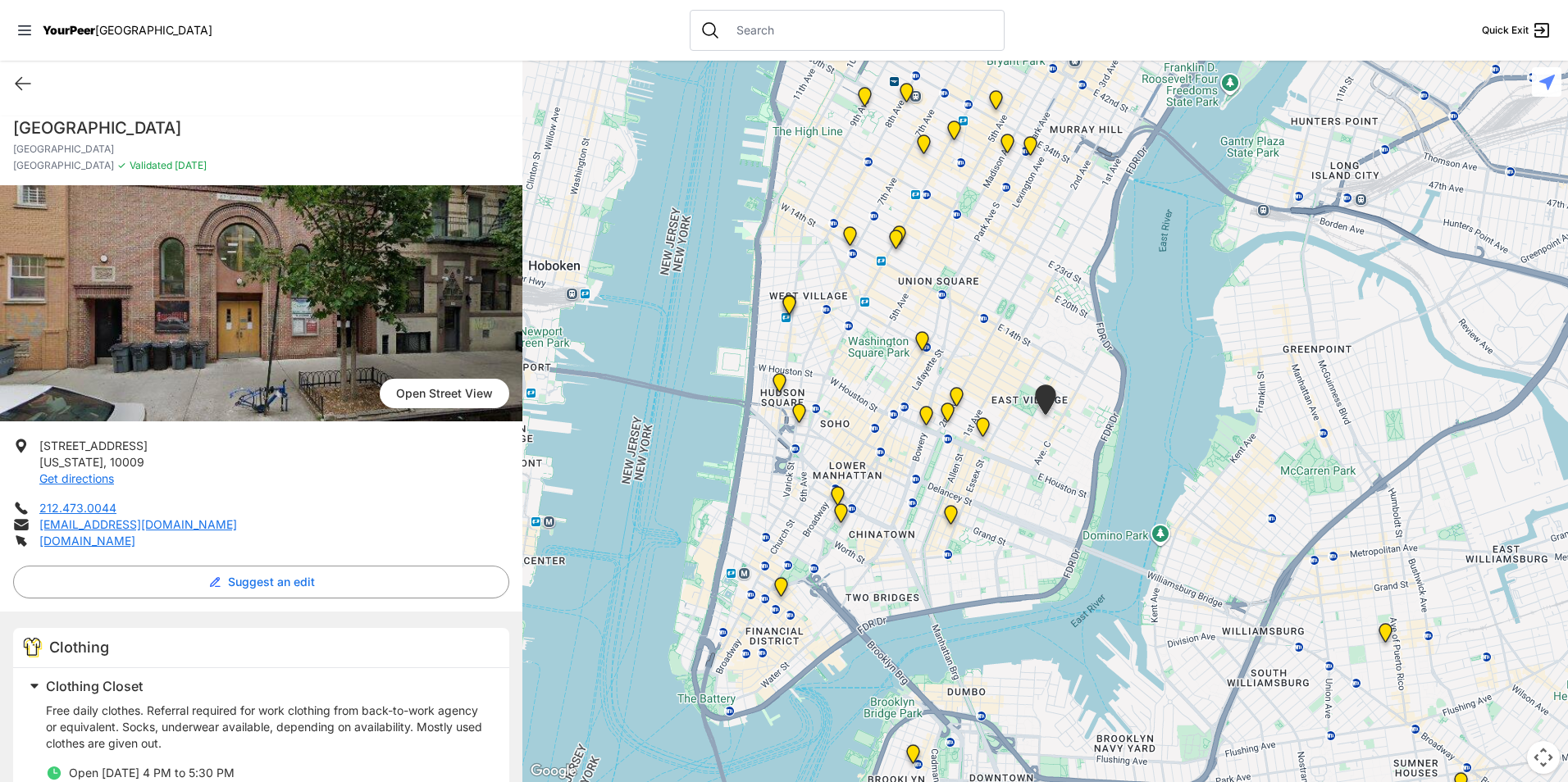
click at [90, 125] on h1 "[GEOGRAPHIC_DATA]" at bounding box center [261, 128] width 496 height 23
copy h1 "[GEOGRAPHIC_DATA]"
drag, startPoint x: 129, startPoint y: 457, endPoint x: 35, endPoint y: 439, distance: 95.7
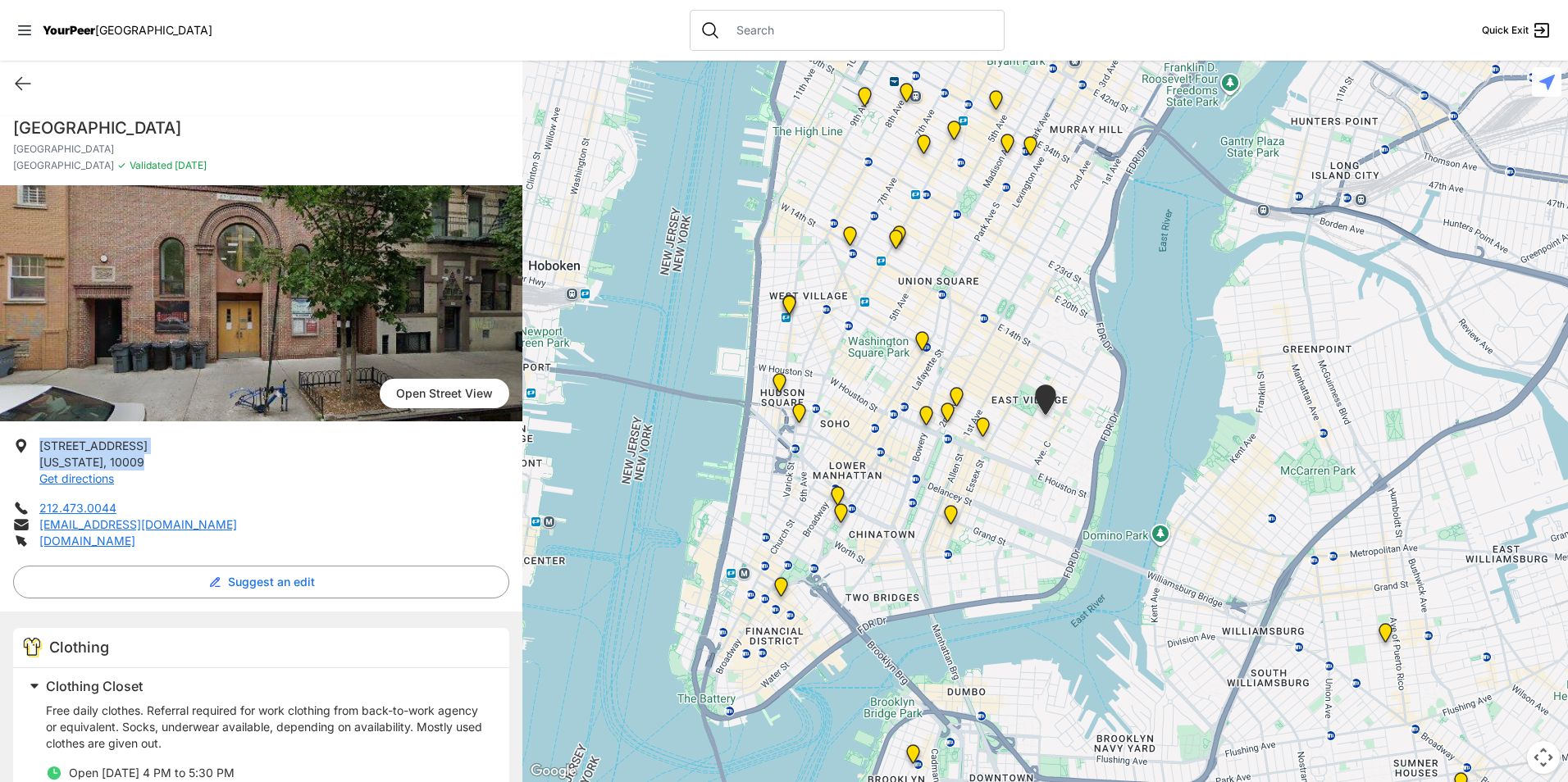
click at [35, 439] on li "[STREET_ADDRESS][US_STATE] Get directions" at bounding box center [261, 462] width 496 height 49
drag, startPoint x: 35, startPoint y: 439, endPoint x: 47, endPoint y: 445, distance: 13.4
copy p "[STREET_ADDRESS][US_STATE]"
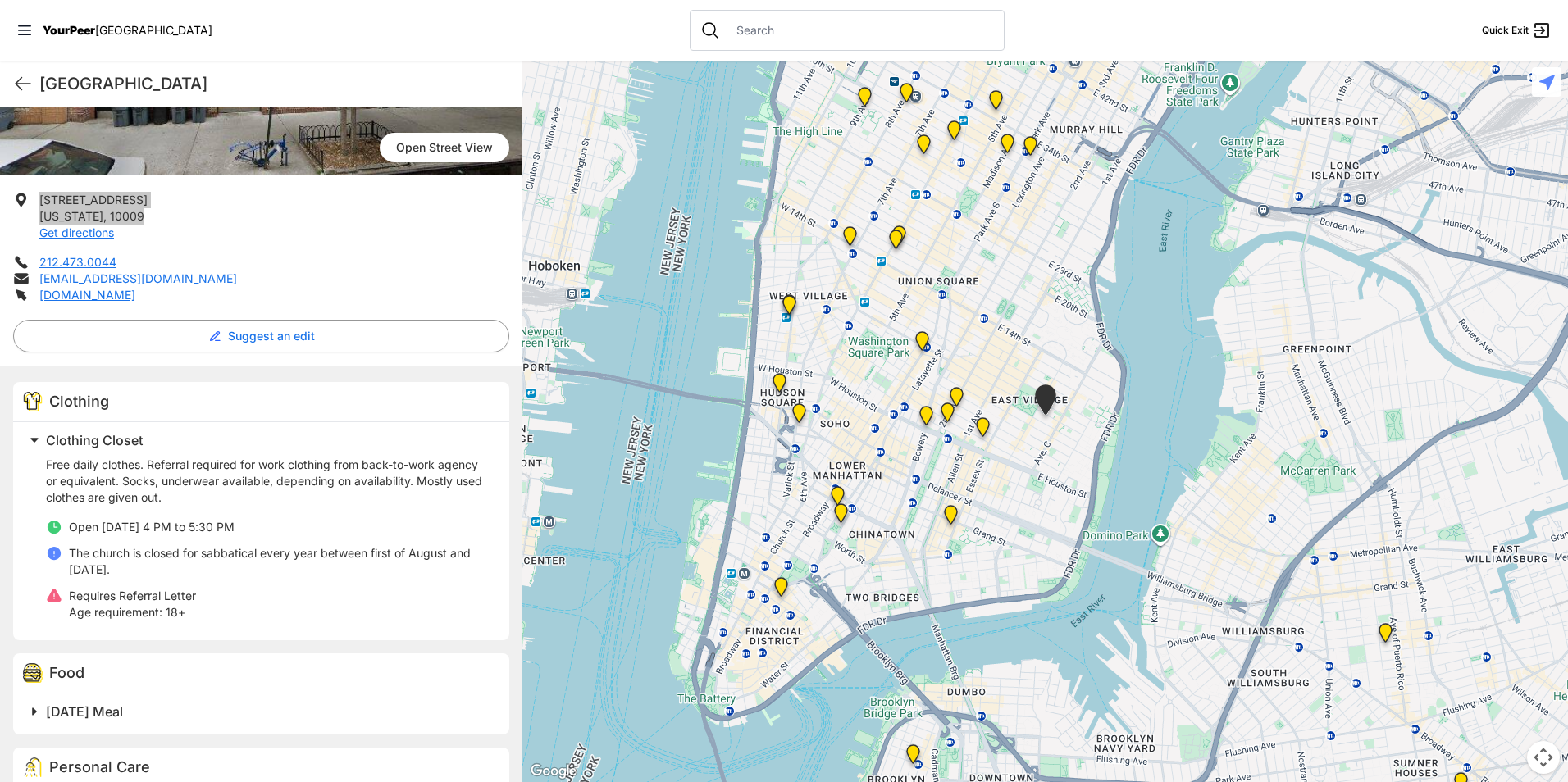
scroll to position [328, 0]
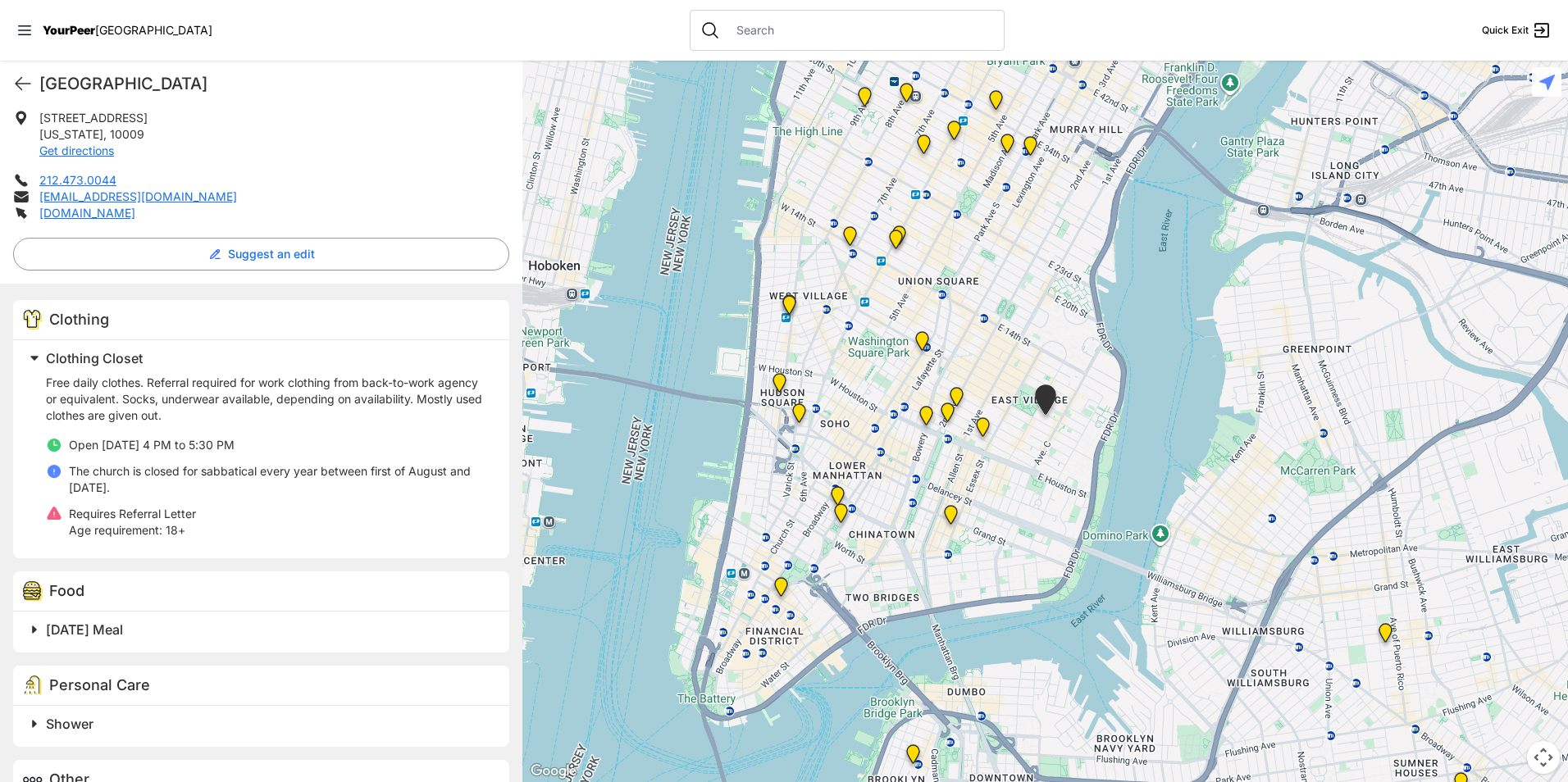
click at [123, 631] on span "[DATE] Meal" at bounding box center [84, 630] width 77 height 17
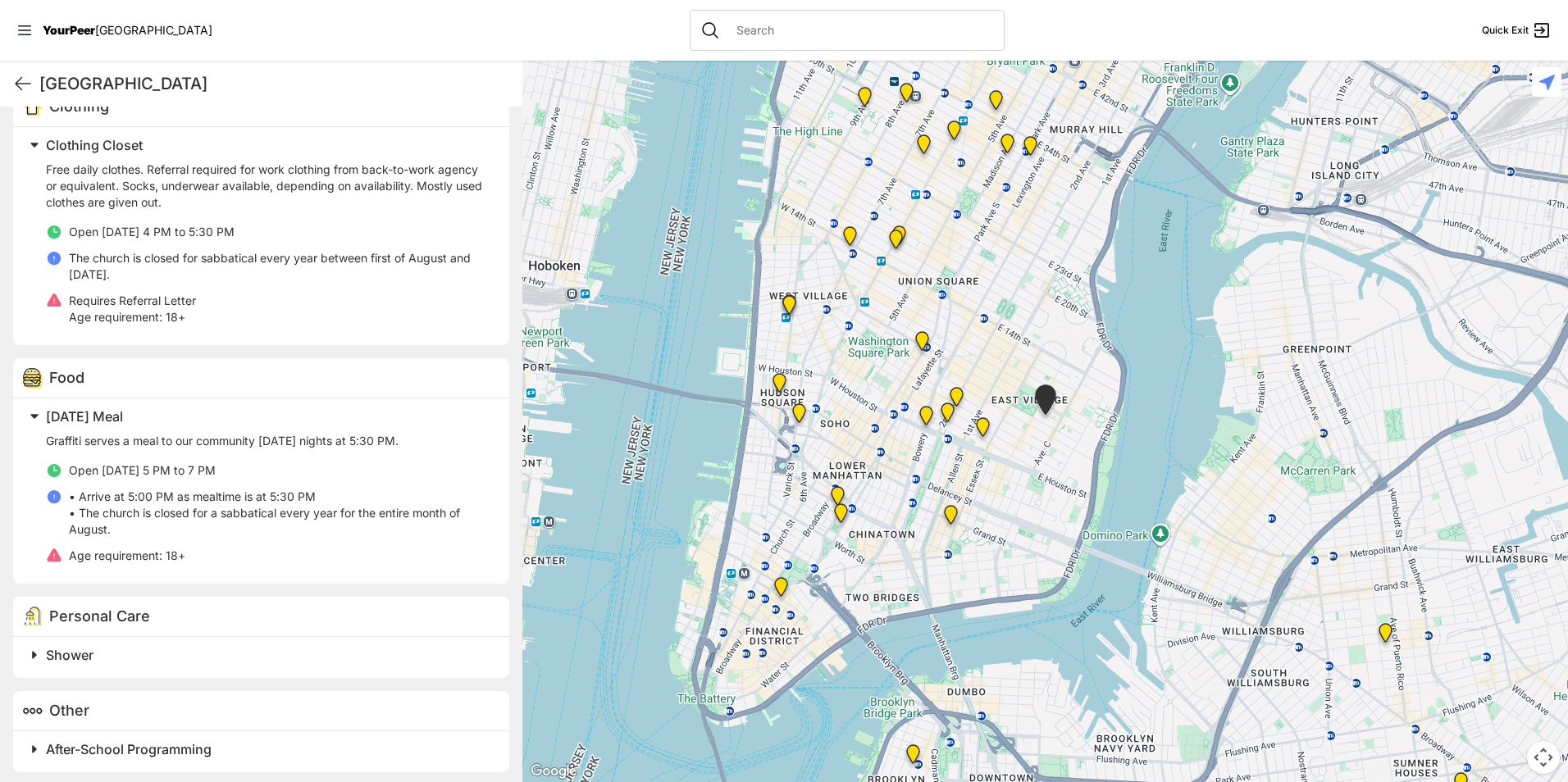
scroll to position [548, 0]
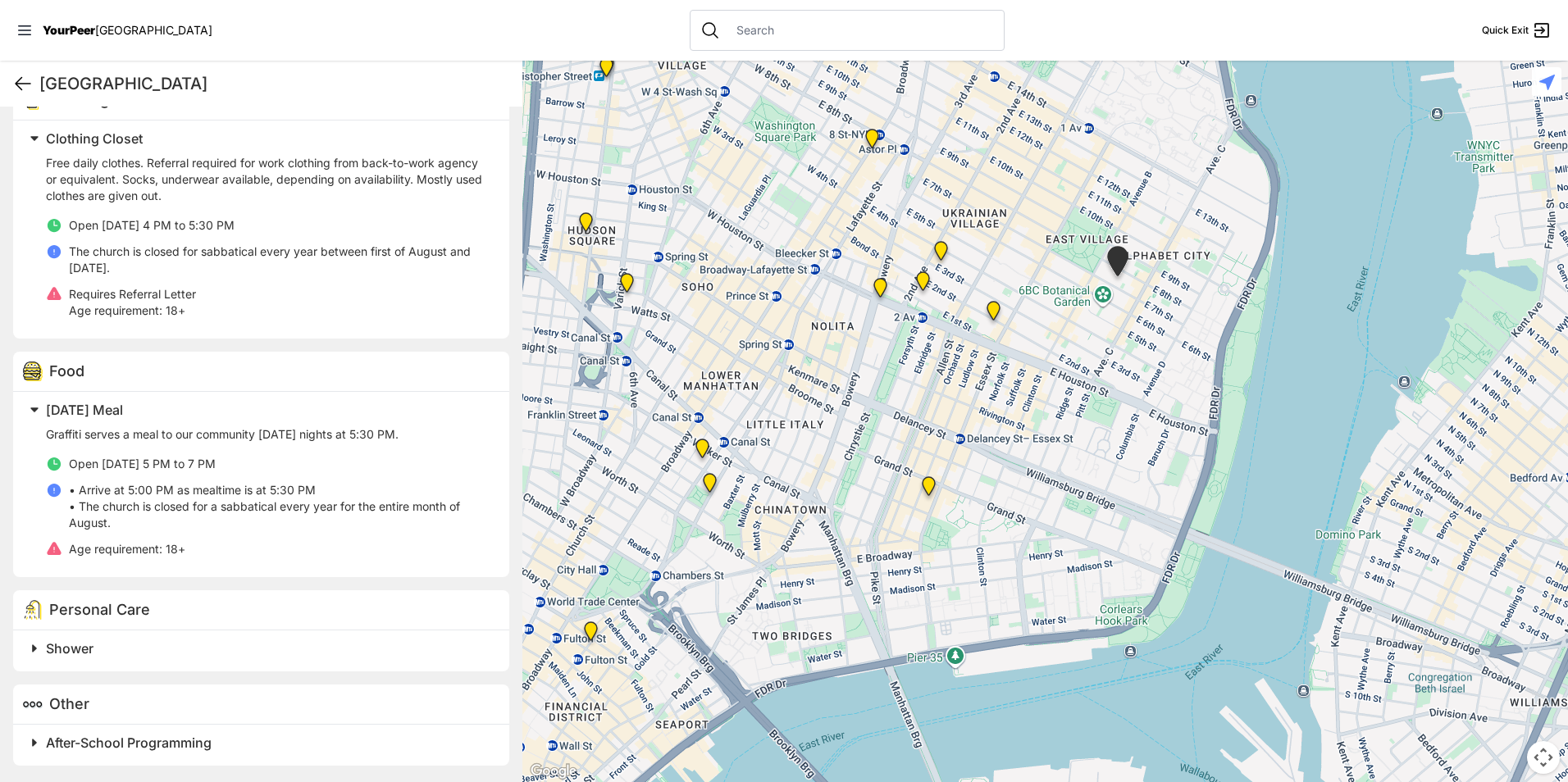
click at [32, 86] on icon at bounding box center [23, 84] width 20 height 20
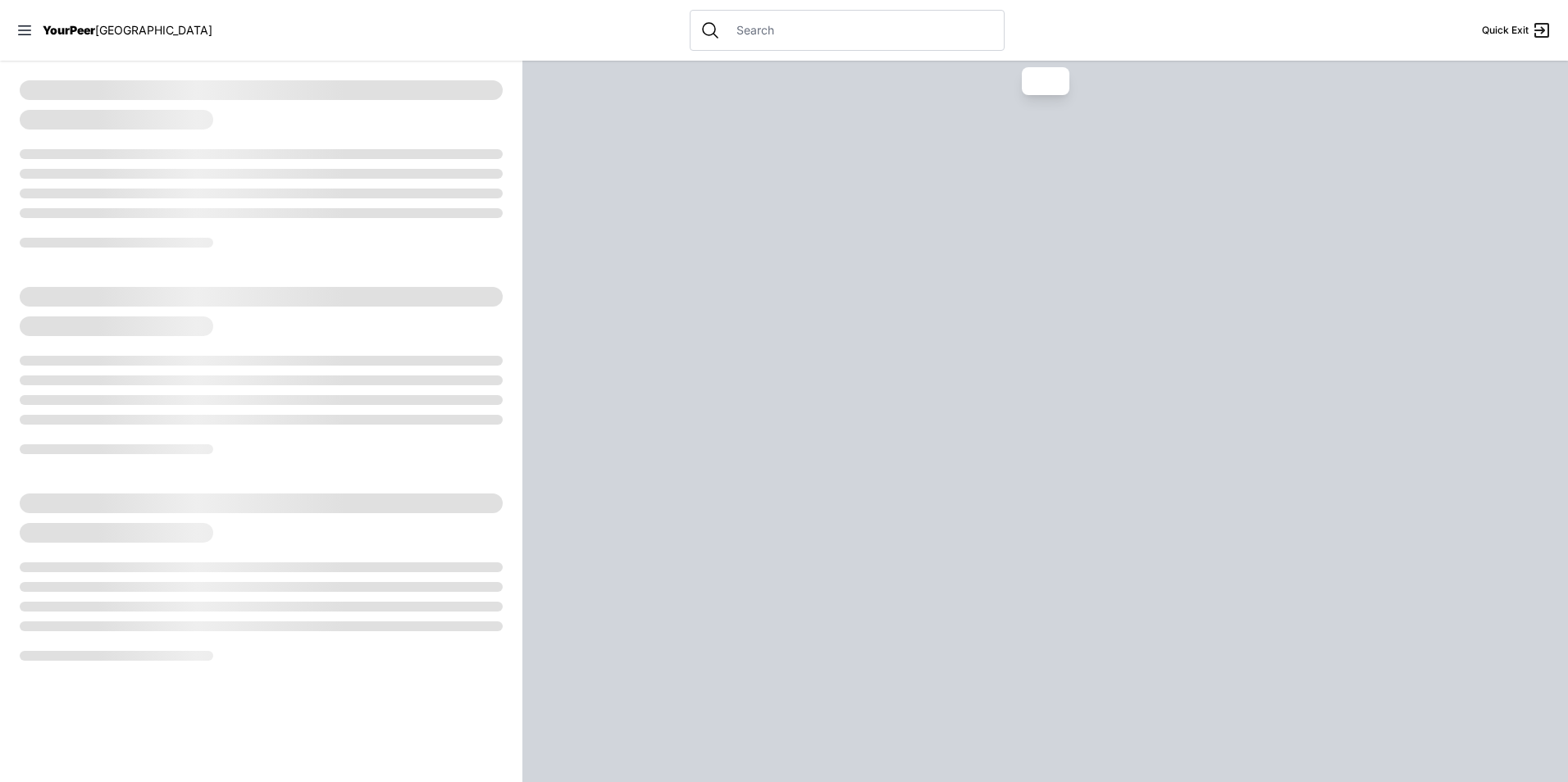
click at [25, 81] on div at bounding box center [261, 164] width 522 height 207
select select "recentlyUpdated"
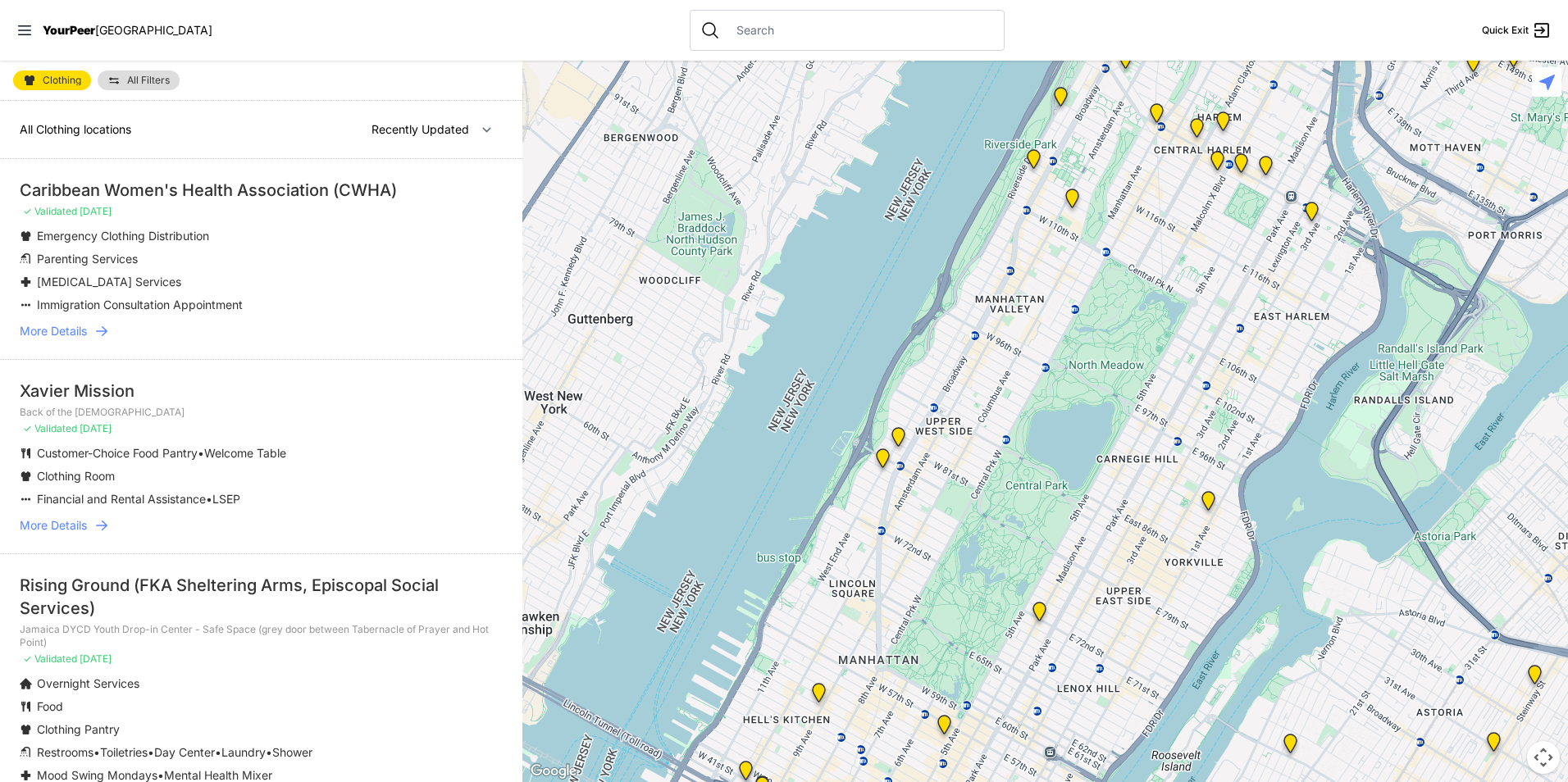
click at [62, 81] on span "Clothing" at bounding box center [61, 81] width 38 height 10
select select "recentlyUpdated"
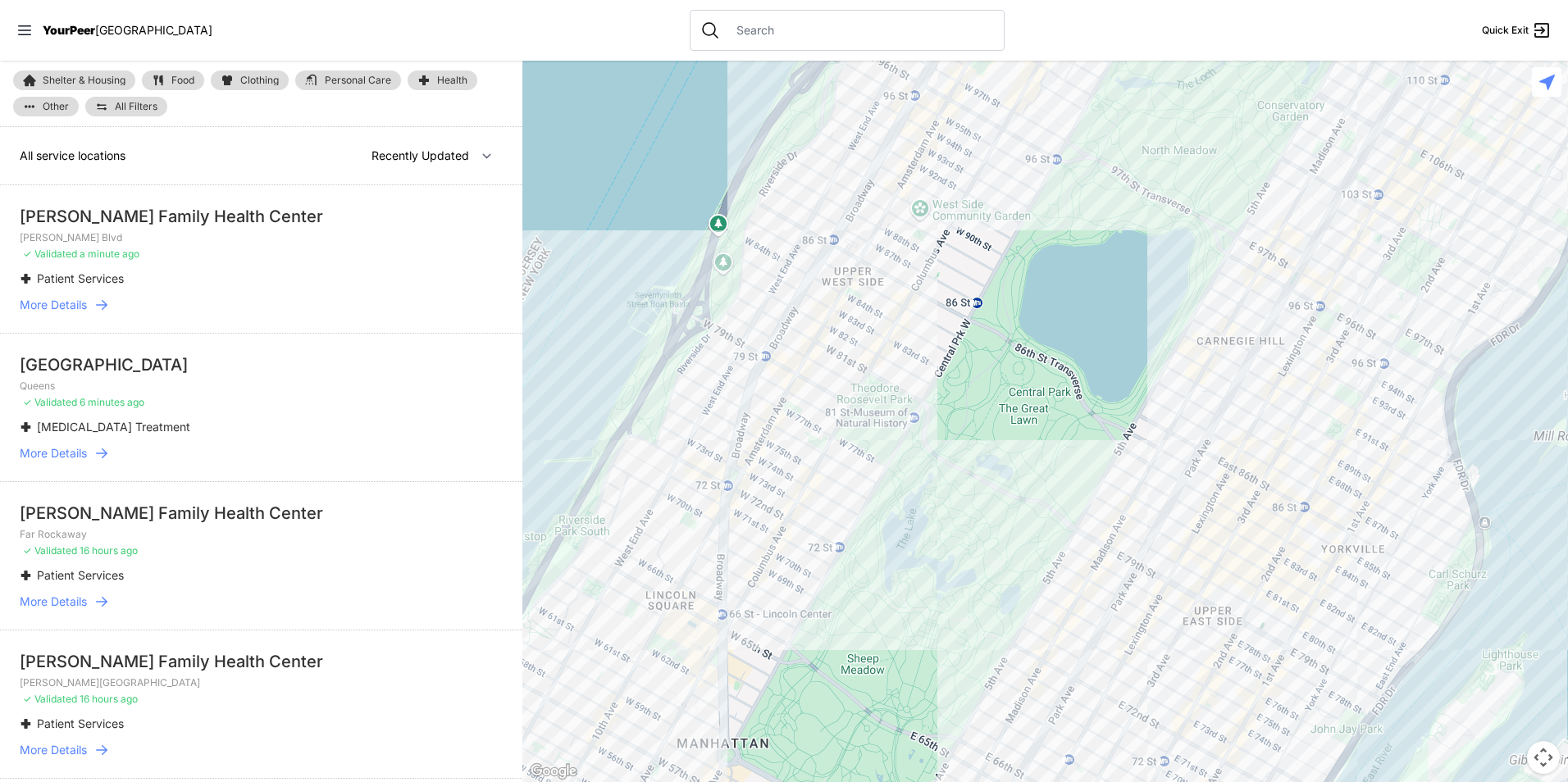
click at [362, 79] on span "Personal Care" at bounding box center [358, 81] width 66 height 10
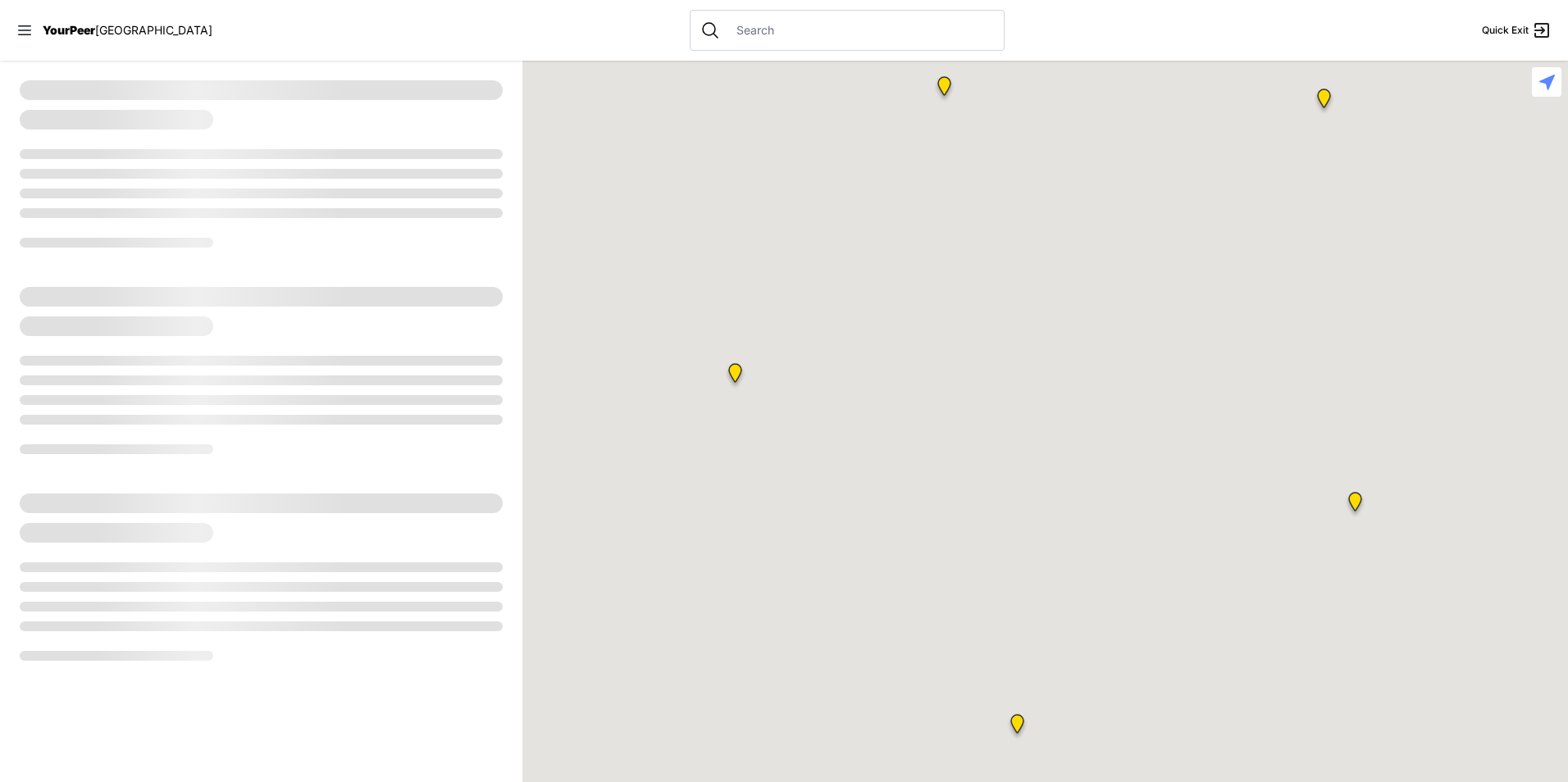
select select "recentlyUpdated"
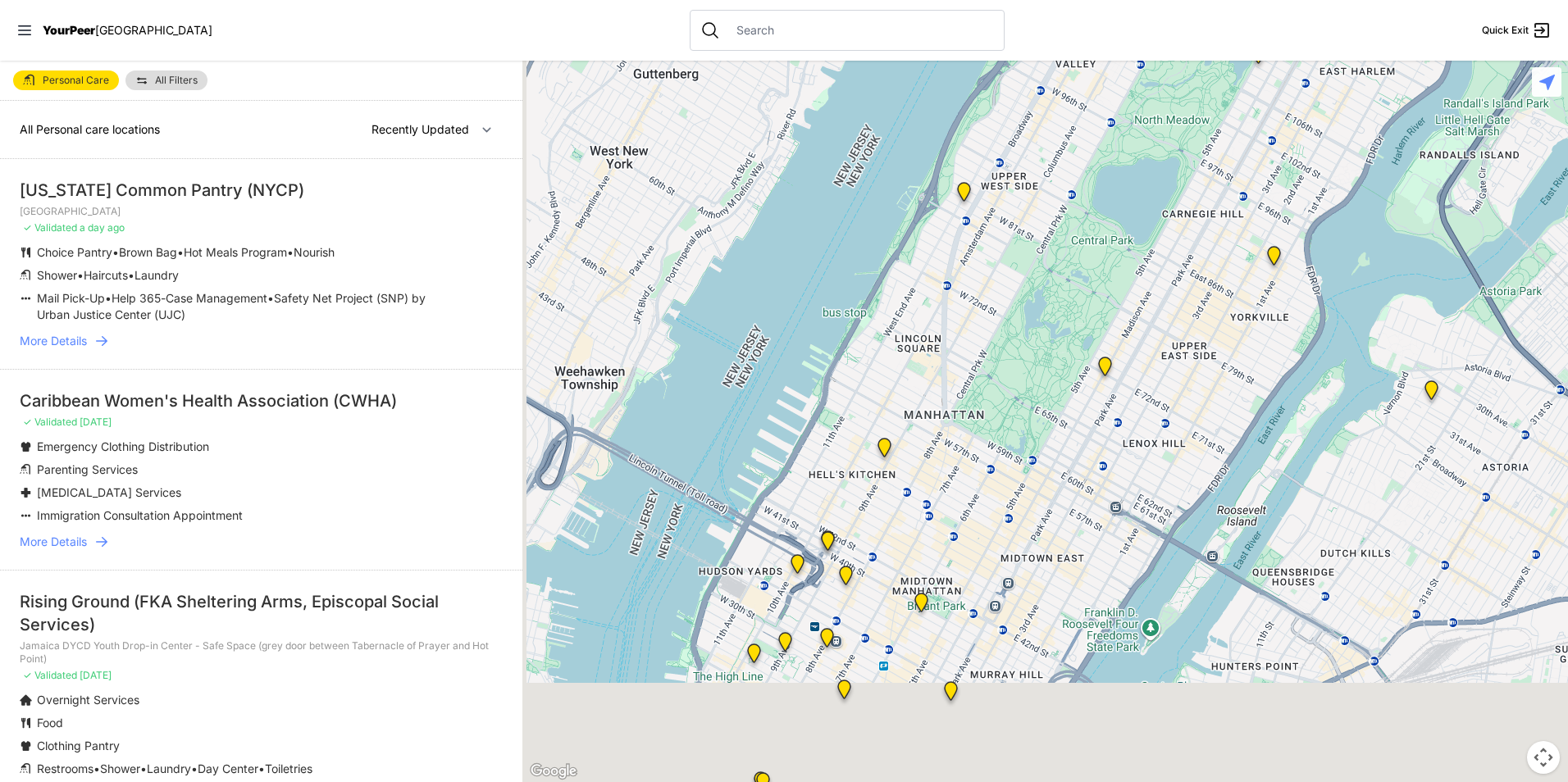
drag, startPoint x: 1098, startPoint y: 439, endPoint x: 1123, endPoint y: 345, distance: 97.3
click at [1121, 349] on div at bounding box center [1045, 421] width 1046 height 721
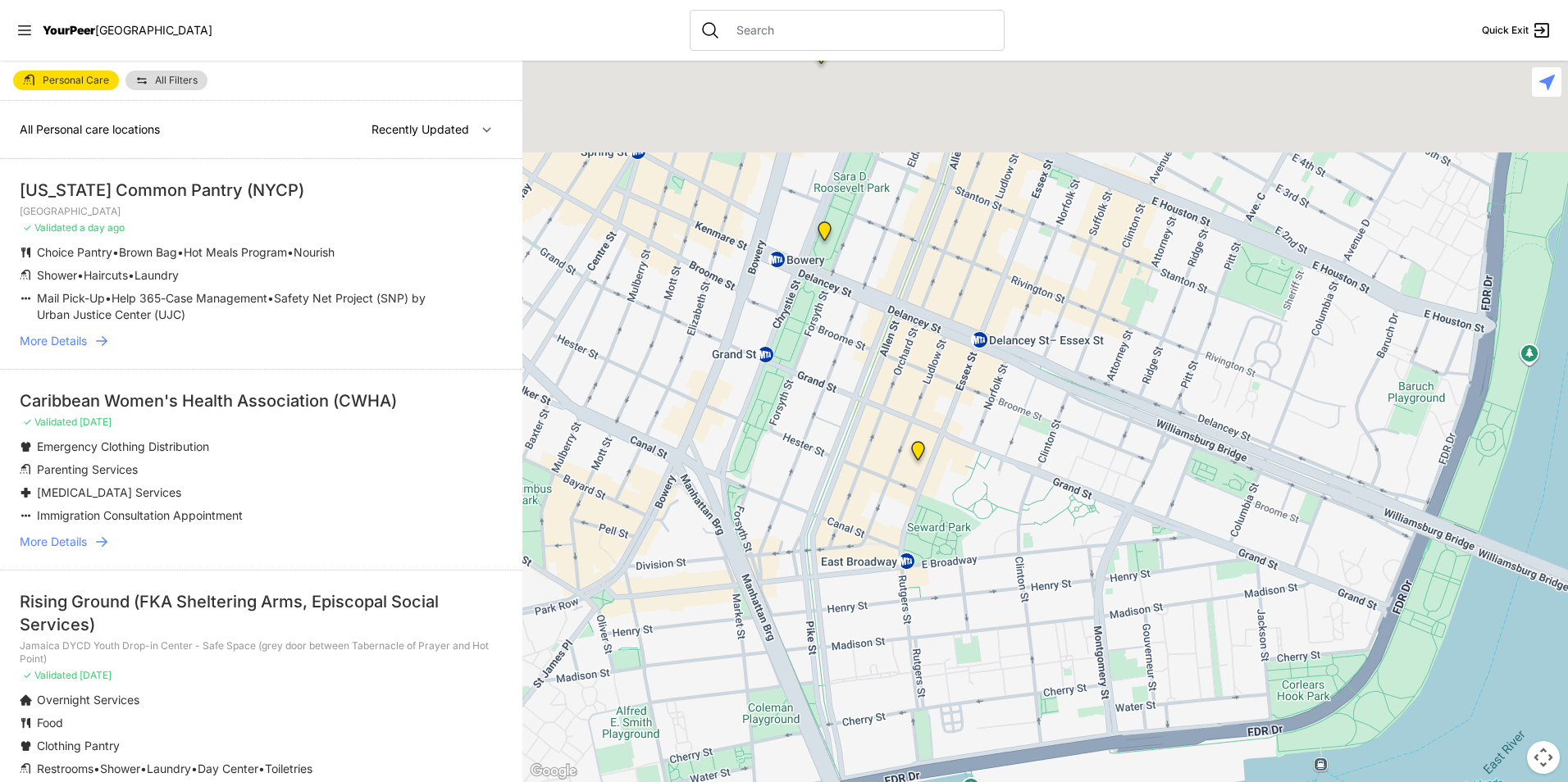
drag, startPoint x: 1031, startPoint y: 413, endPoint x: 1091, endPoint y: 660, distance: 254.2
click at [1104, 667] on div at bounding box center [1045, 421] width 1046 height 721
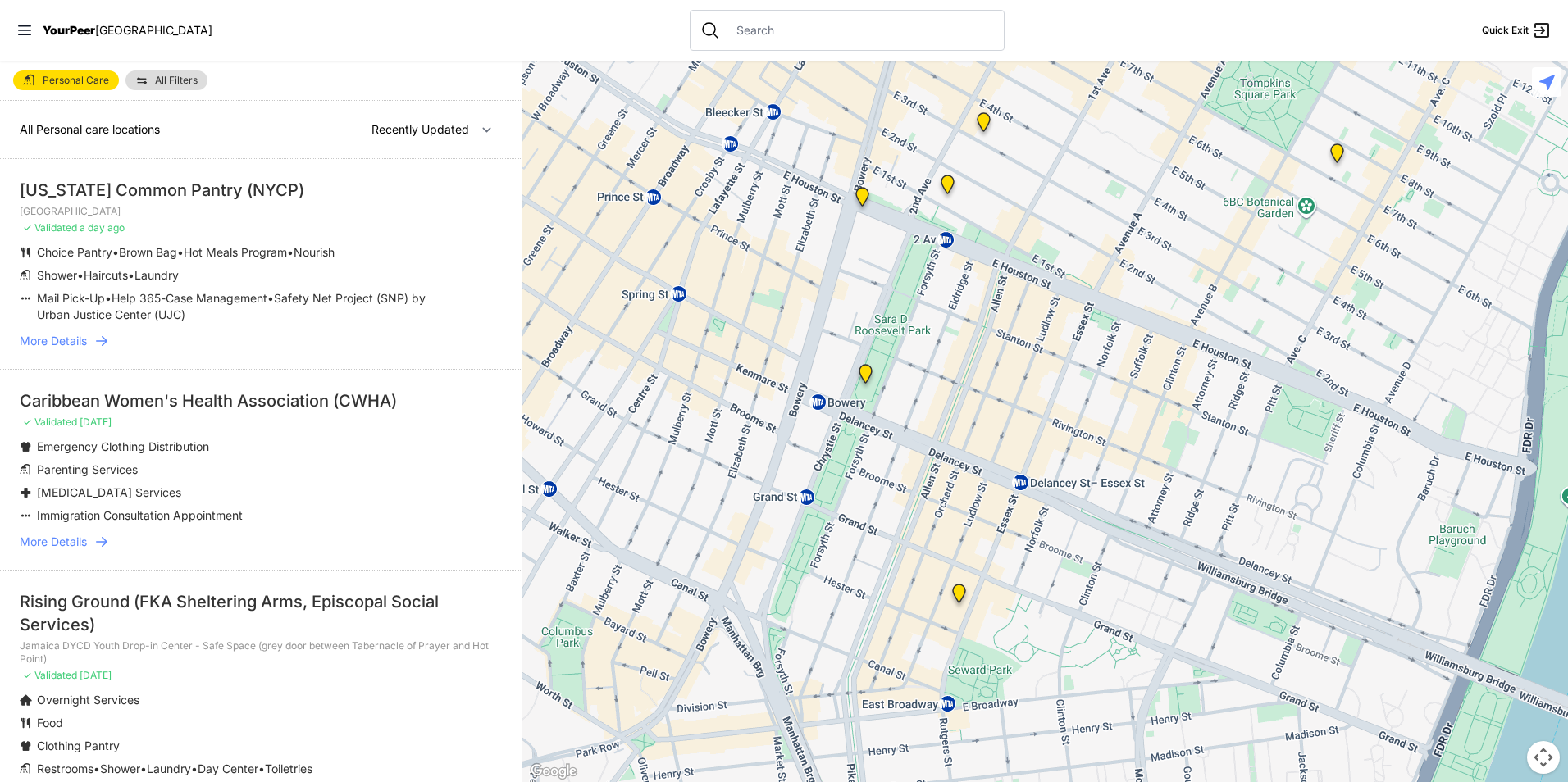
click at [861, 374] on img "Senior Services Center" at bounding box center [865, 377] width 34 height 39
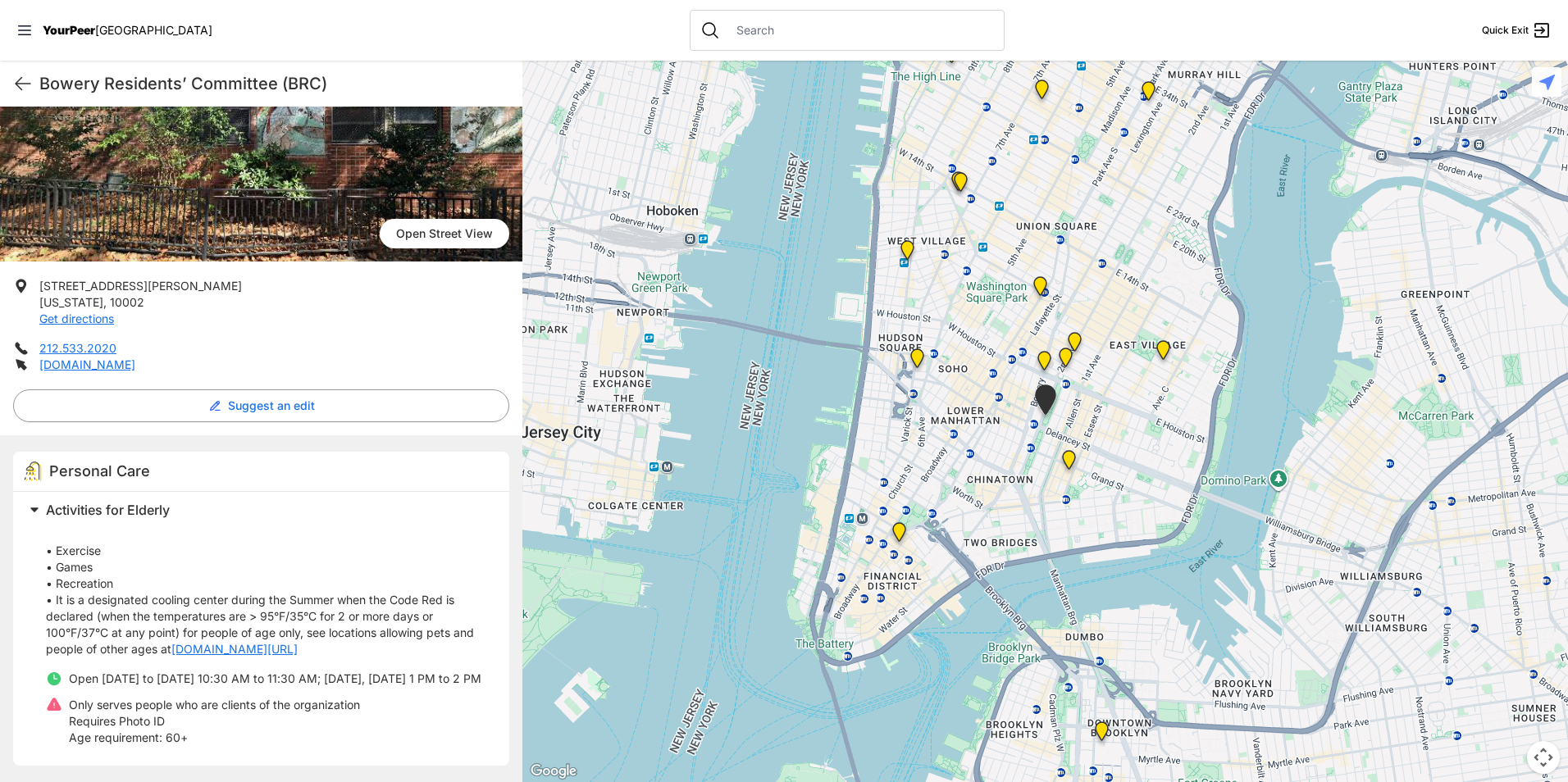
scroll to position [176, 0]
click at [1066, 351] on img "St. Joseph House" at bounding box center [1065, 360] width 34 height 39
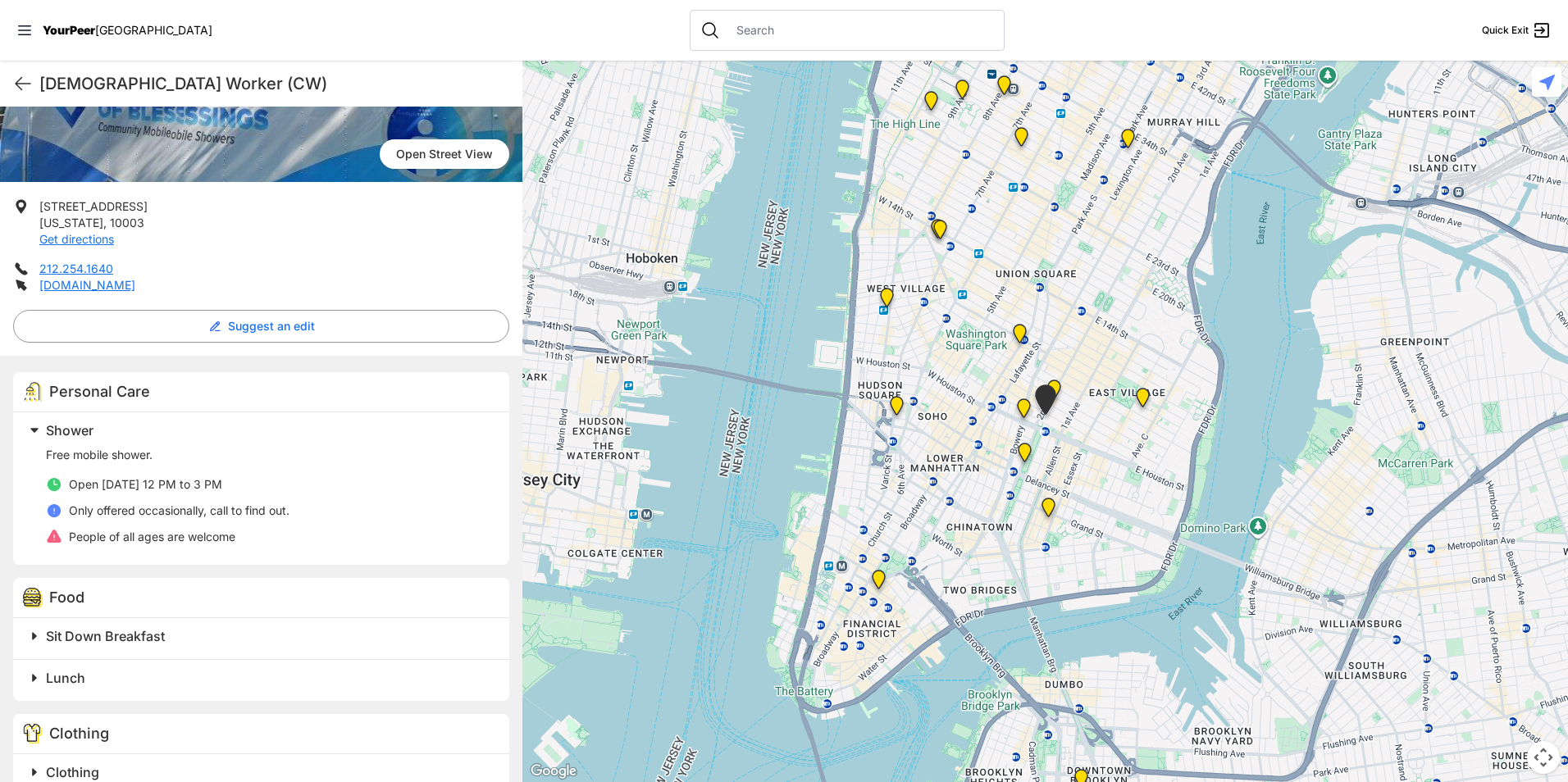
scroll to position [246, 0]
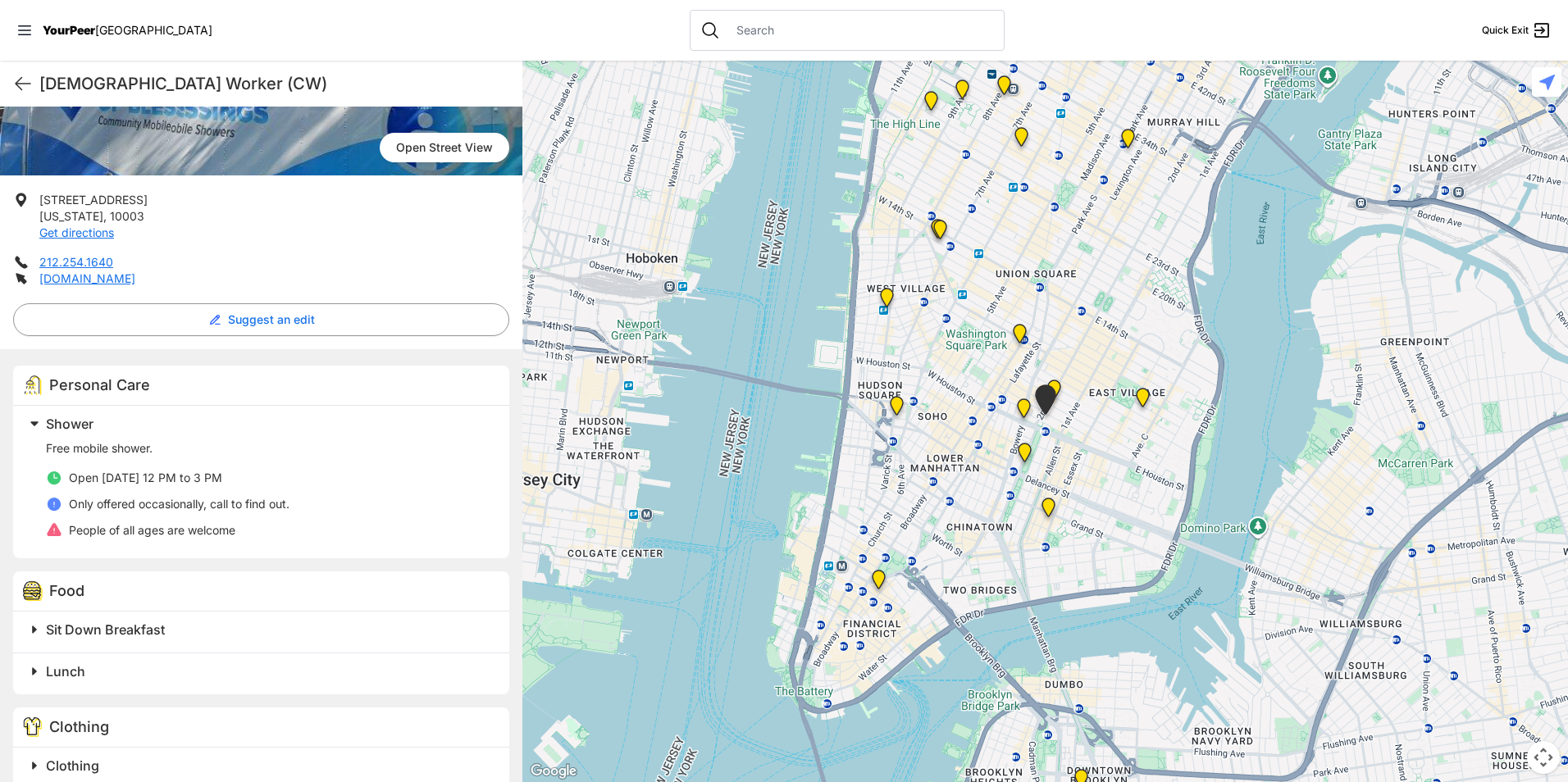
click at [273, 404] on div "Personal Care" at bounding box center [261, 386] width 496 height 40
click at [90, 427] on span "Shower" at bounding box center [69, 424] width 47 height 17
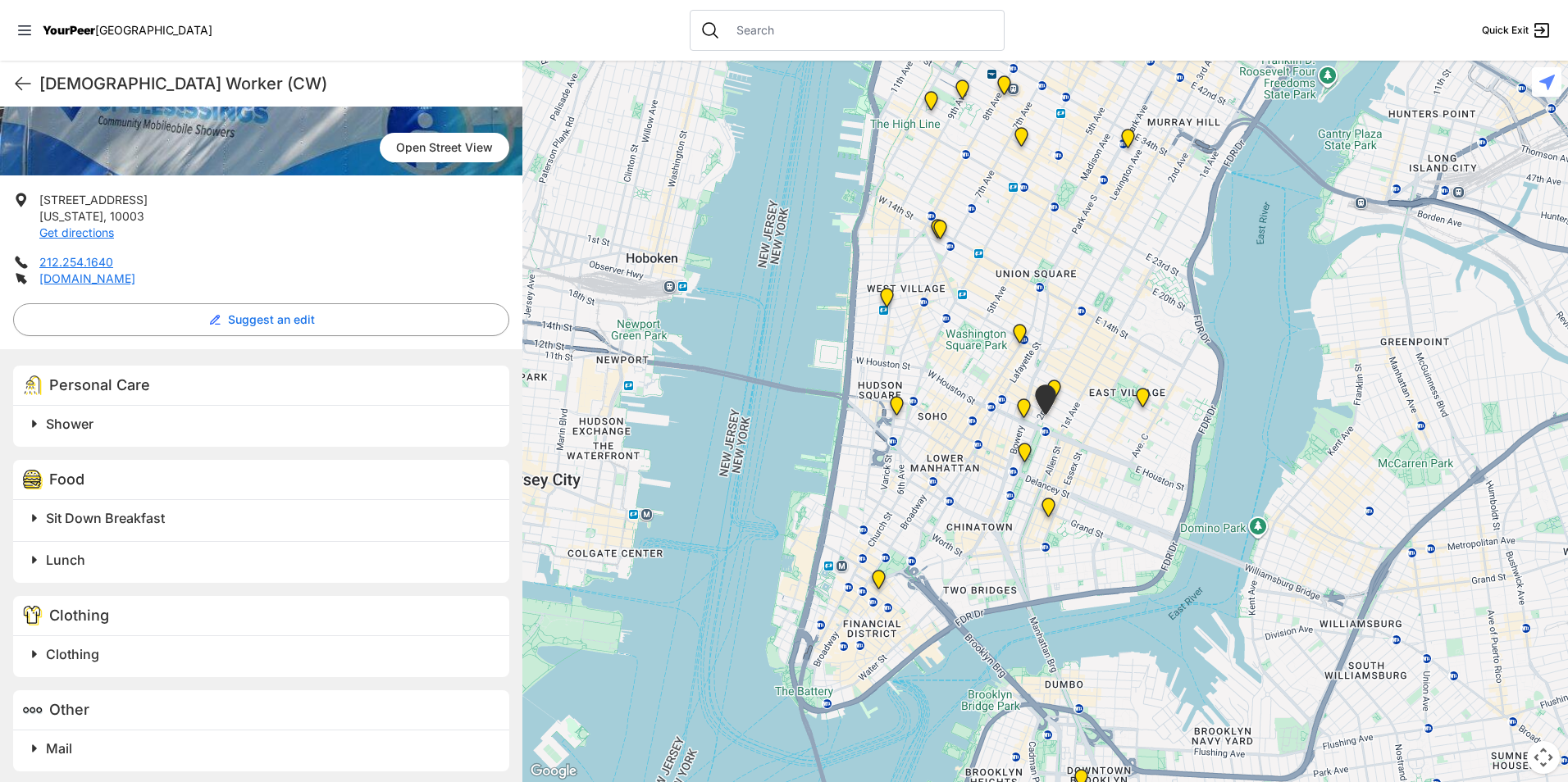
click at [252, 521] on h2 "Sit Down Breakfast" at bounding box center [267, 518] width 443 height 20
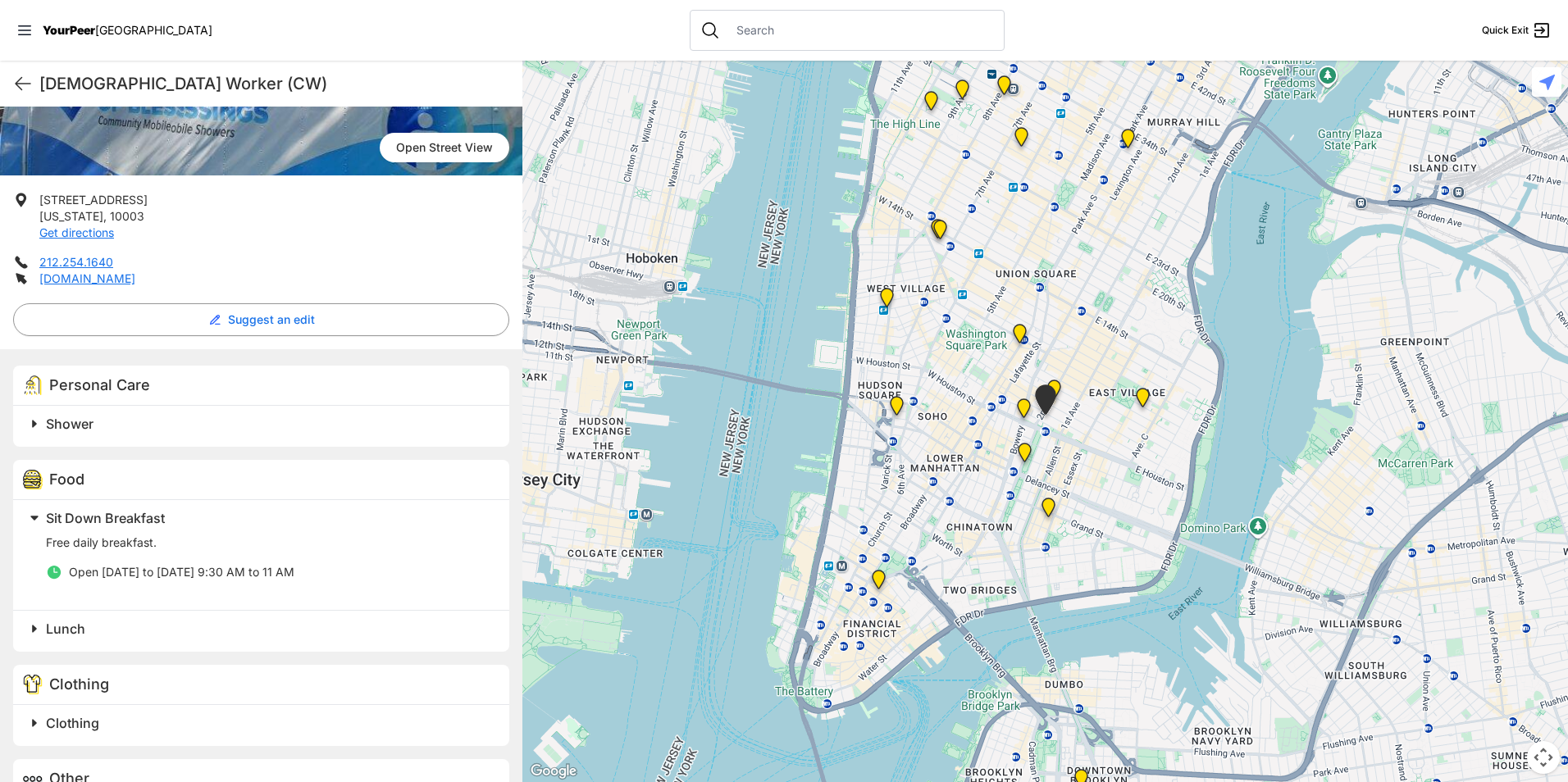
click at [151, 636] on h2 "Lunch" at bounding box center [267, 629] width 443 height 20
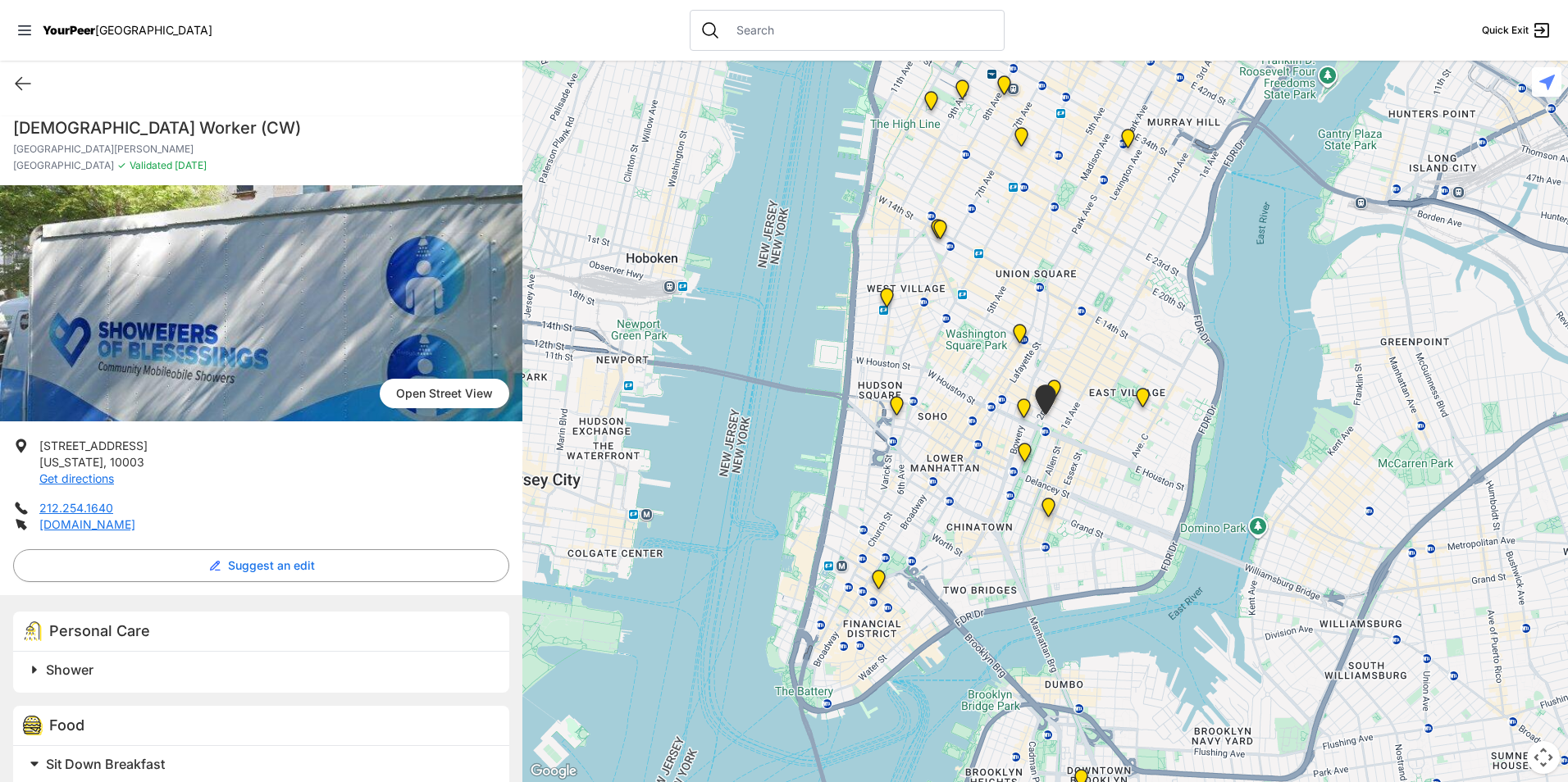
click at [159, 125] on h1 "[DEMOGRAPHIC_DATA] Worker (CW)" at bounding box center [261, 128] width 496 height 23
copy h1 "[DEMOGRAPHIC_DATA] Worker (CW)"
drag, startPoint x: 160, startPoint y: 462, endPoint x: 36, endPoint y: 438, distance: 126.3
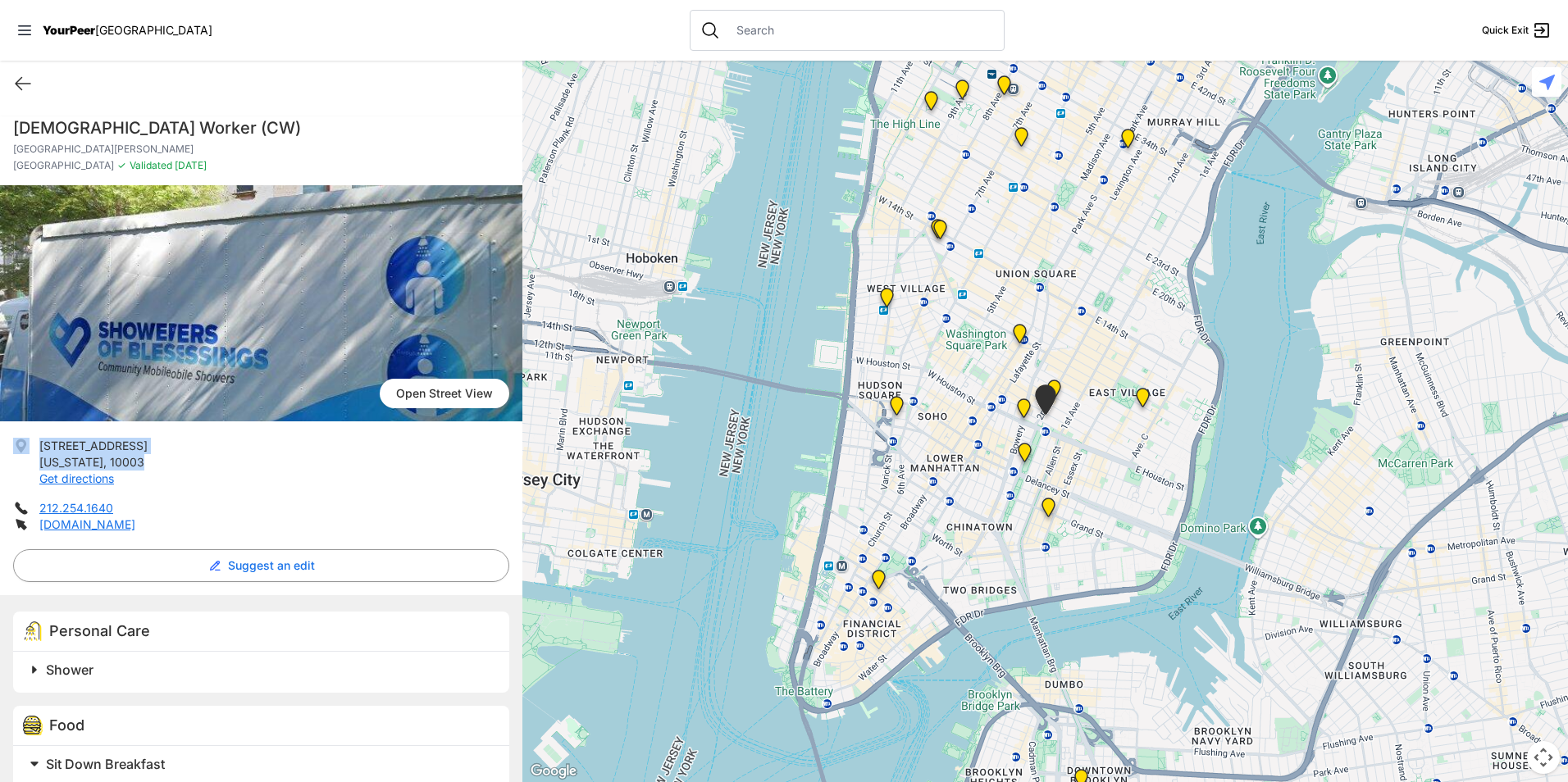
click at [34, 437] on div "[GEOGRAPHIC_DATA] View [STREET_ADDRESS][US_STATE] Get directions 212.254.1640 […" at bounding box center [261, 700] width 522 height 1029
drag, startPoint x: 36, startPoint y: 438, endPoint x: 51, endPoint y: 446, distance: 17.0
copy p "[STREET_ADDRESS][US_STATE]"
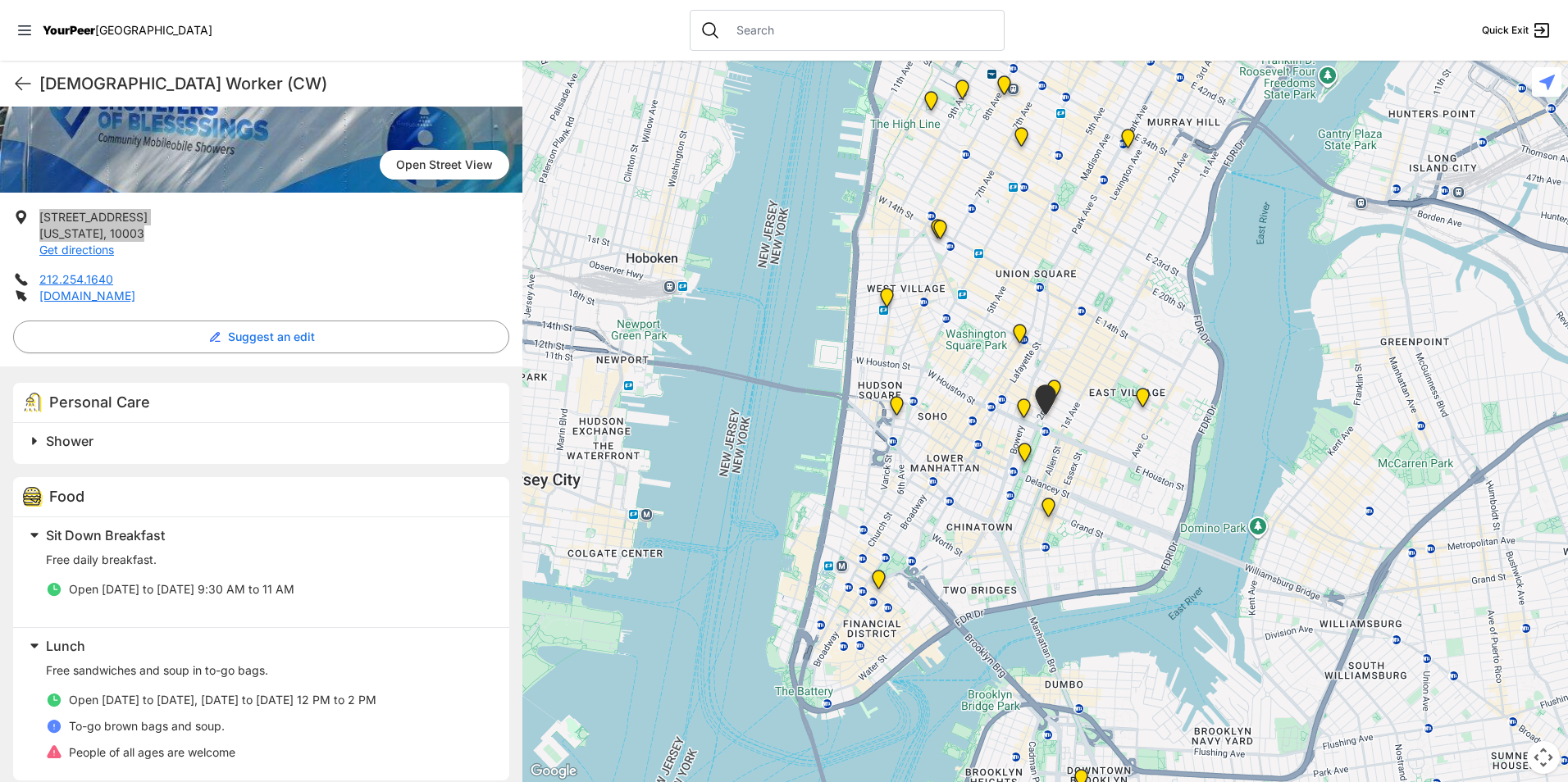
scroll to position [328, 0]
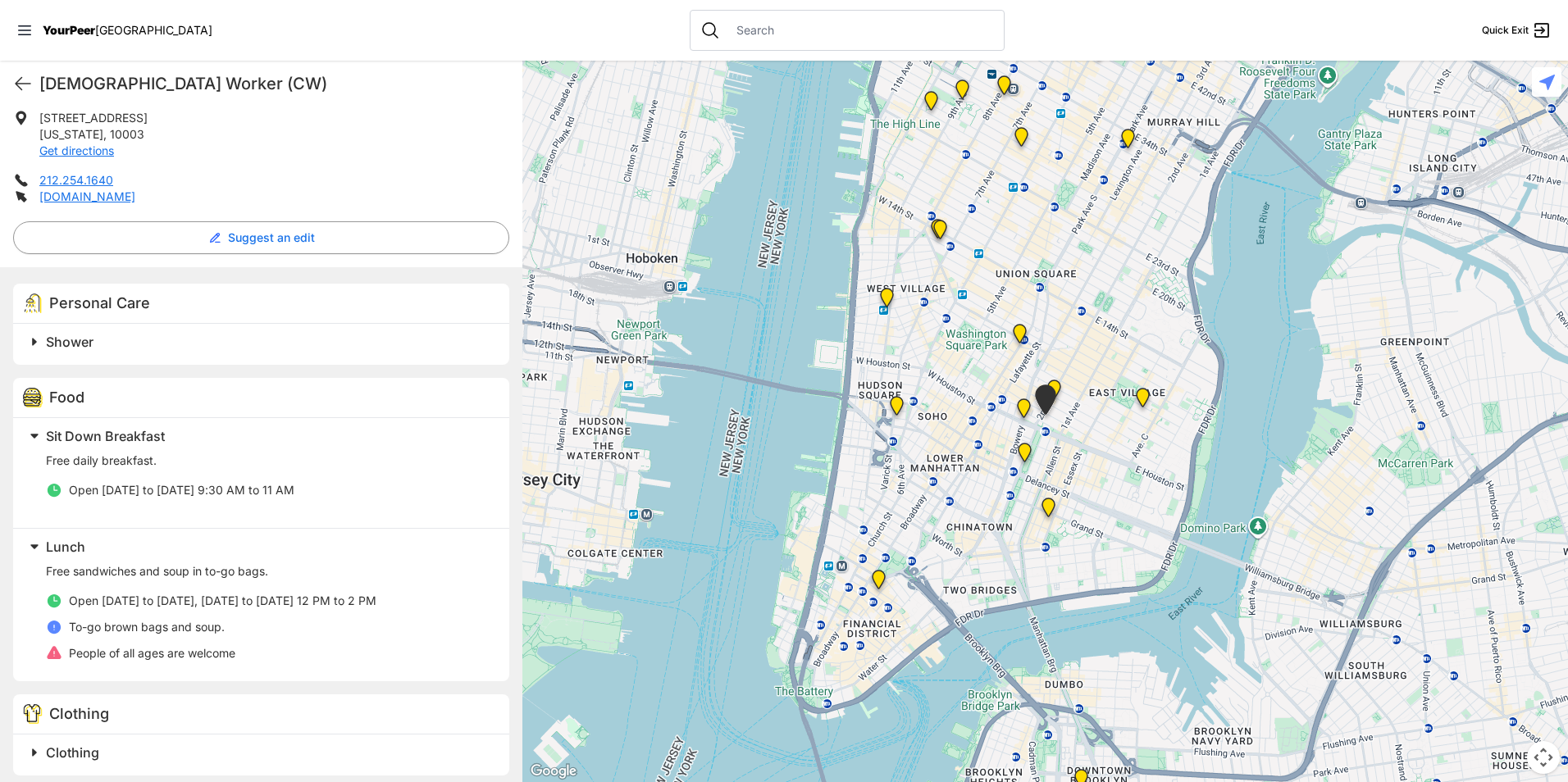
click at [158, 756] on h2 "Clothing" at bounding box center [267, 753] width 443 height 20
click at [159, 343] on h2 "Shower" at bounding box center [267, 342] width 443 height 20
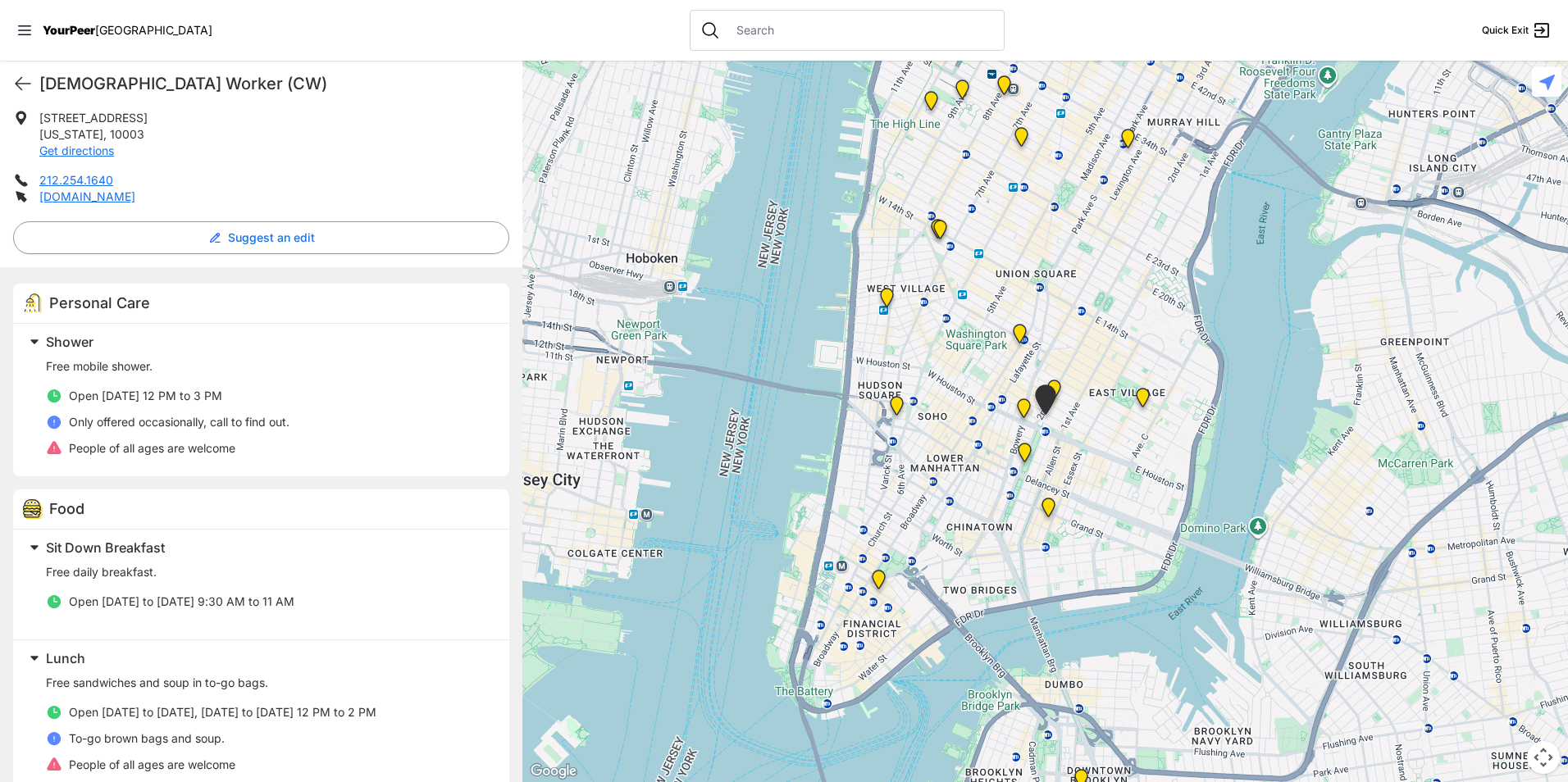
click at [159, 344] on h2 "Shower" at bounding box center [267, 342] width 443 height 20
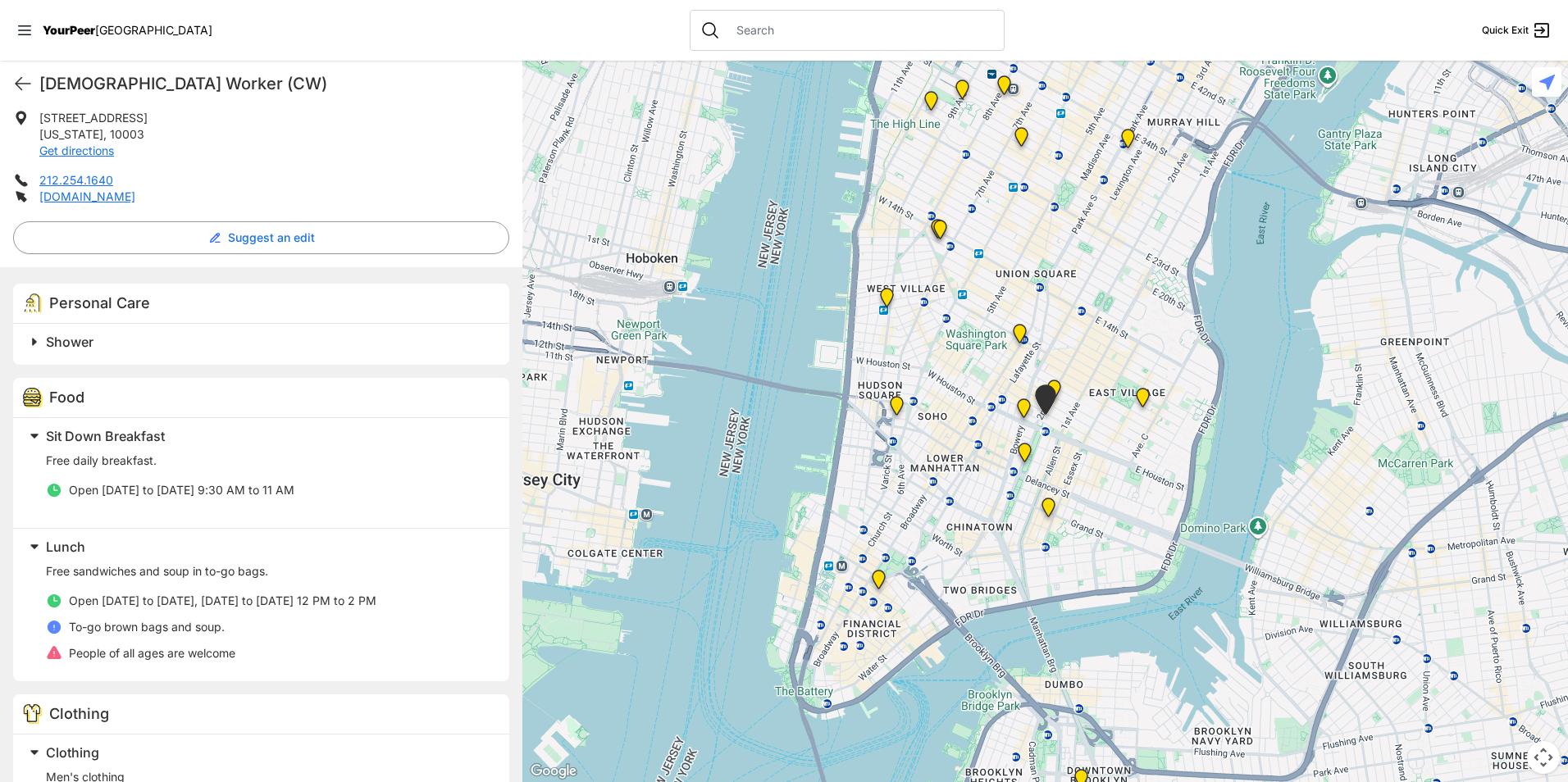
click at [148, 386] on div "Food" at bounding box center [261, 398] width 496 height 40
click at [121, 428] on span "Sit Down Breakfast" at bounding box center [105, 437] width 119 height 17
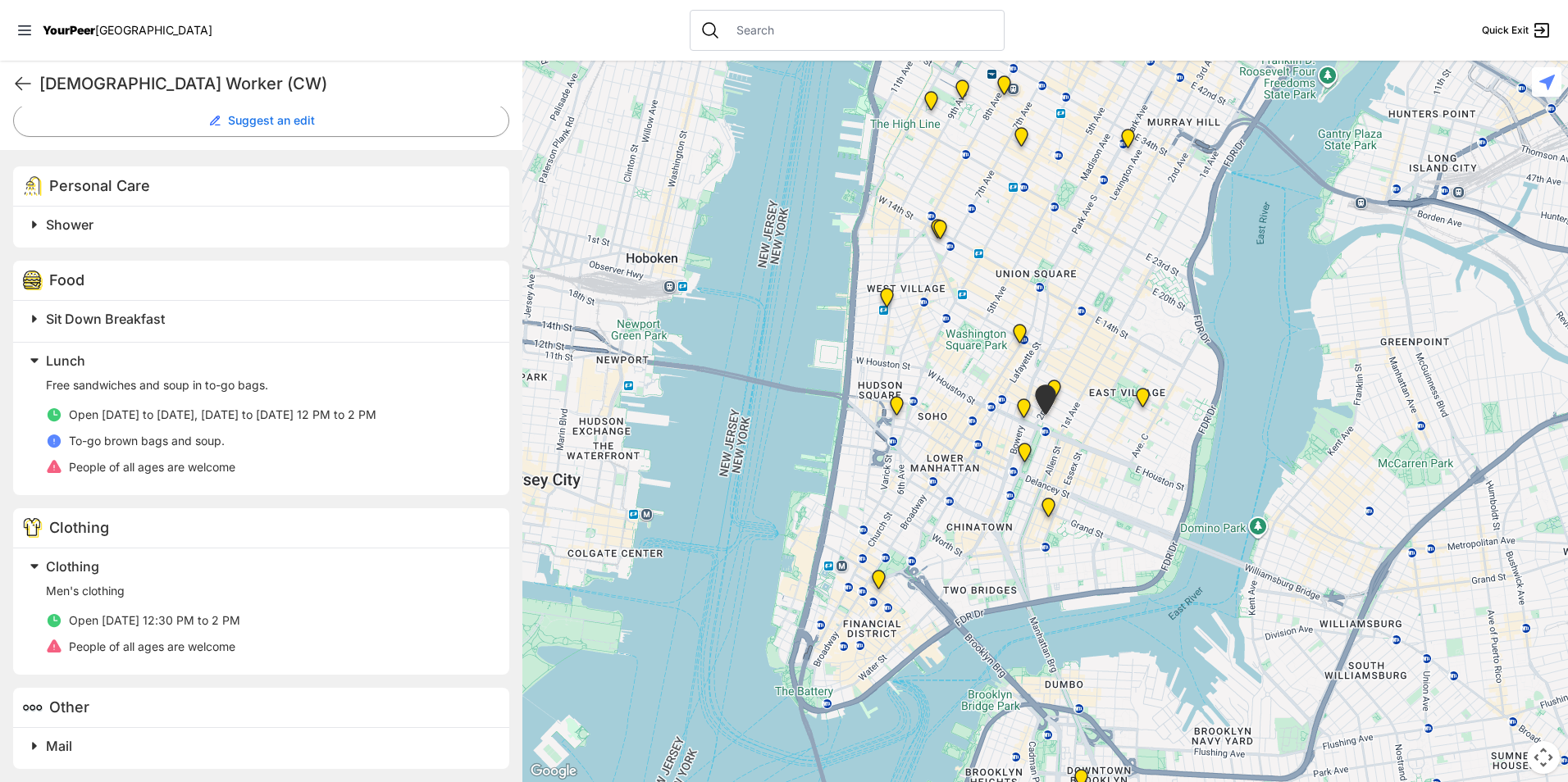
scroll to position [448, 0]
click at [25, 90] on icon at bounding box center [23, 84] width 20 height 20
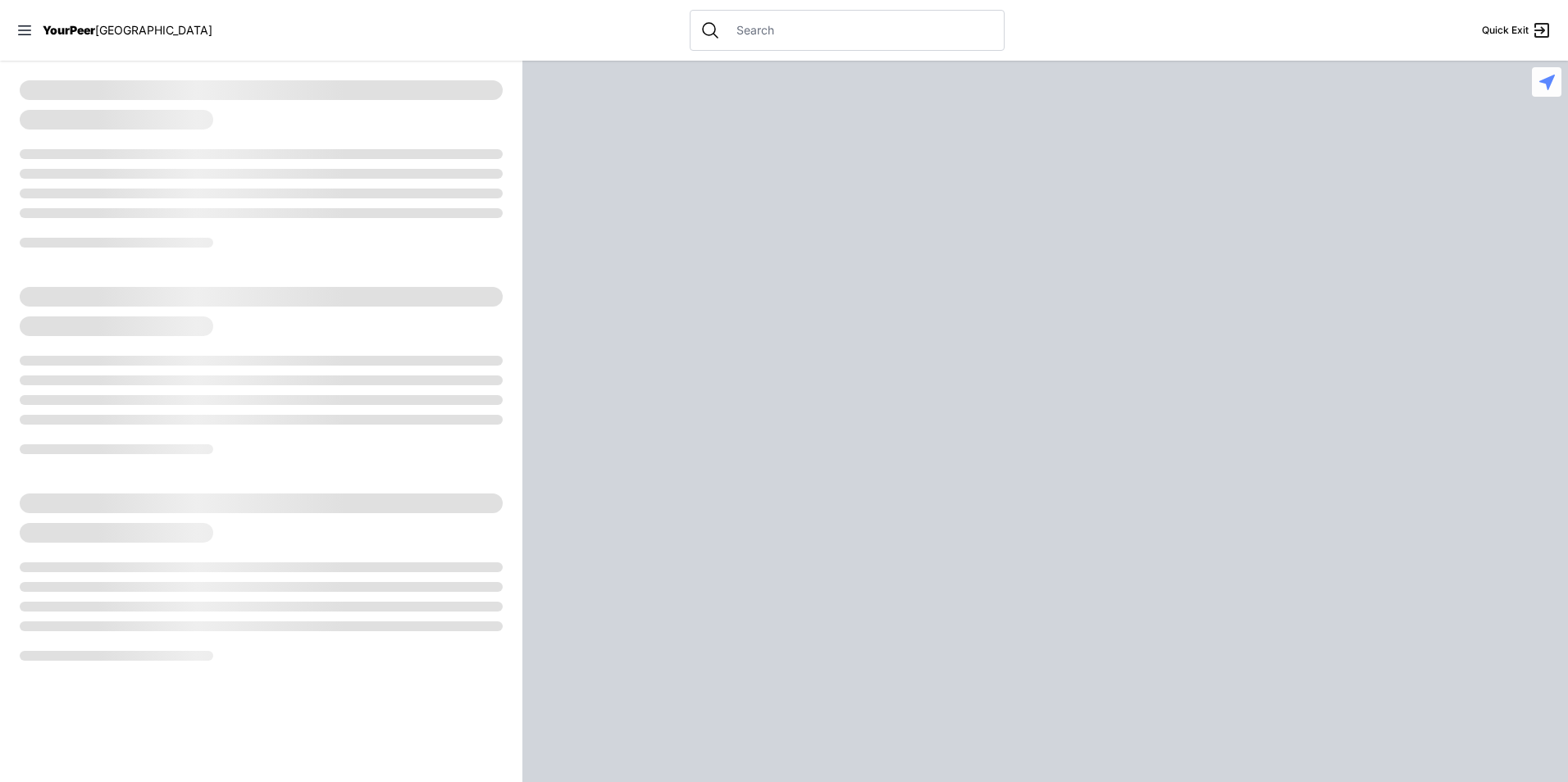
select select "recentlyUpdated"
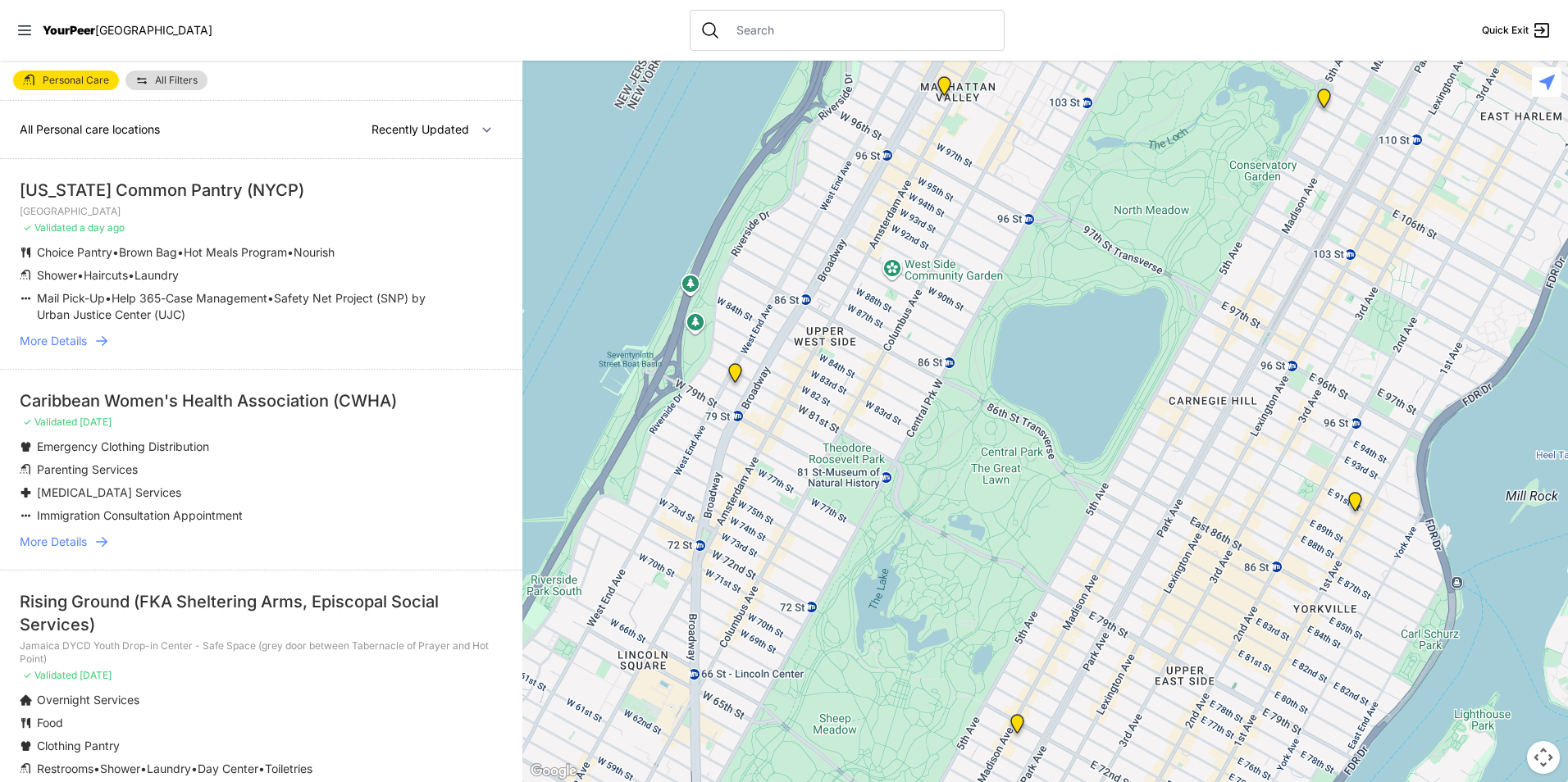
click at [788, 44] on div at bounding box center [847, 30] width 315 height 41
click at [783, 41] on div at bounding box center [847, 30] width 315 height 41
click at [773, 34] on input "text" at bounding box center [860, 31] width 267 height 17
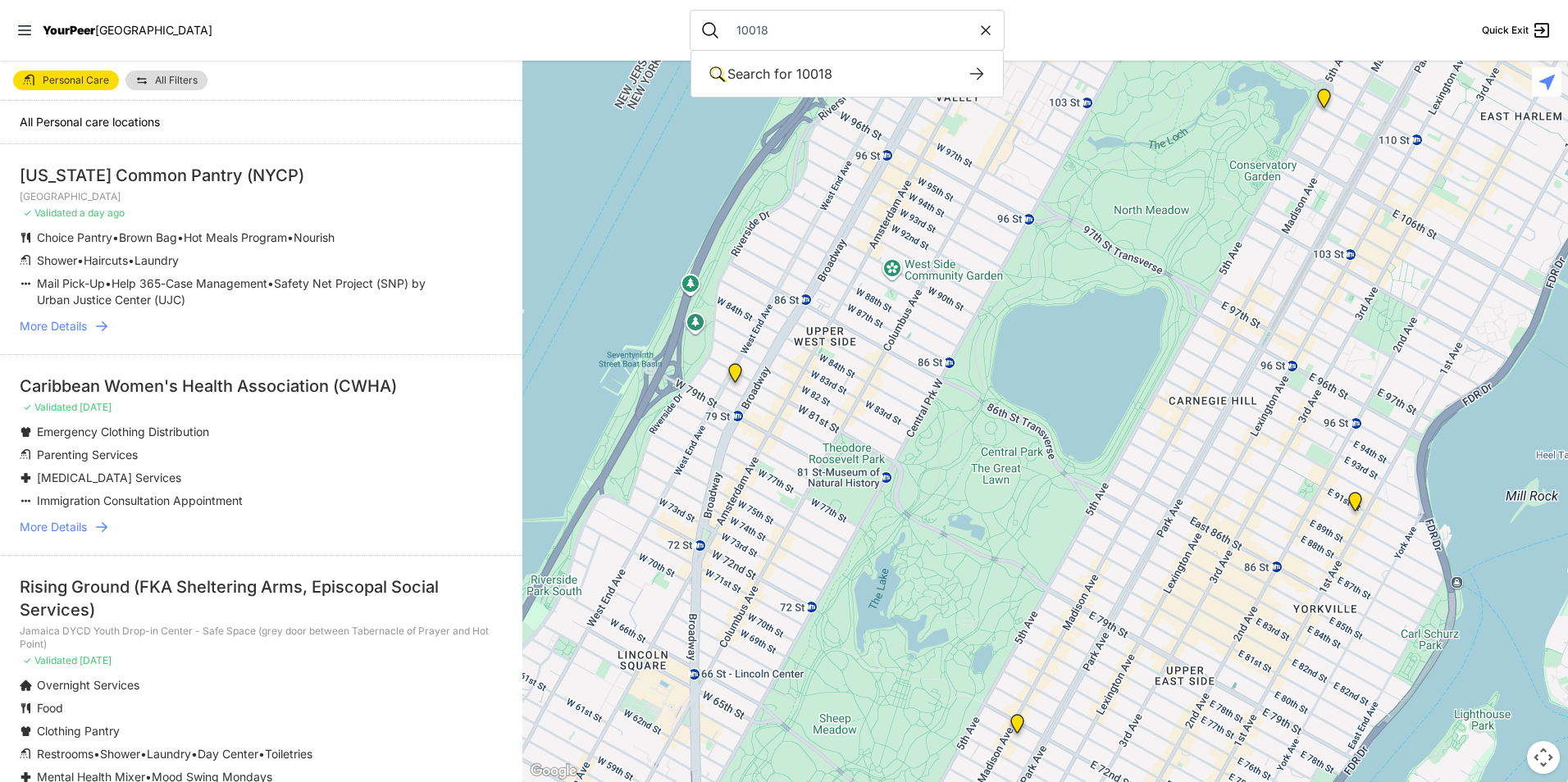
type input "10018"
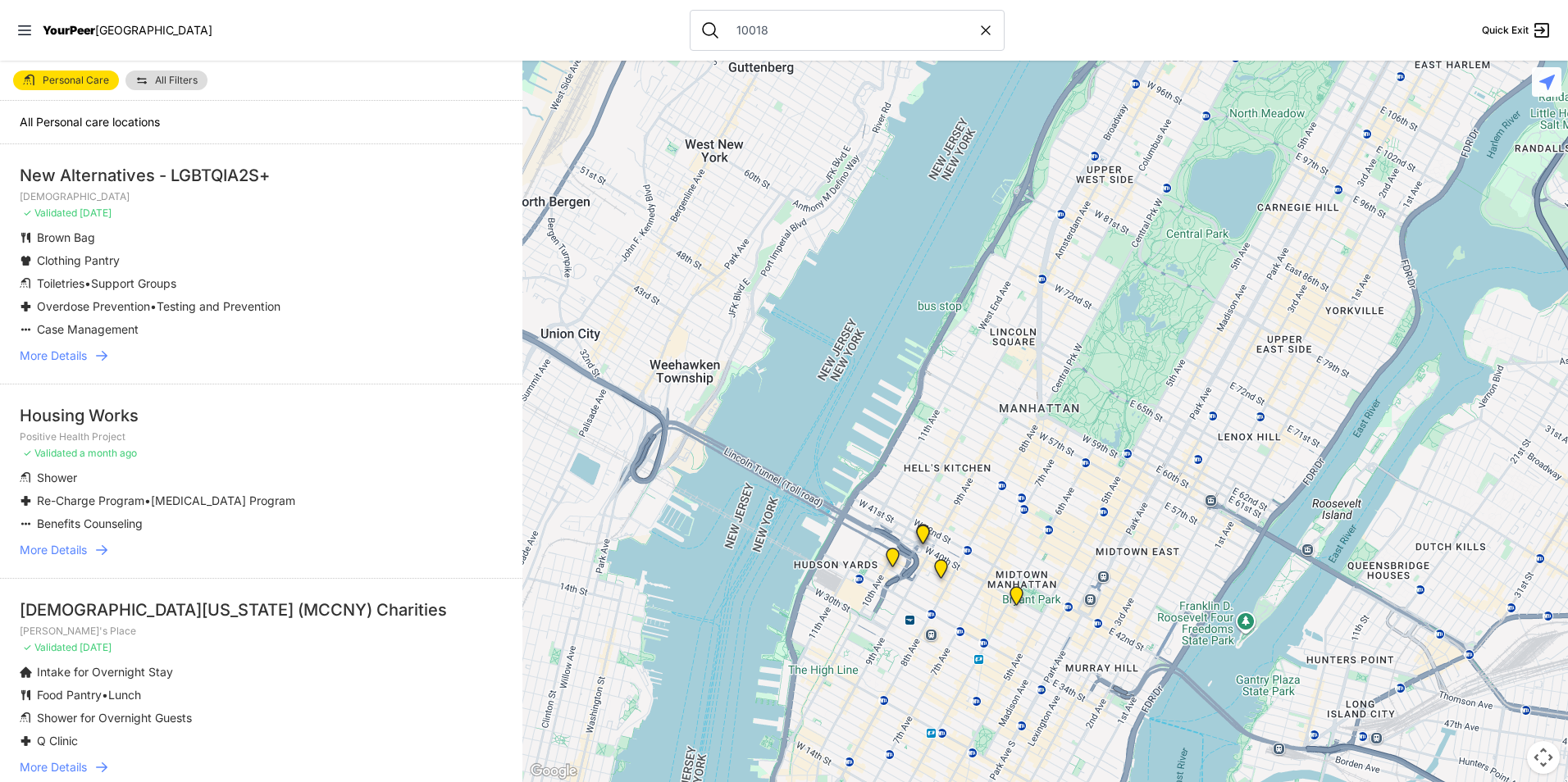
drag, startPoint x: 1202, startPoint y: 603, endPoint x: 1253, endPoint y: 330, distance: 277.7
click at [1253, 330] on div at bounding box center [1045, 421] width 1046 height 721
